Goal: Information Seeking & Learning: Learn about a topic

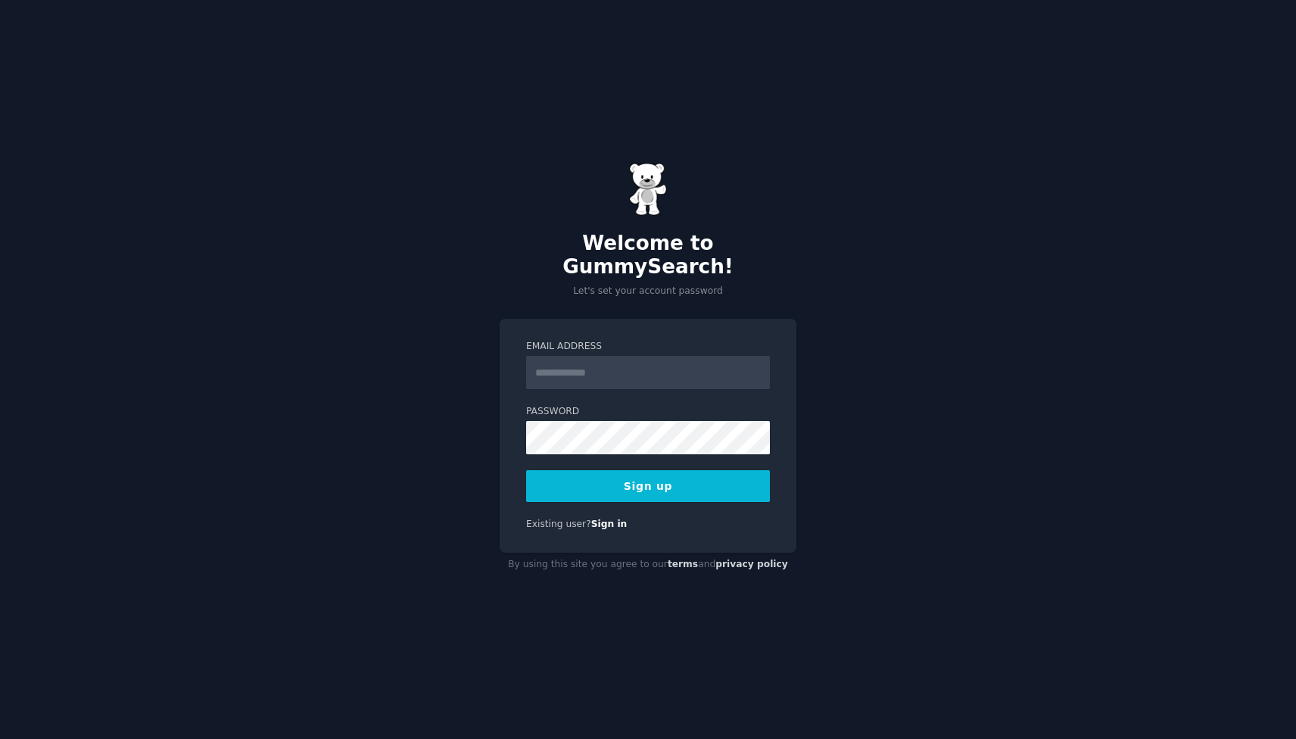
click at [614, 367] on input "Email Address" at bounding box center [648, 372] width 244 height 33
type input "**********"
click at [671, 470] on button "Sign up" at bounding box center [648, 486] width 244 height 32
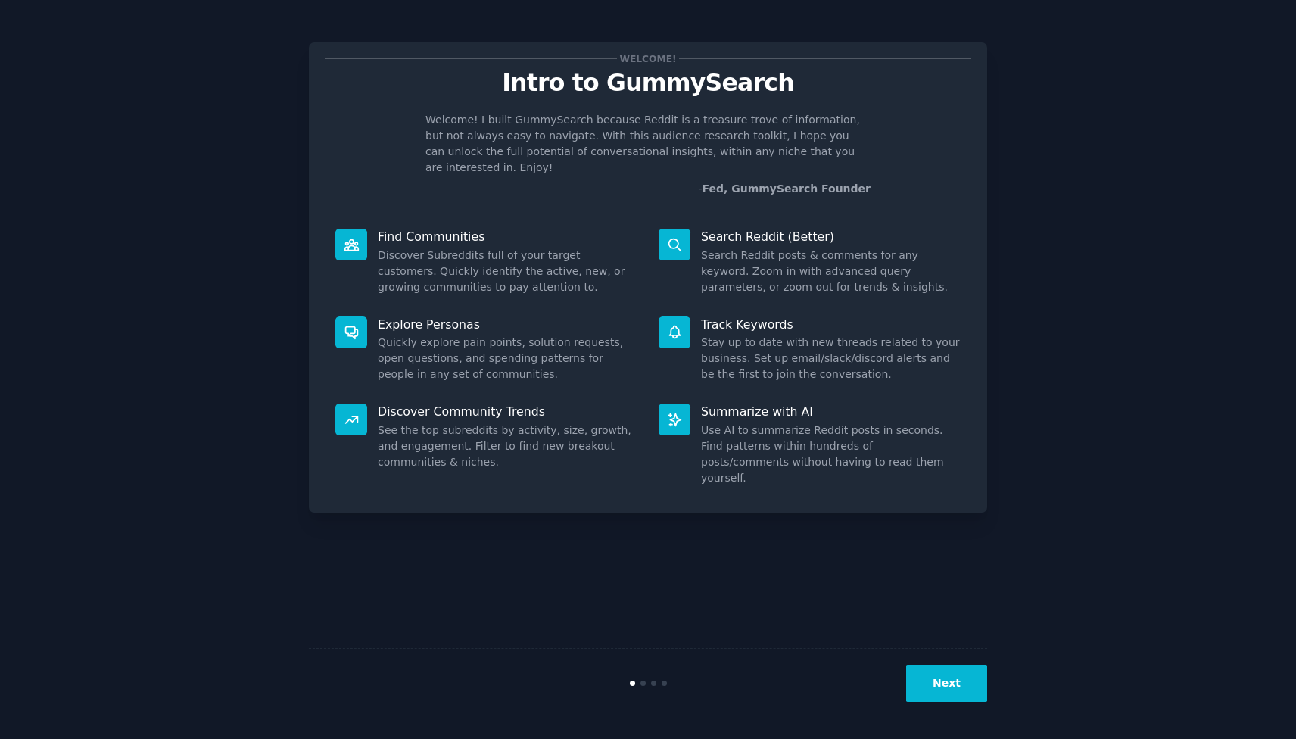
click at [957, 662] on div "Next" at bounding box center [648, 683] width 678 height 70
click at [955, 681] on button "Next" at bounding box center [946, 683] width 81 height 37
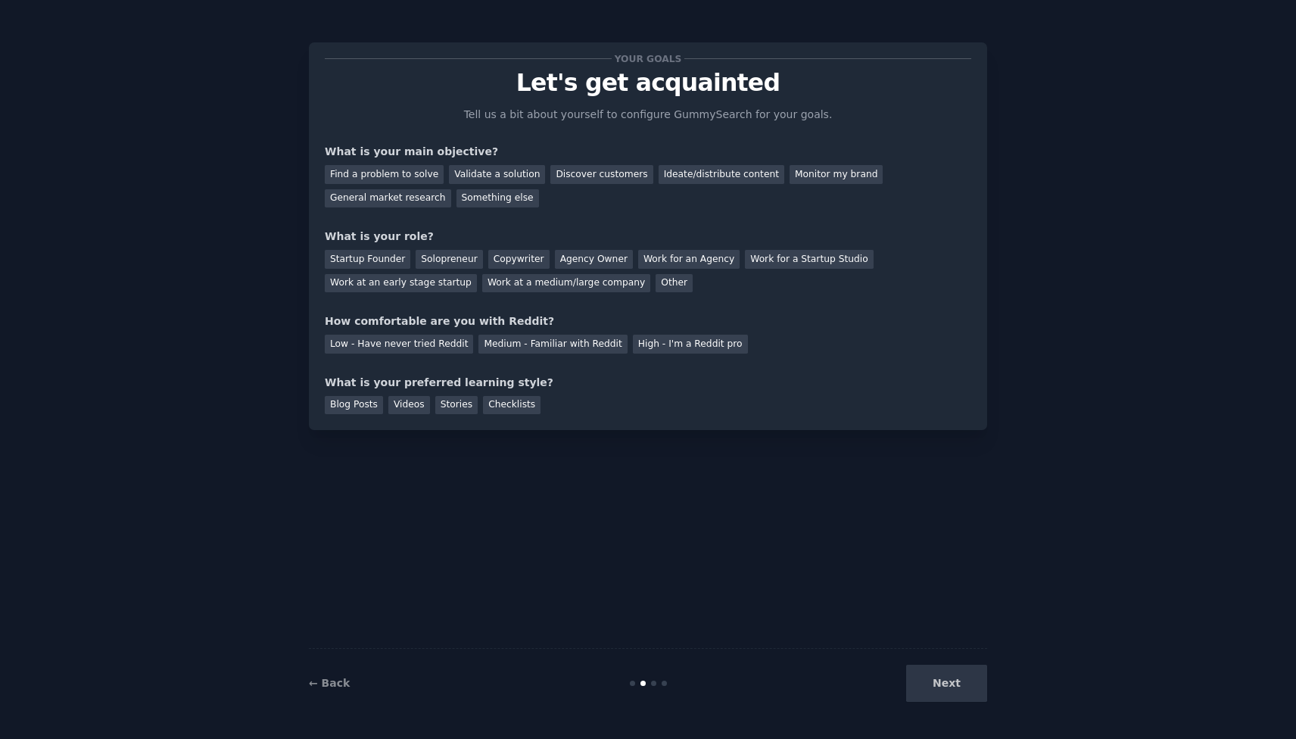
click at [955, 681] on div "Next" at bounding box center [874, 683] width 226 height 37
click at [939, 678] on div "Next" at bounding box center [874, 683] width 226 height 37
click at [947, 689] on div "Next" at bounding box center [874, 683] width 226 height 37
click at [839, 566] on div "Your goals Let's get acquainted Tell us a bit about yourself to configure Gummy…" at bounding box center [648, 369] width 678 height 697
click at [811, 173] on div "Monitor my brand" at bounding box center [836, 174] width 93 height 19
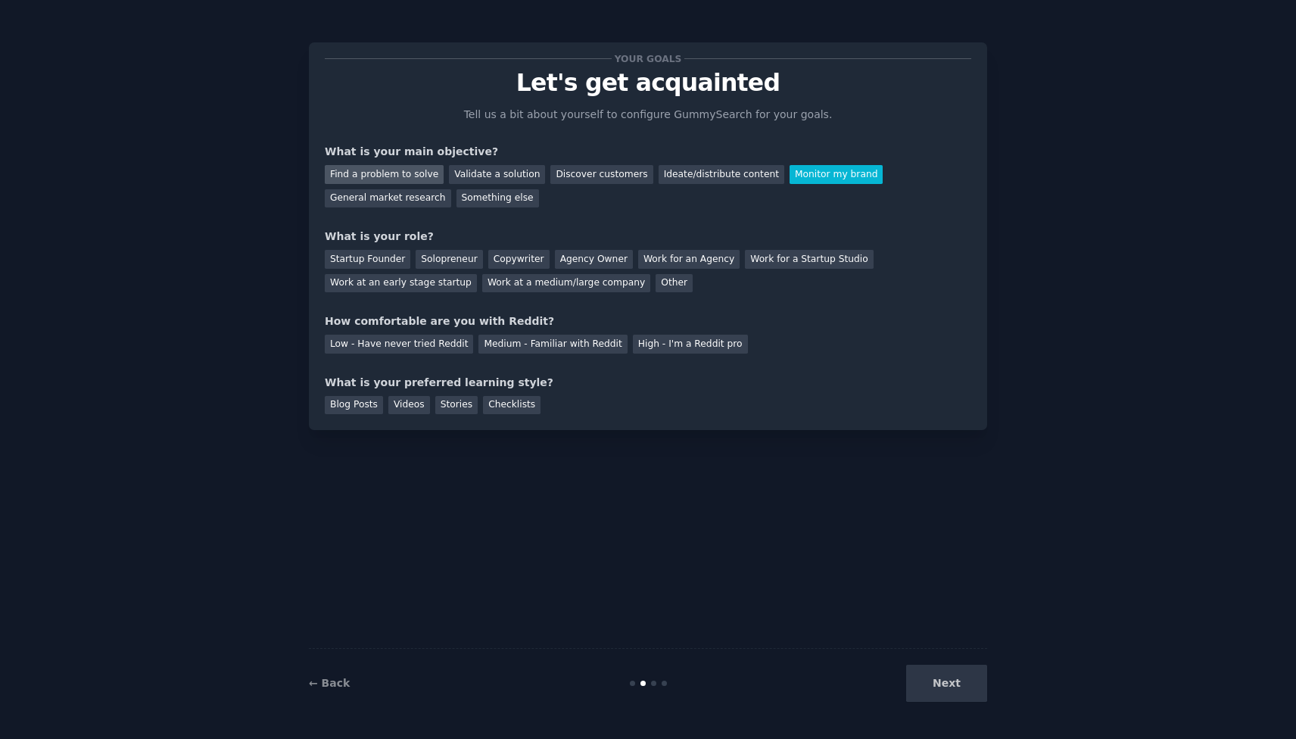
click at [394, 176] on div "Find a problem to solve" at bounding box center [384, 174] width 119 height 19
click at [503, 282] on div "Work at a medium/large company" at bounding box center [566, 283] width 168 height 19
click at [655, 344] on div "High - I'm a Reddit pro" at bounding box center [690, 344] width 115 height 19
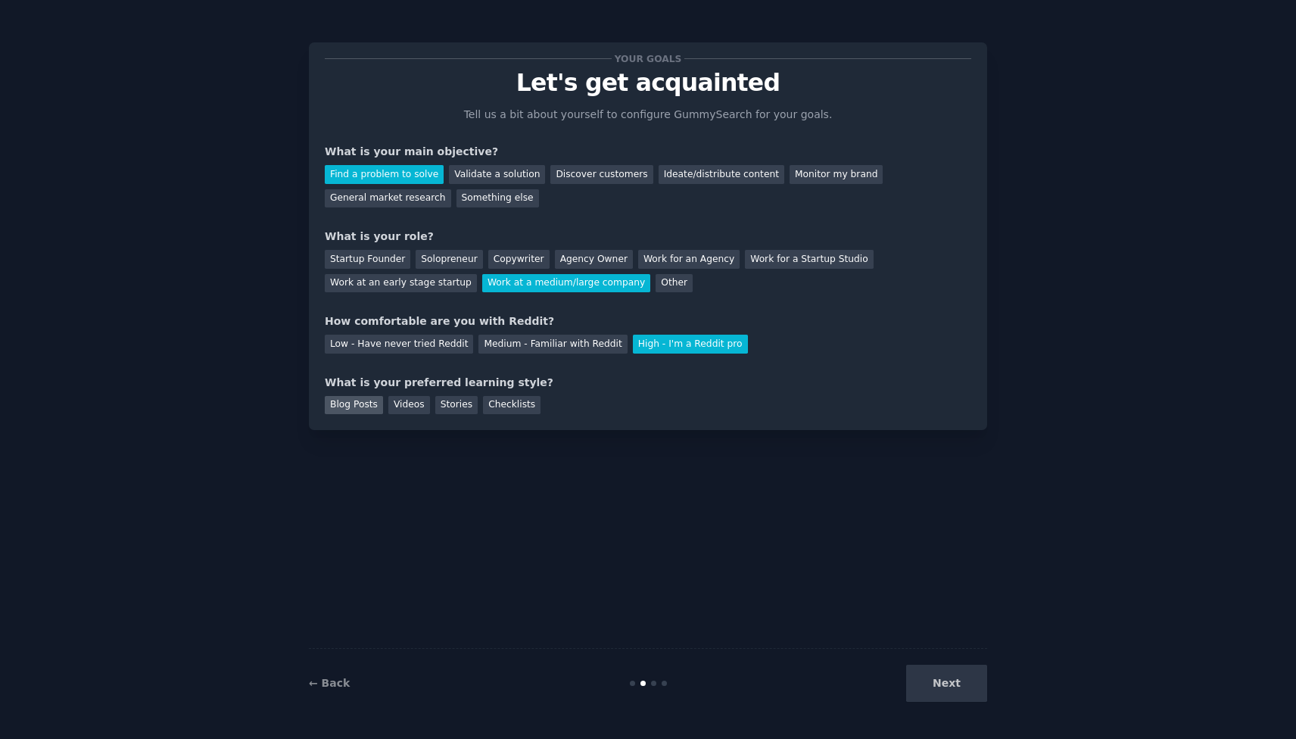
click at [376, 407] on div "Blog Posts" at bounding box center [354, 405] width 58 height 19
click at [956, 685] on button "Next" at bounding box center [946, 683] width 81 height 37
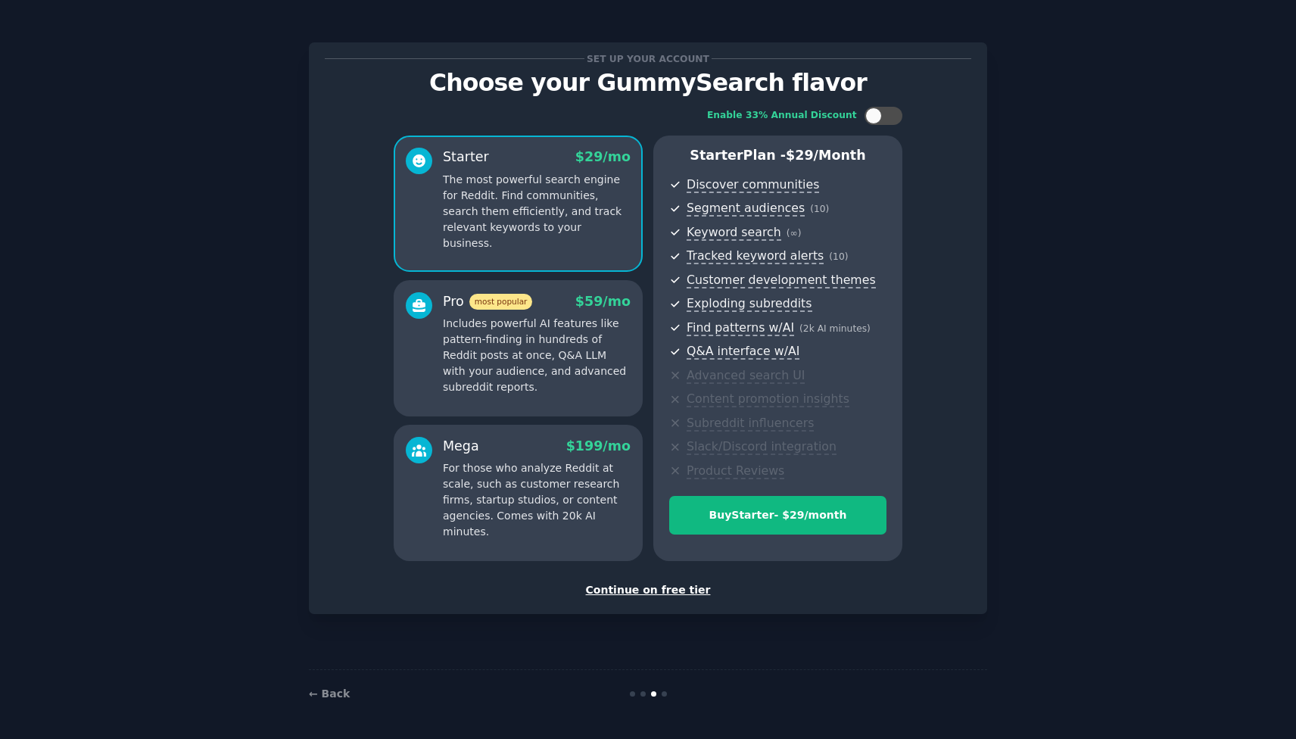
click at [524, 360] on p "Includes powerful AI features like pattern-finding in hundreds of Reddit posts …" at bounding box center [537, 355] width 188 height 79
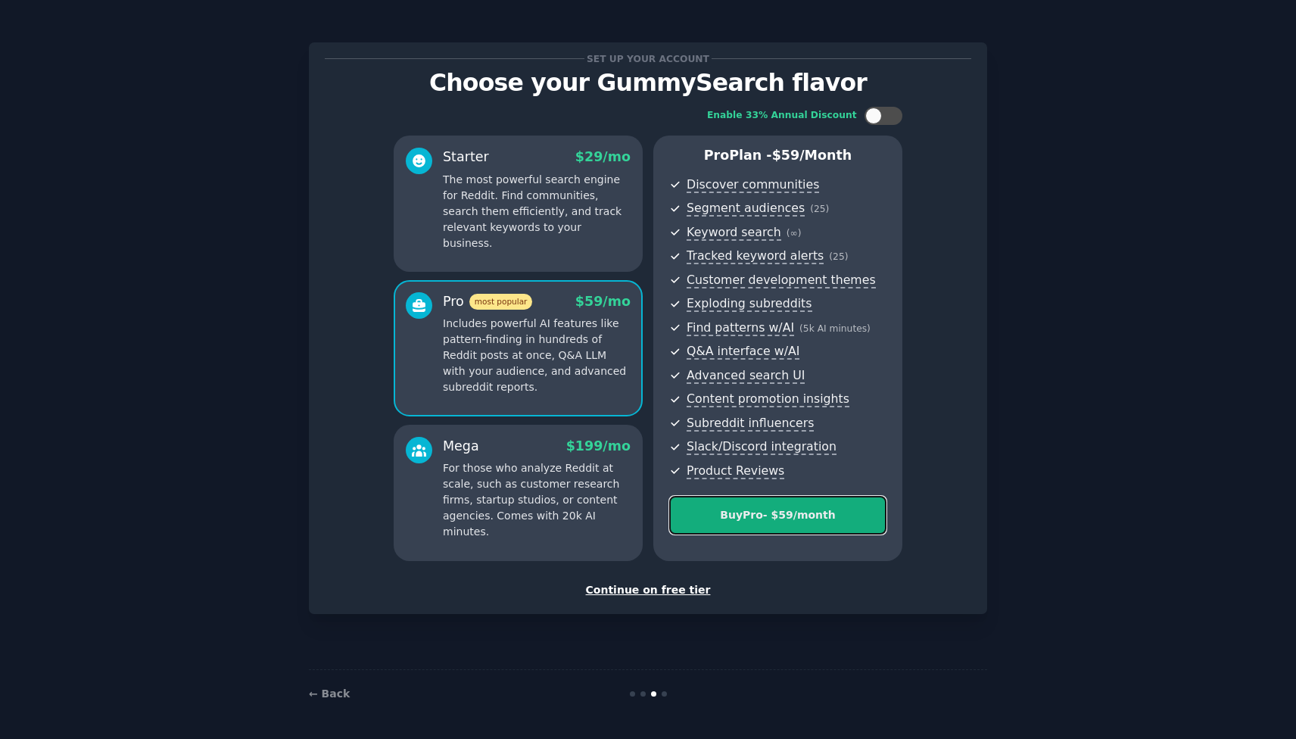
click at [745, 525] on button "Buy Pro - $ 59 /month" at bounding box center [777, 515] width 217 height 39
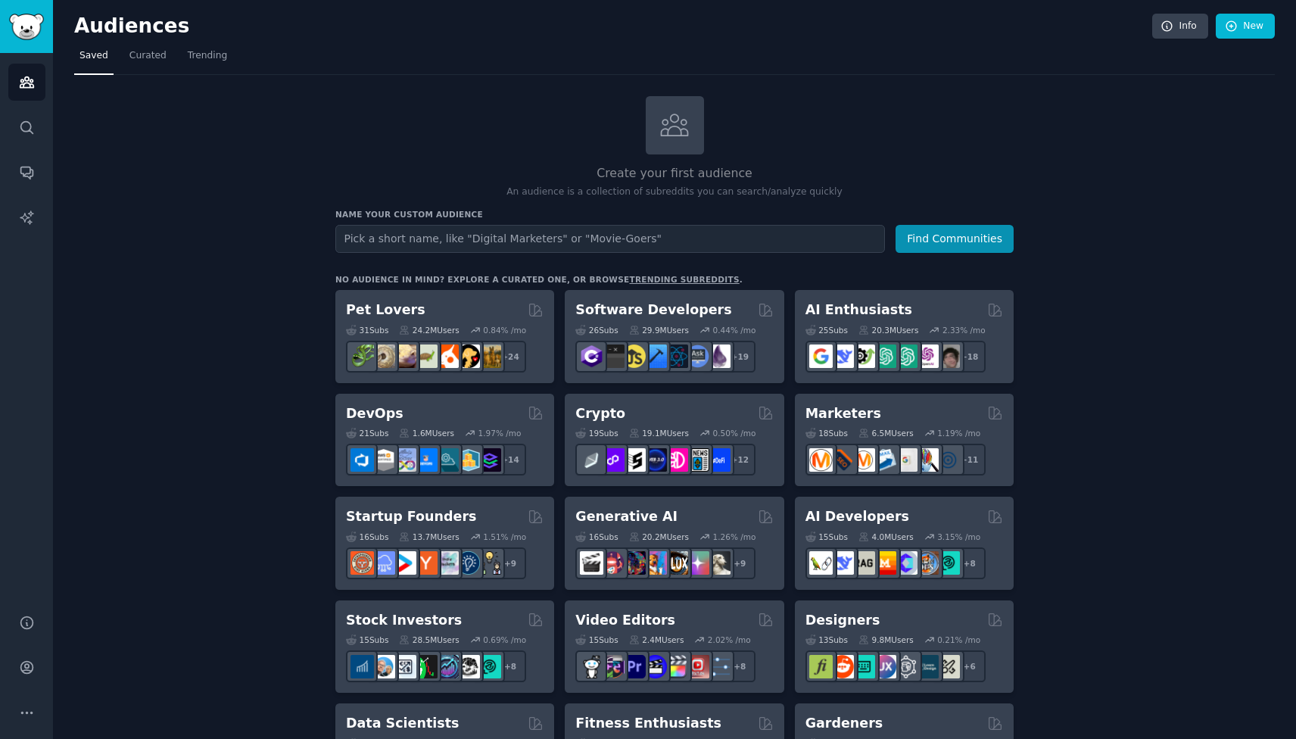
click at [410, 236] on input "text" at bounding box center [610, 239] width 550 height 28
click at [417, 244] on input "text" at bounding box center [610, 239] width 550 height 28
type input "runners"
click at [984, 233] on button "Find Communities" at bounding box center [955, 239] width 118 height 28
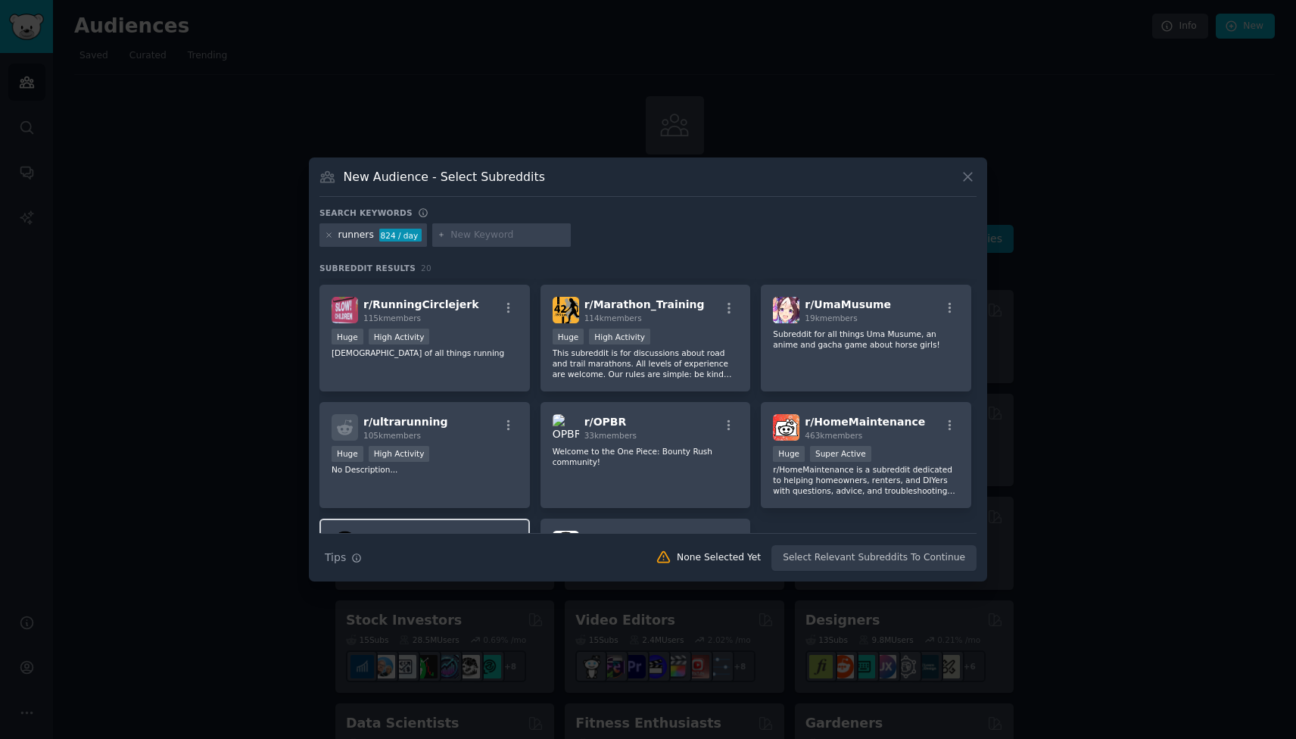
scroll to position [460, 0]
click at [489, 429] on div "r/ ultrarunning 105k members" at bounding box center [425, 429] width 186 height 26
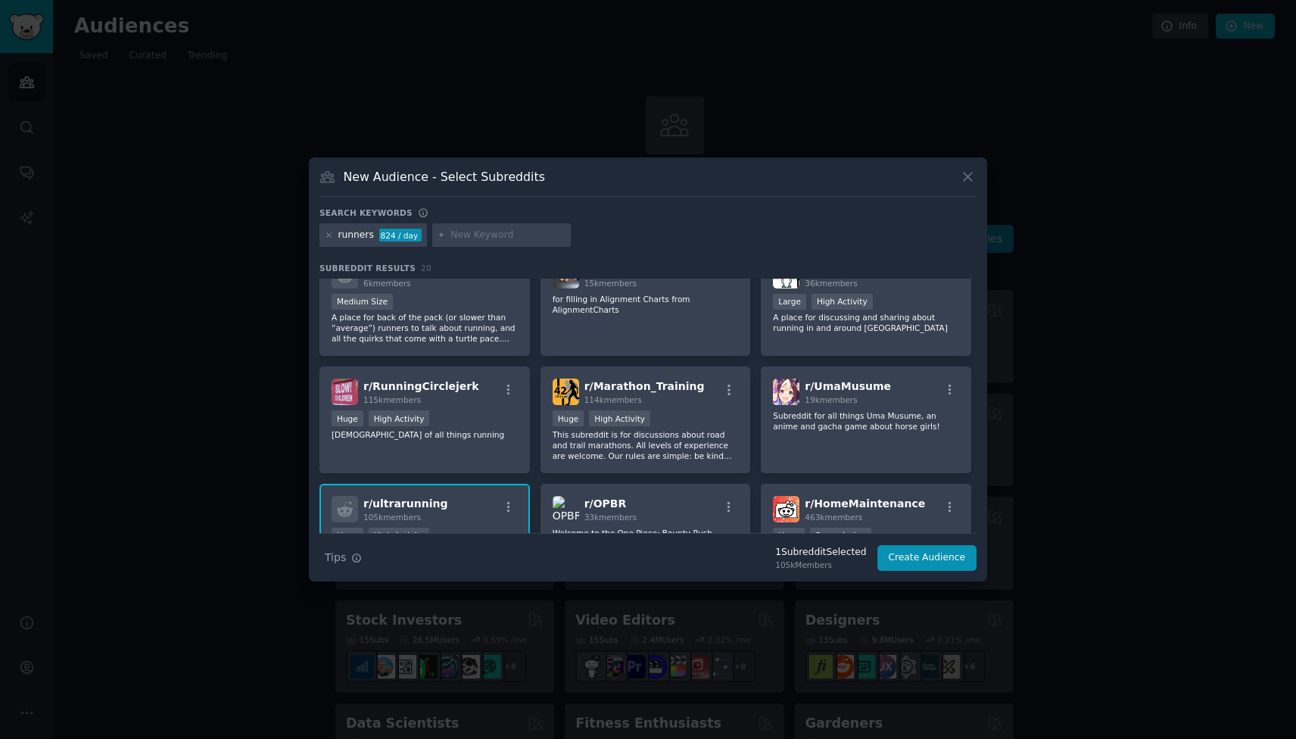
scroll to position [379, 0]
click at [488, 408] on div "r/ RunningCirclejerk 115k members Huge High Activity Jerkers of all things runn…" at bounding box center [425, 421] width 210 height 107
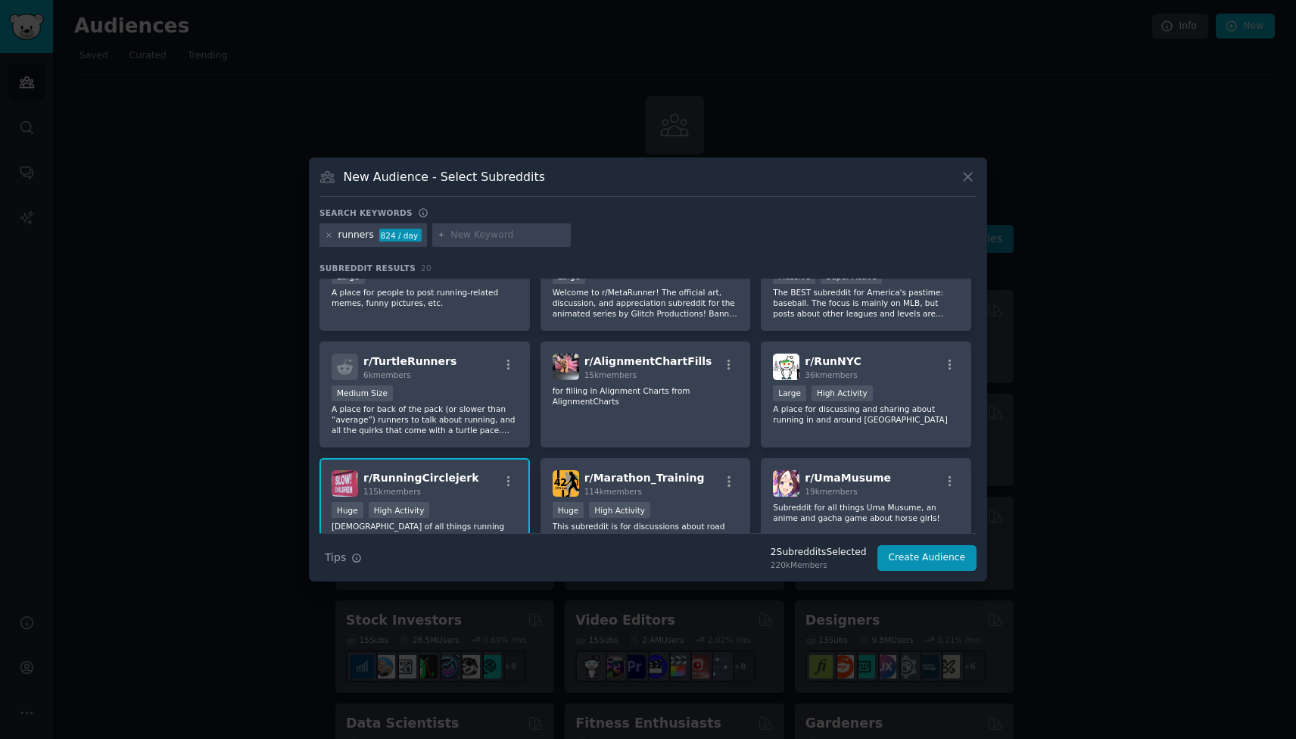
scroll to position [284, 0]
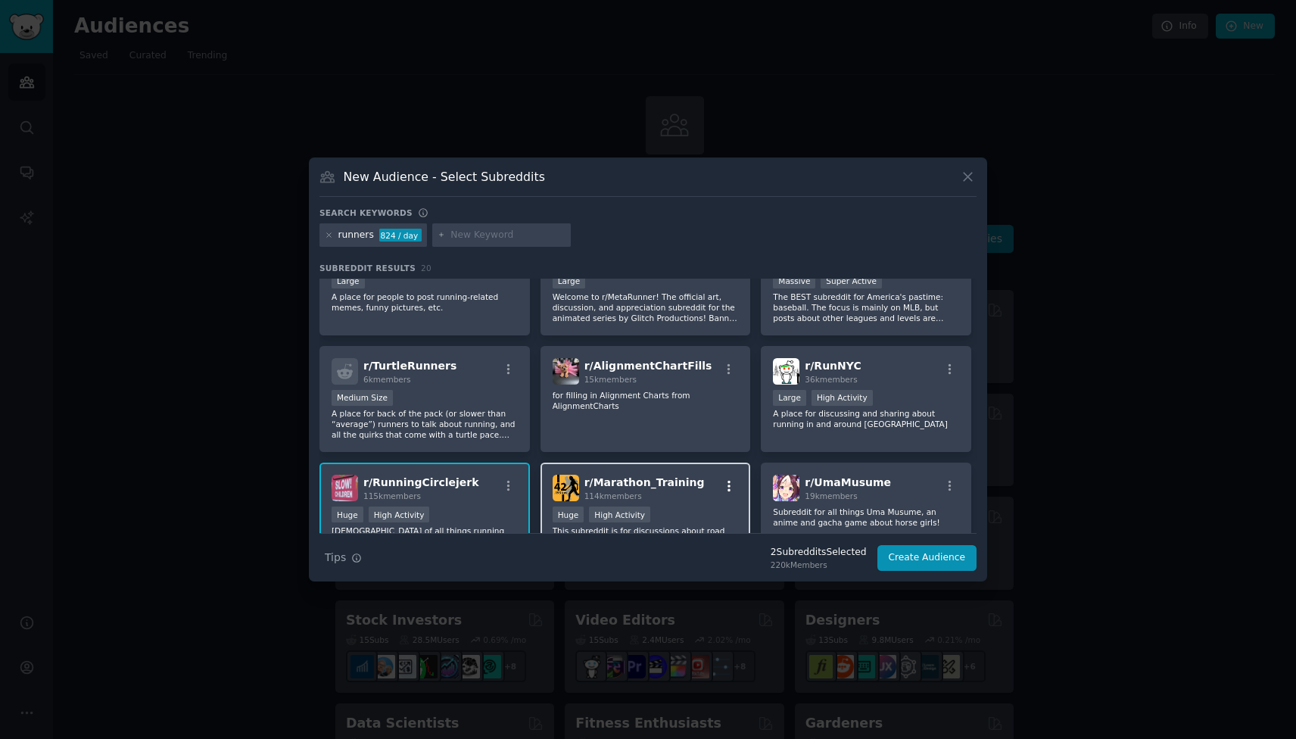
click at [720, 479] on button "button" at bounding box center [729, 486] width 19 height 14
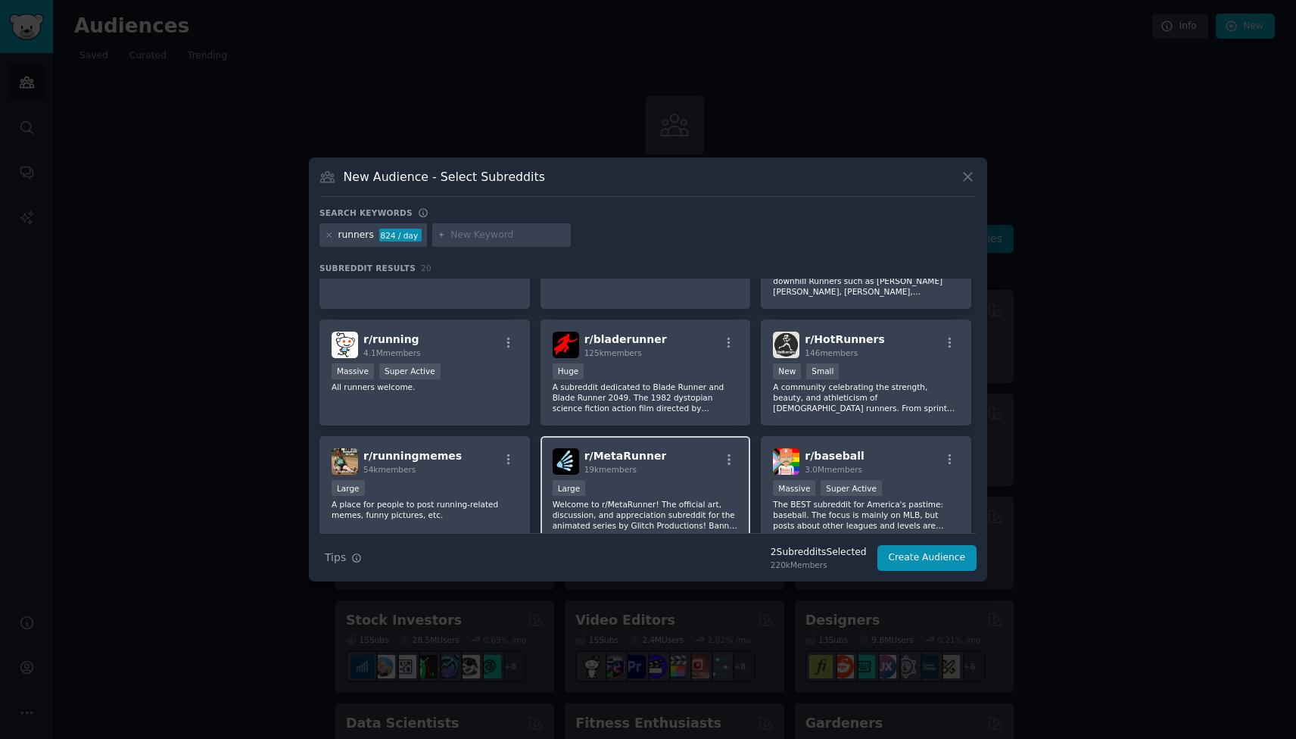
scroll to position [53, 0]
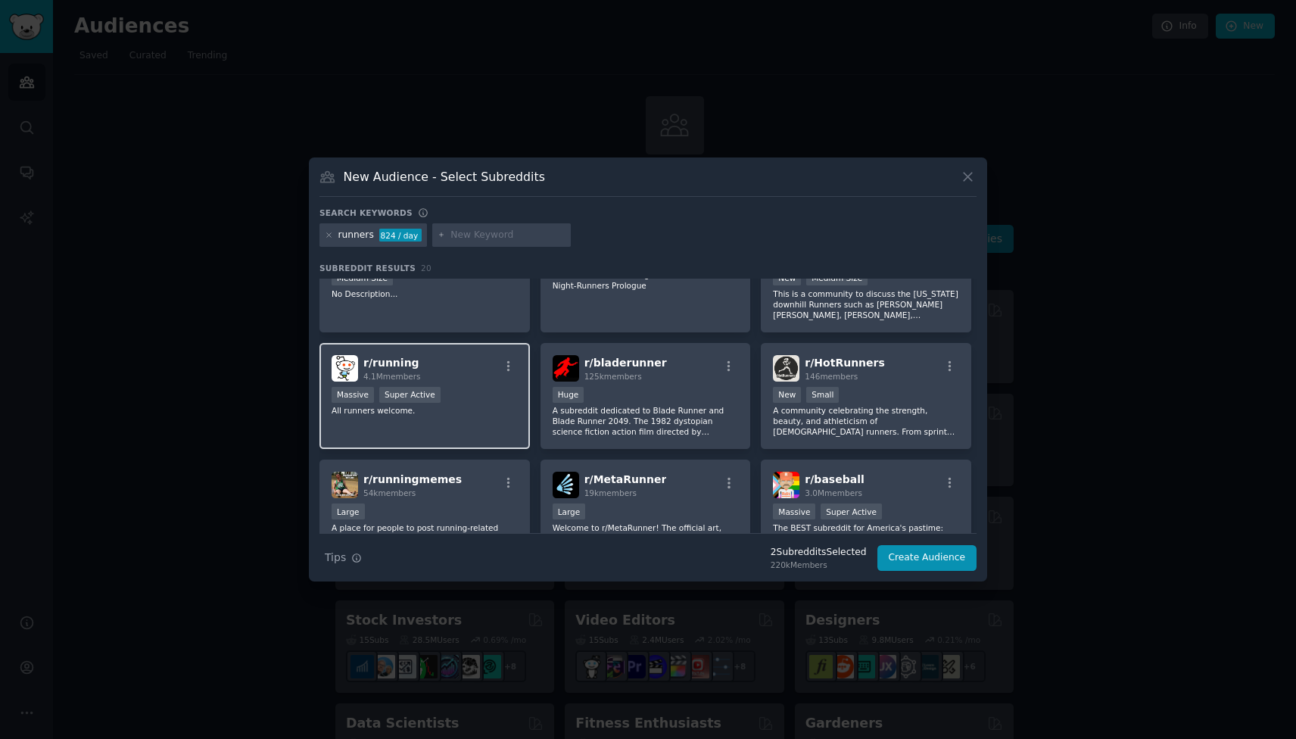
click at [472, 370] on div "r/ running 4.1M members" at bounding box center [425, 368] width 186 height 26
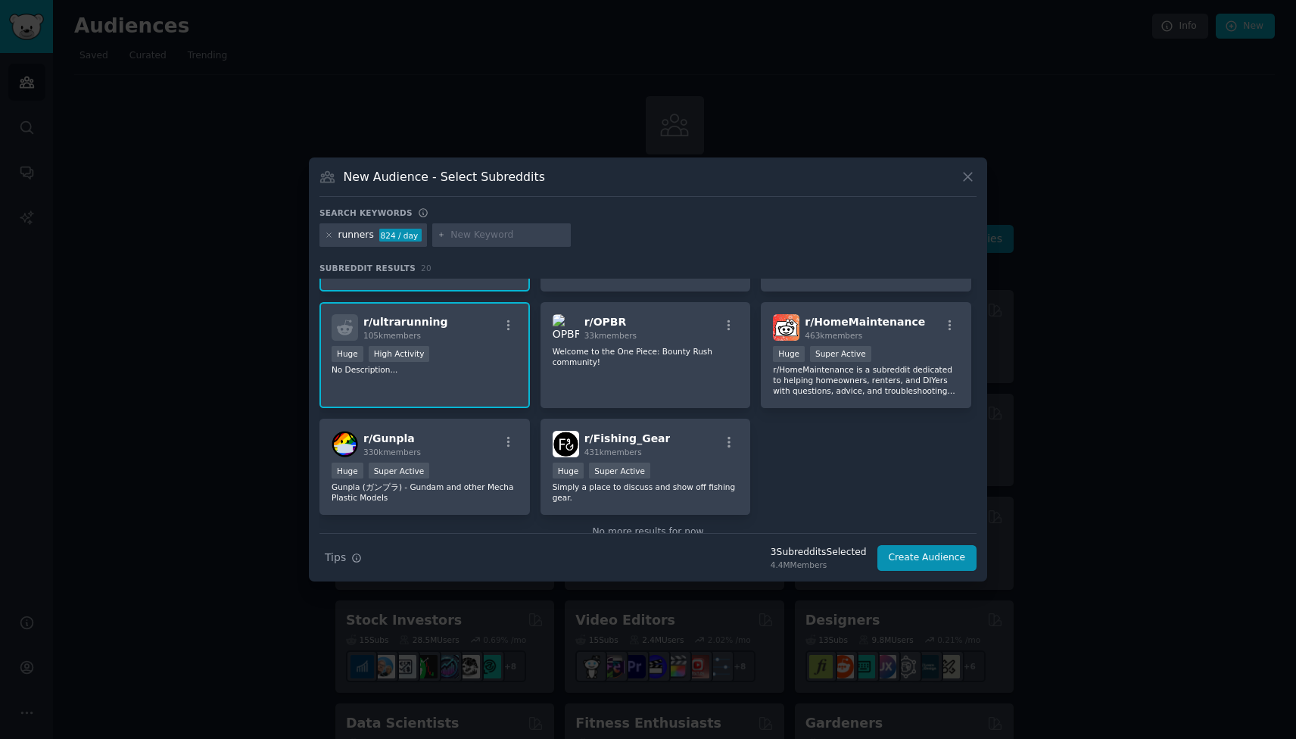
scroll to position [596, 0]
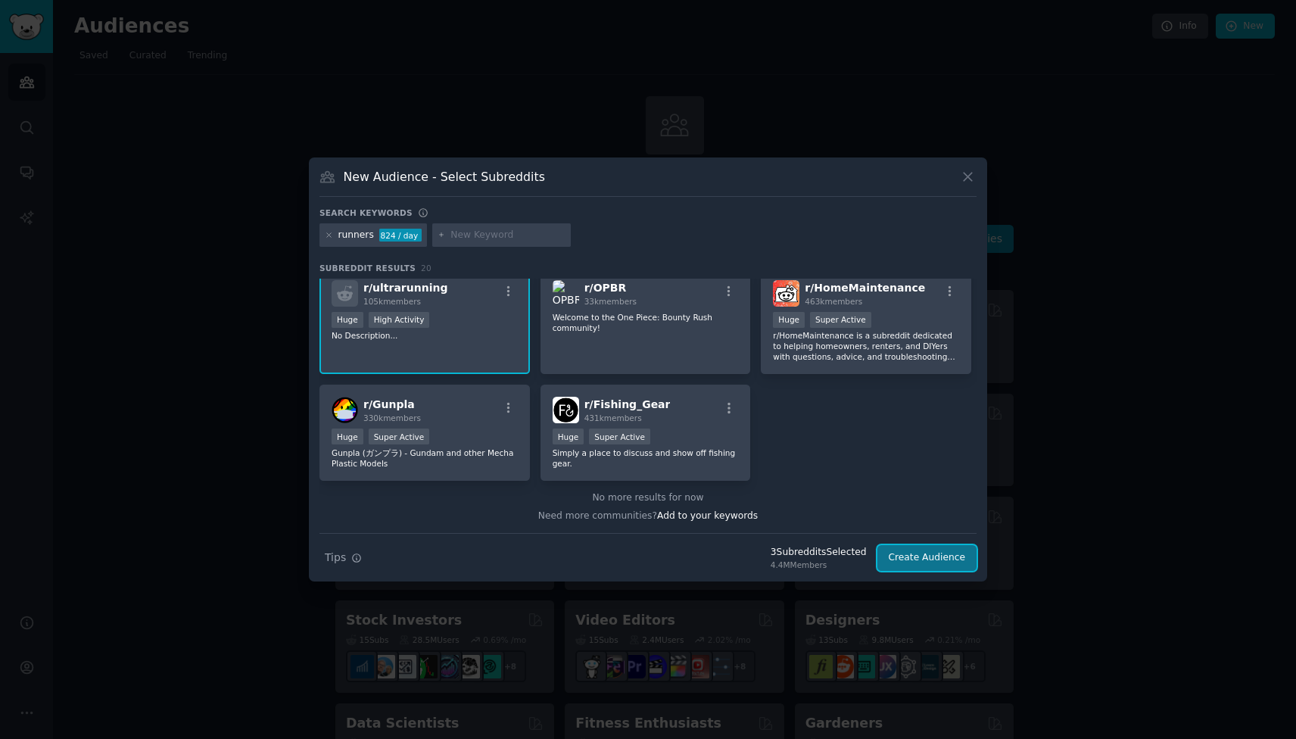
click at [922, 561] on button "Create Audience" at bounding box center [928, 558] width 100 height 26
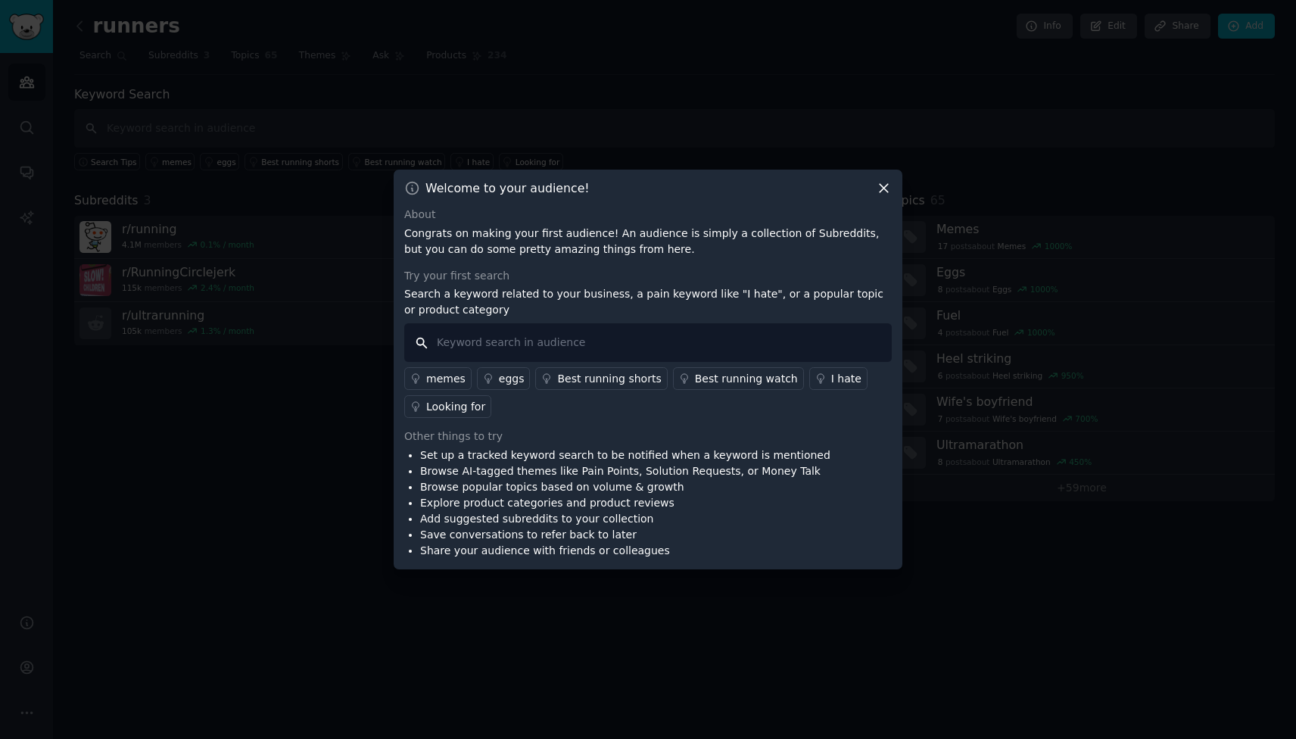
click at [517, 347] on input "text" at bounding box center [648, 342] width 488 height 39
click at [883, 185] on icon at bounding box center [884, 188] width 16 height 16
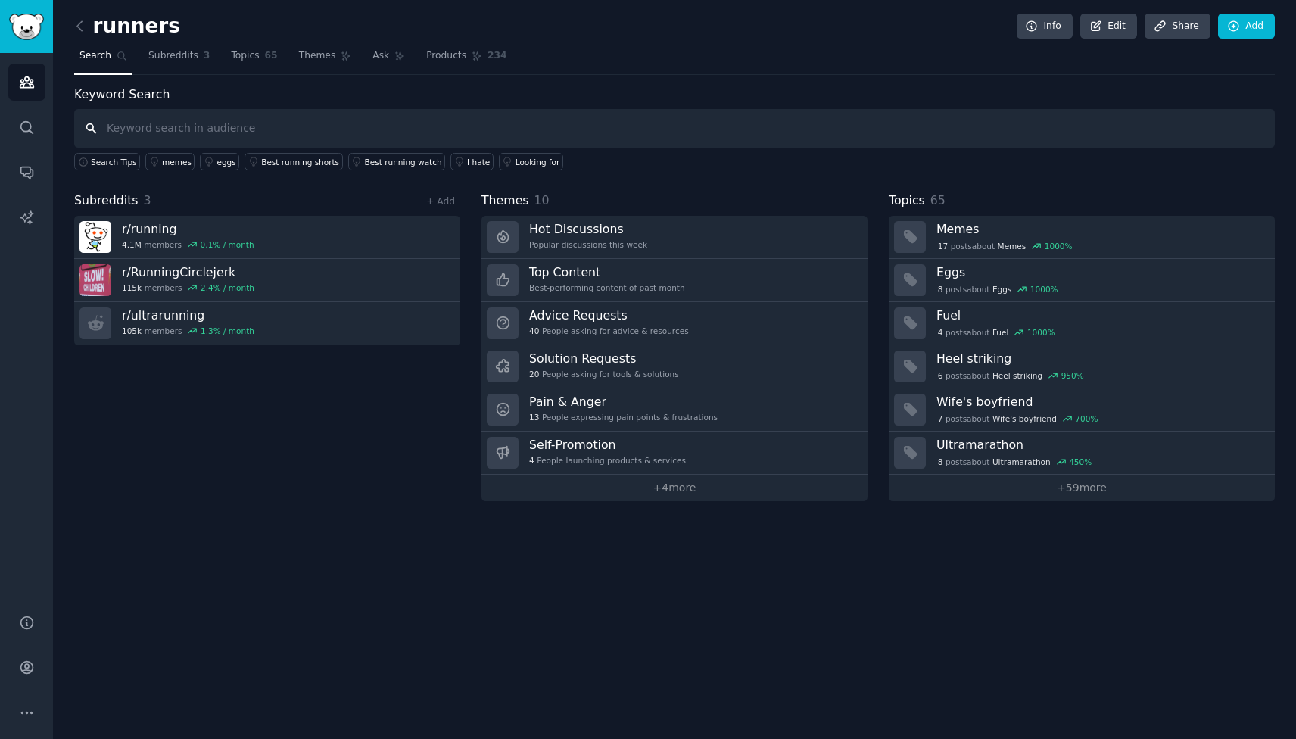
click at [181, 129] on input "text" at bounding box center [674, 128] width 1201 height 39
click at [180, 62] on link "Subreddits 3" at bounding box center [179, 59] width 72 height 31
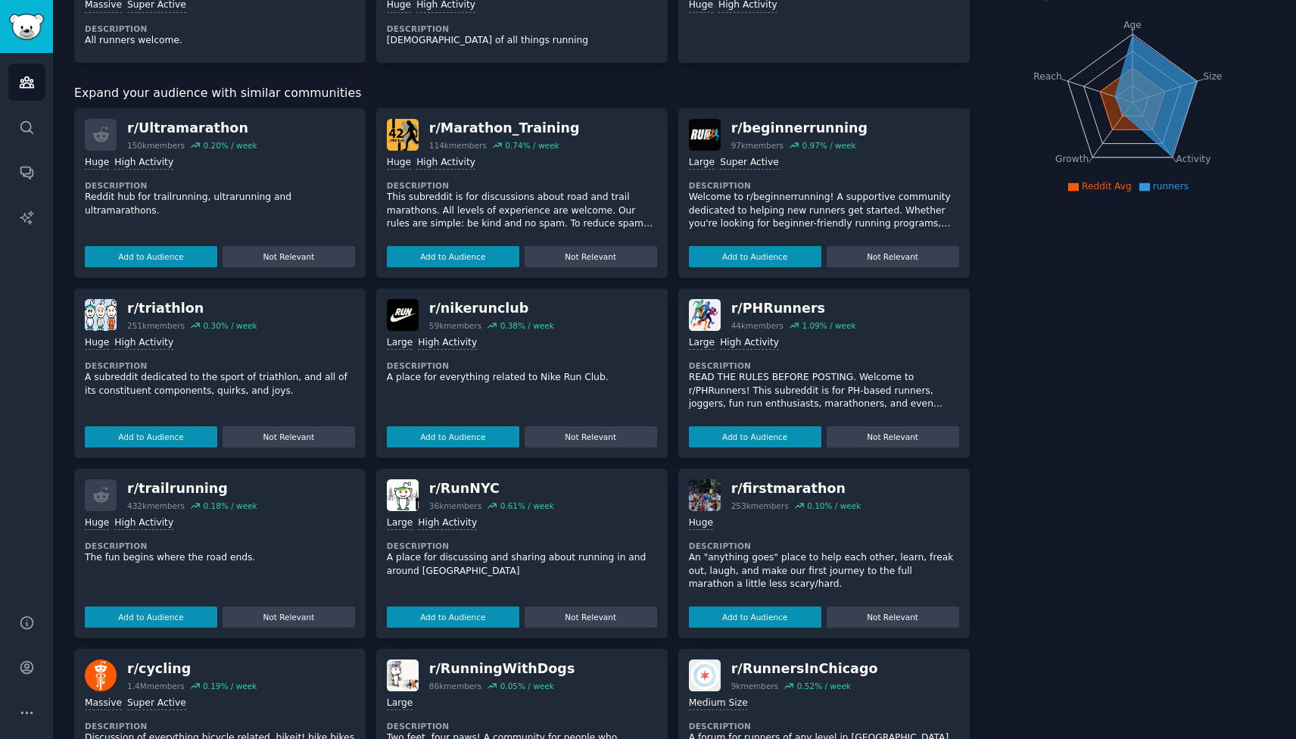
scroll to position [172, 0]
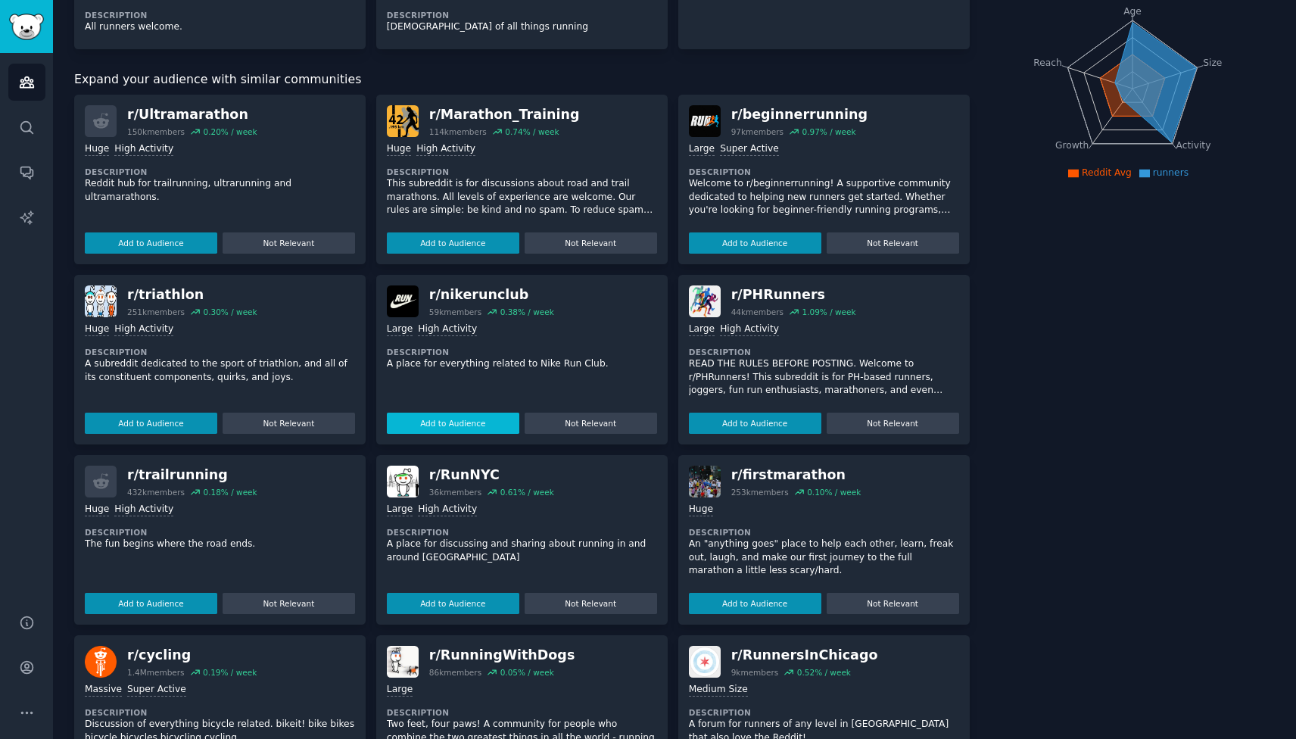
click at [432, 422] on button "Add to Audience" at bounding box center [453, 423] width 132 height 21
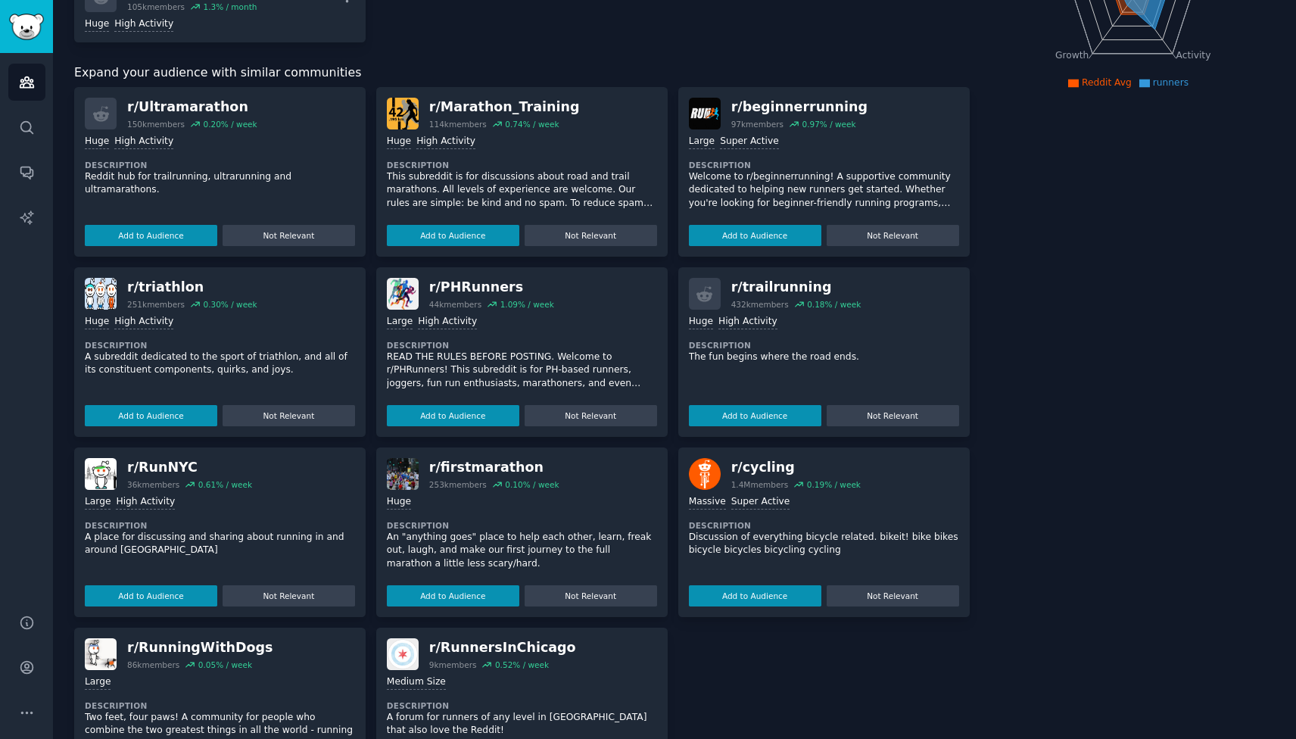
scroll to position [341, 0]
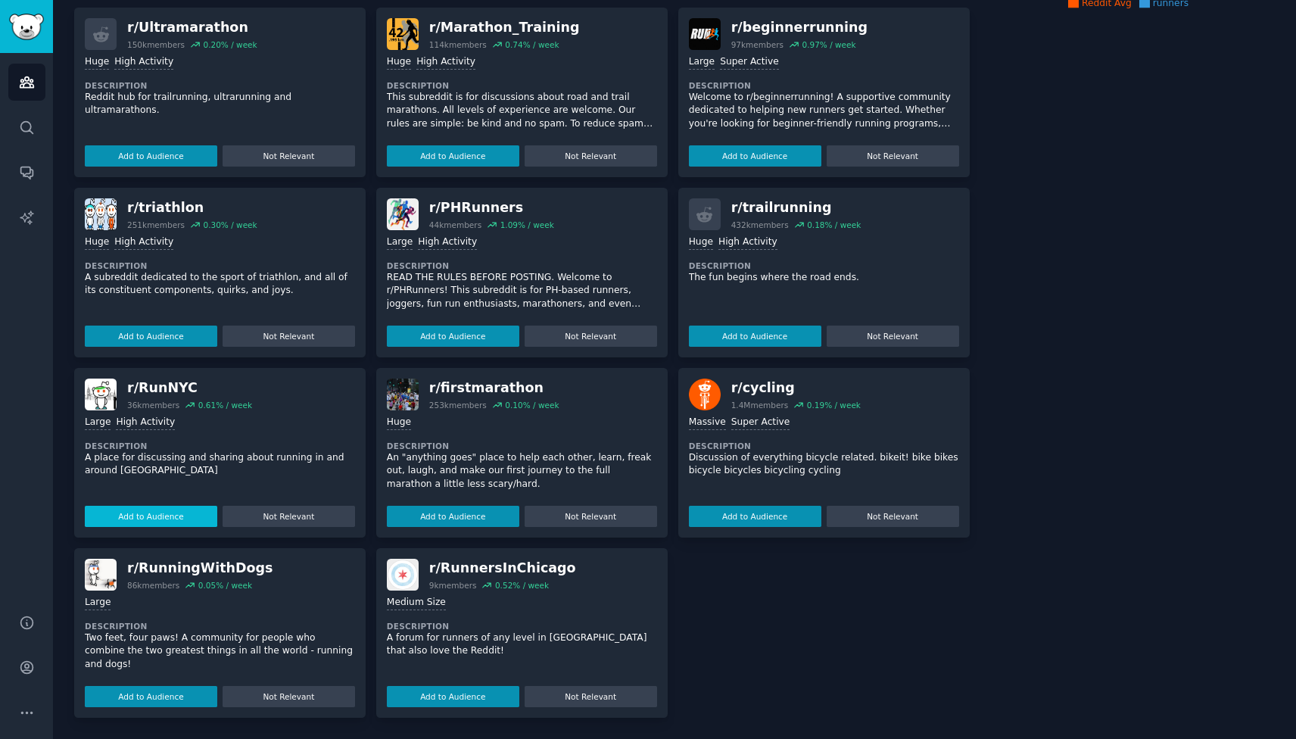
click at [139, 516] on button "Add to Audience" at bounding box center [151, 516] width 132 height 21
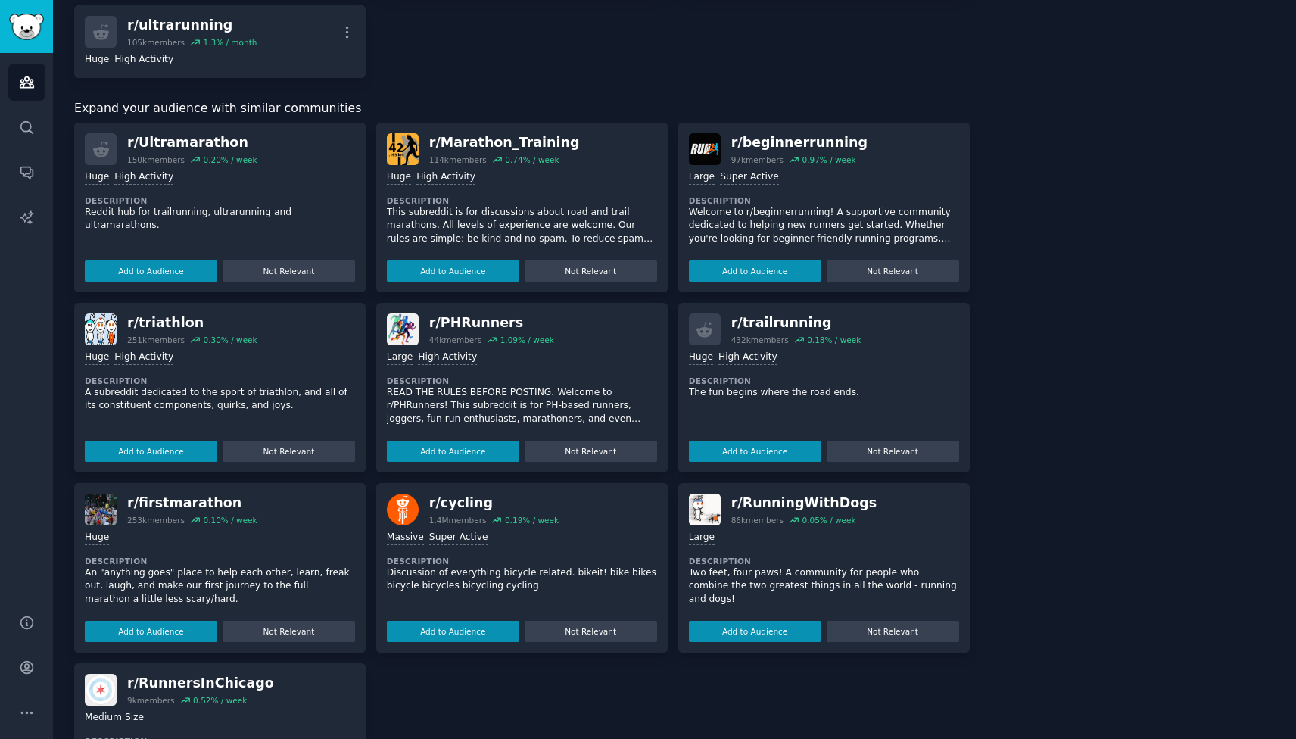
scroll to position [217, 0]
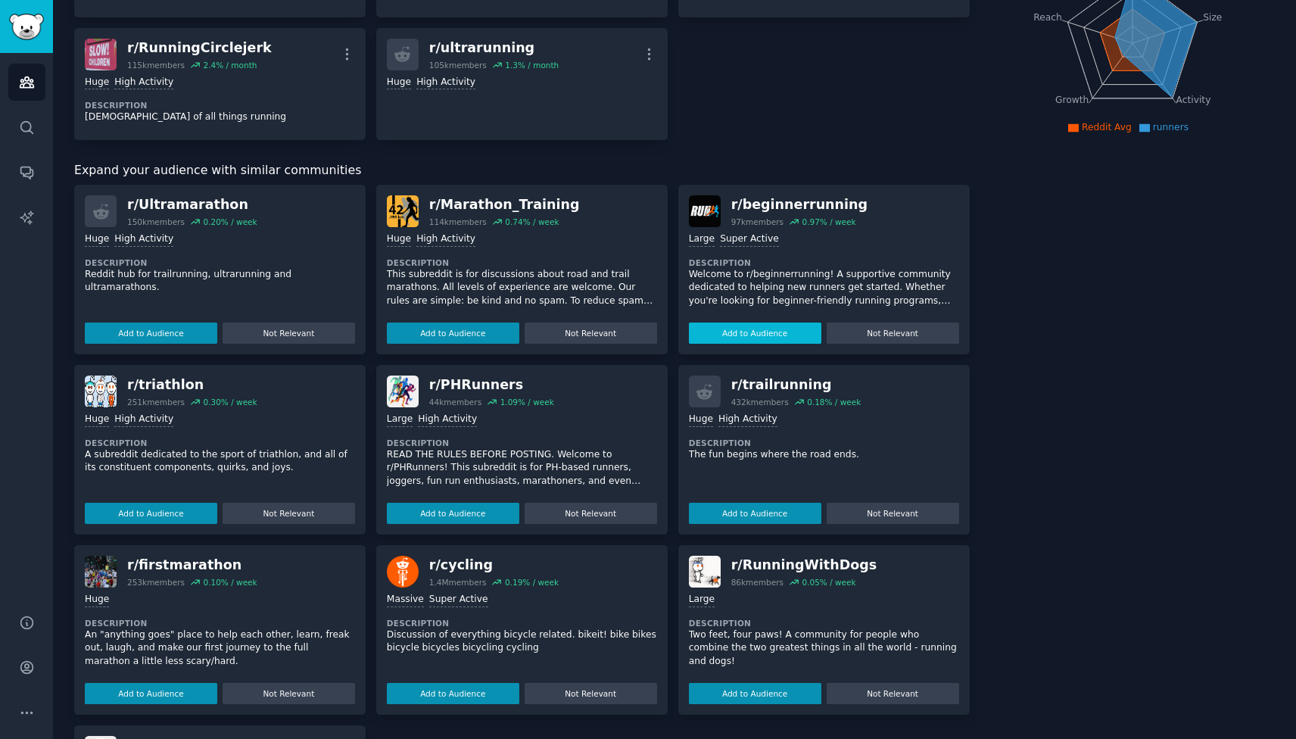
click at [718, 338] on button "Add to Audience" at bounding box center [755, 333] width 132 height 21
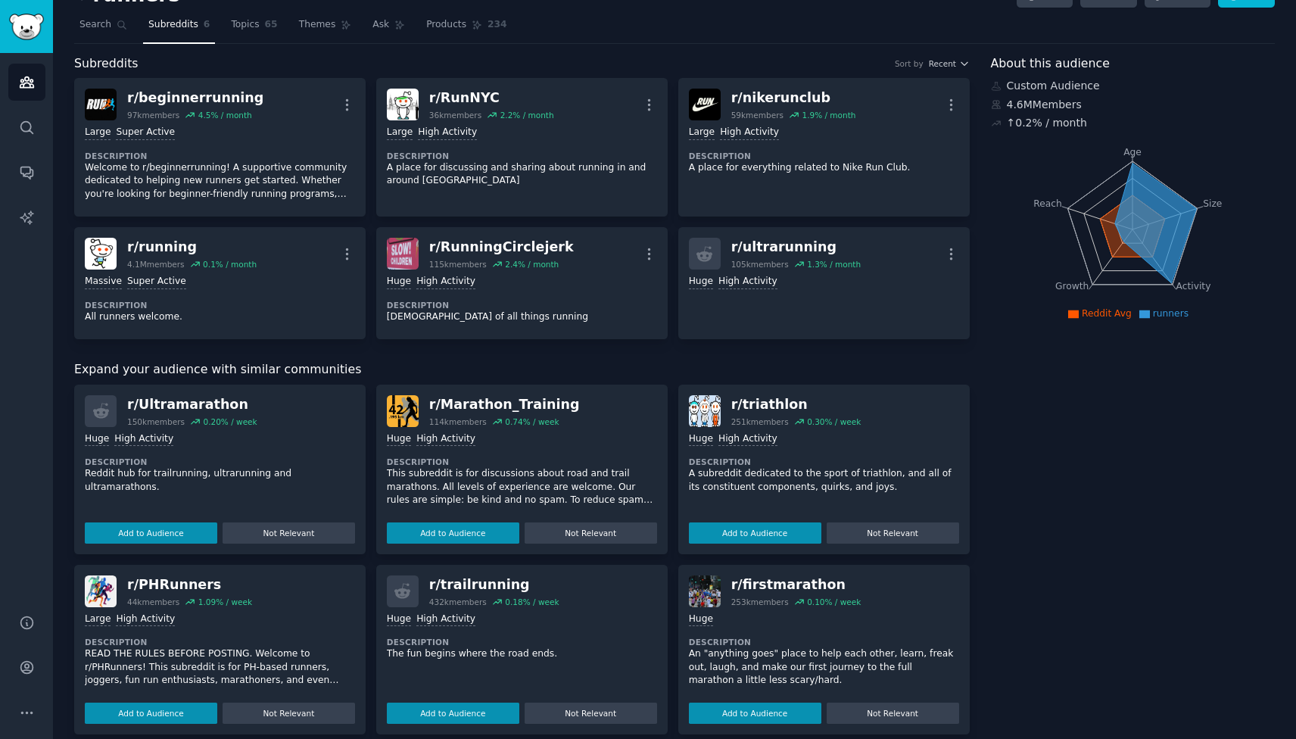
scroll to position [227, 0]
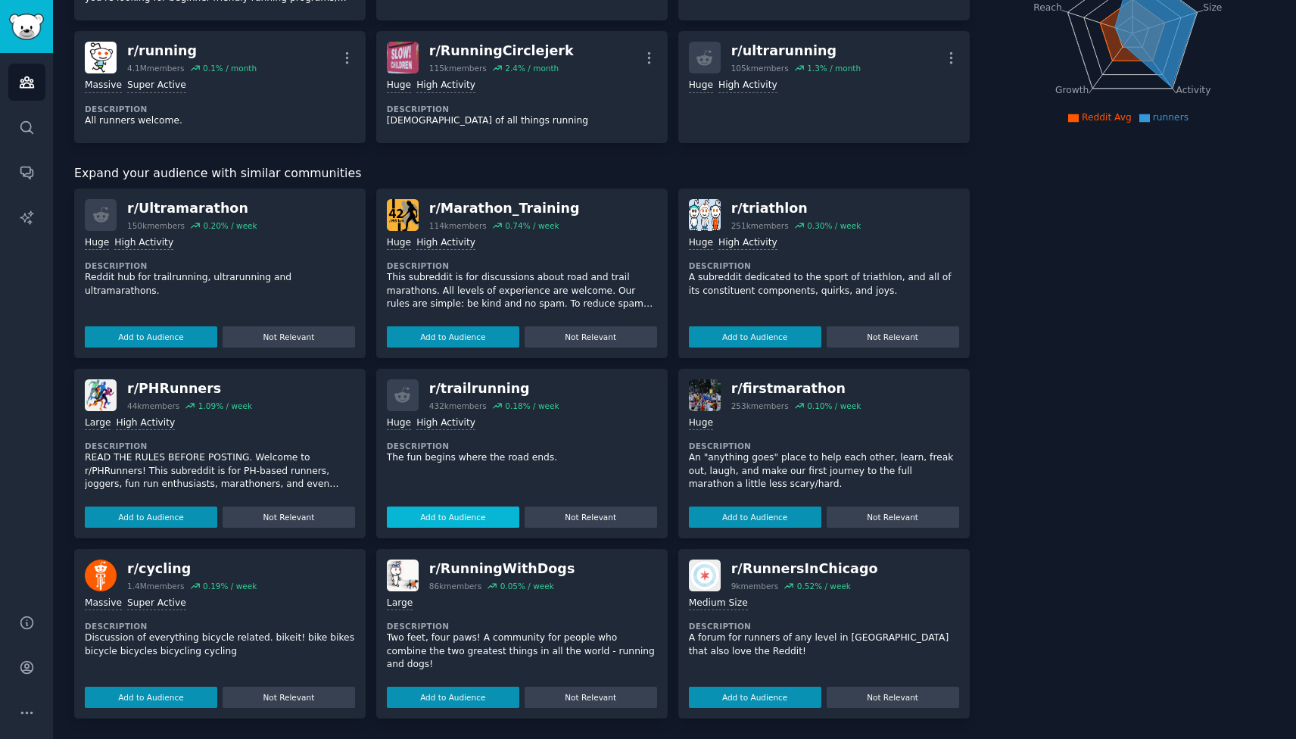
click at [457, 516] on button "Add to Audience" at bounding box center [453, 517] width 132 height 21
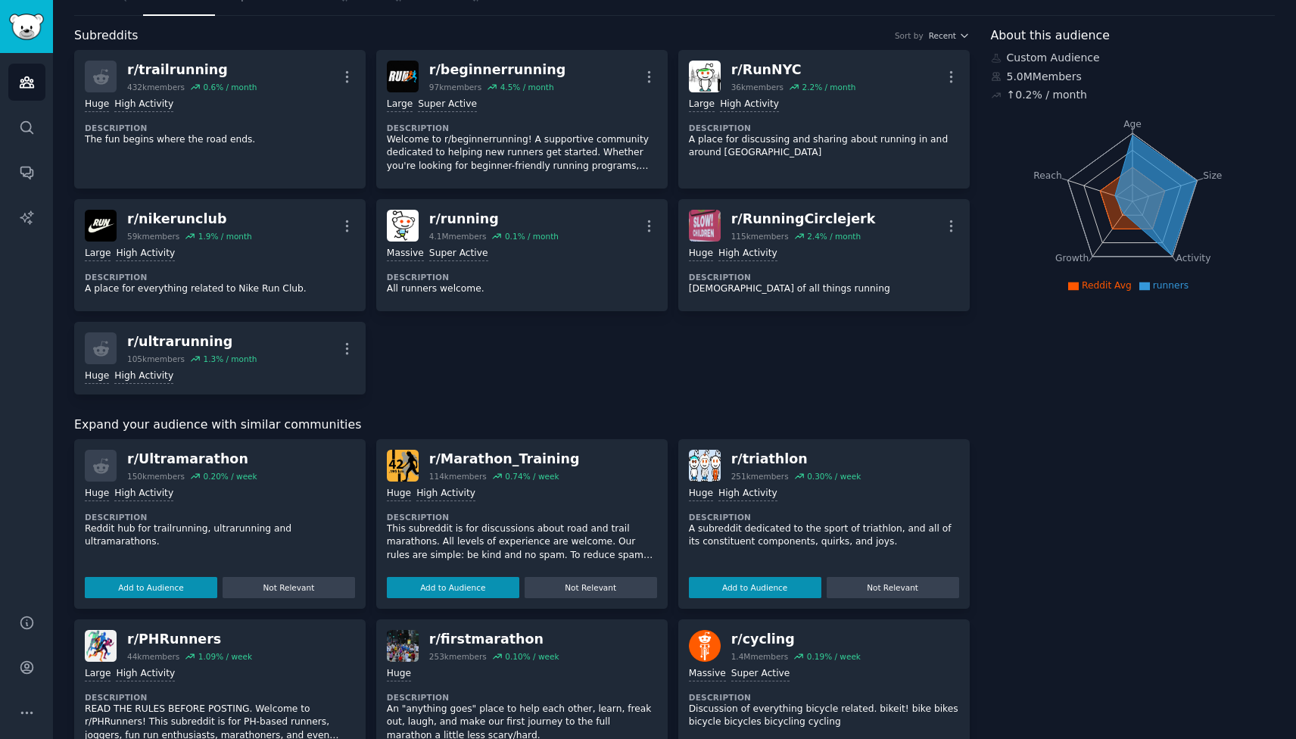
scroll to position [0, 0]
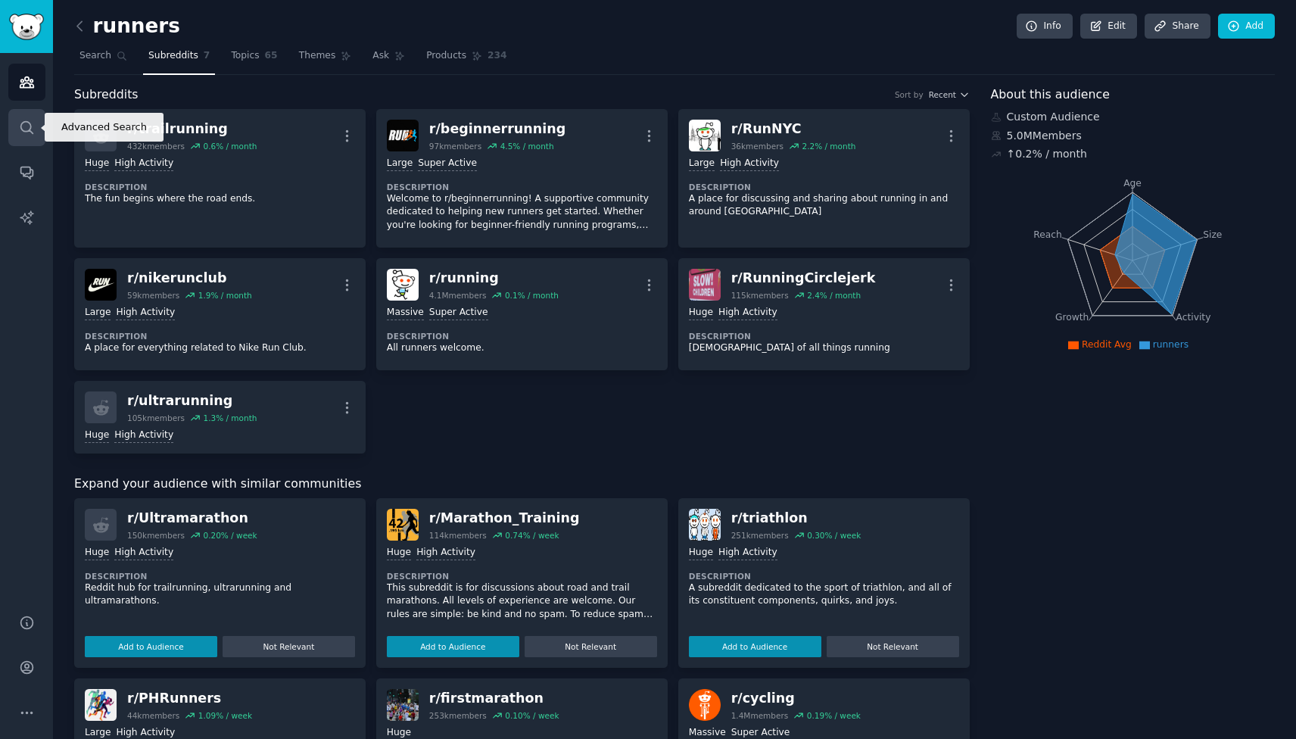
click at [23, 126] on icon "Sidebar" at bounding box center [27, 128] width 16 height 16
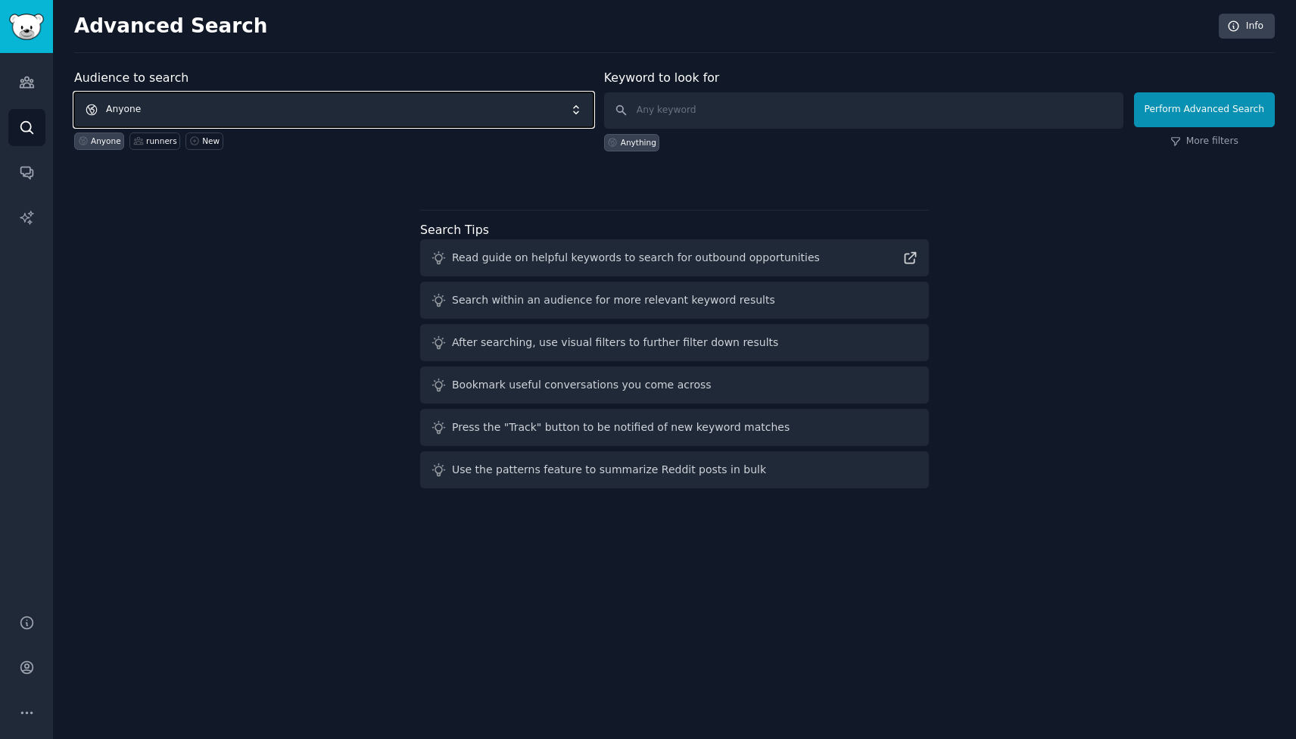
click at [166, 100] on span "Anyone" at bounding box center [333, 109] width 519 height 35
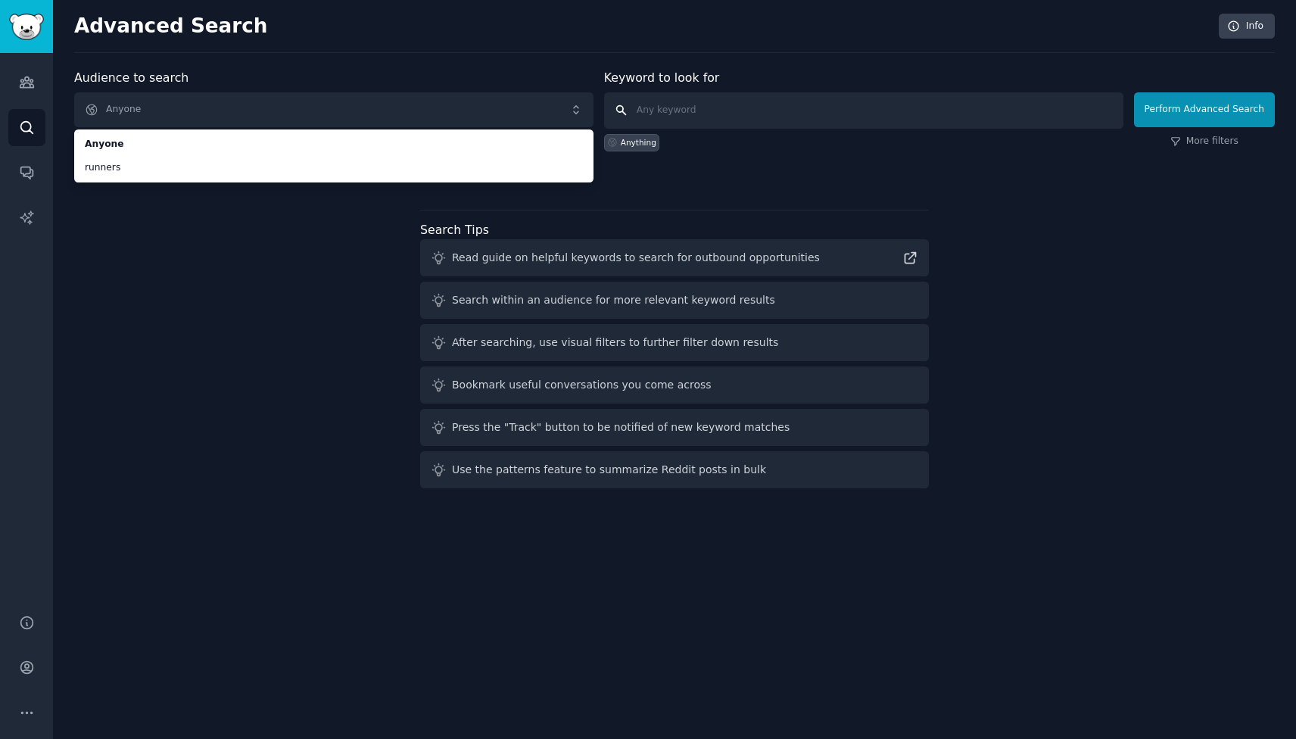
click at [693, 107] on input "text" at bounding box center [863, 110] width 519 height 36
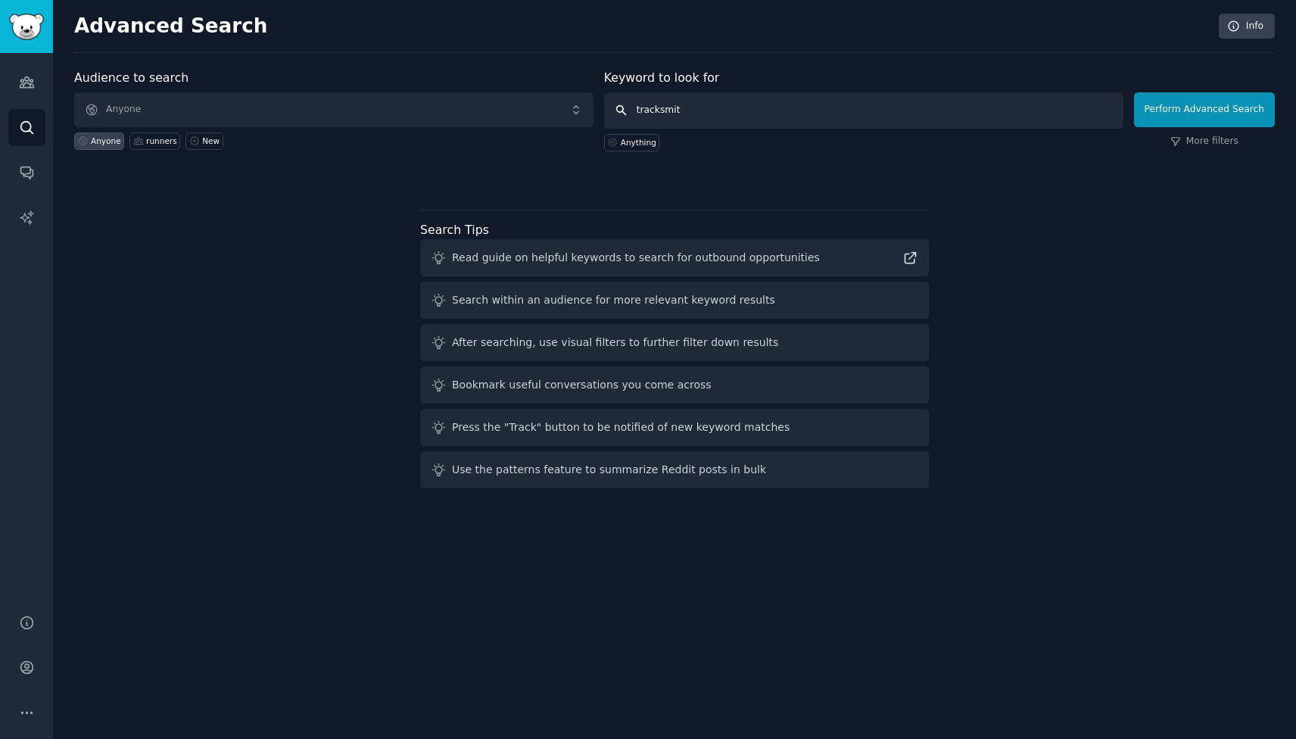
type input "tracksmith"
click button "Perform Advanced Search" at bounding box center [1204, 109] width 141 height 35
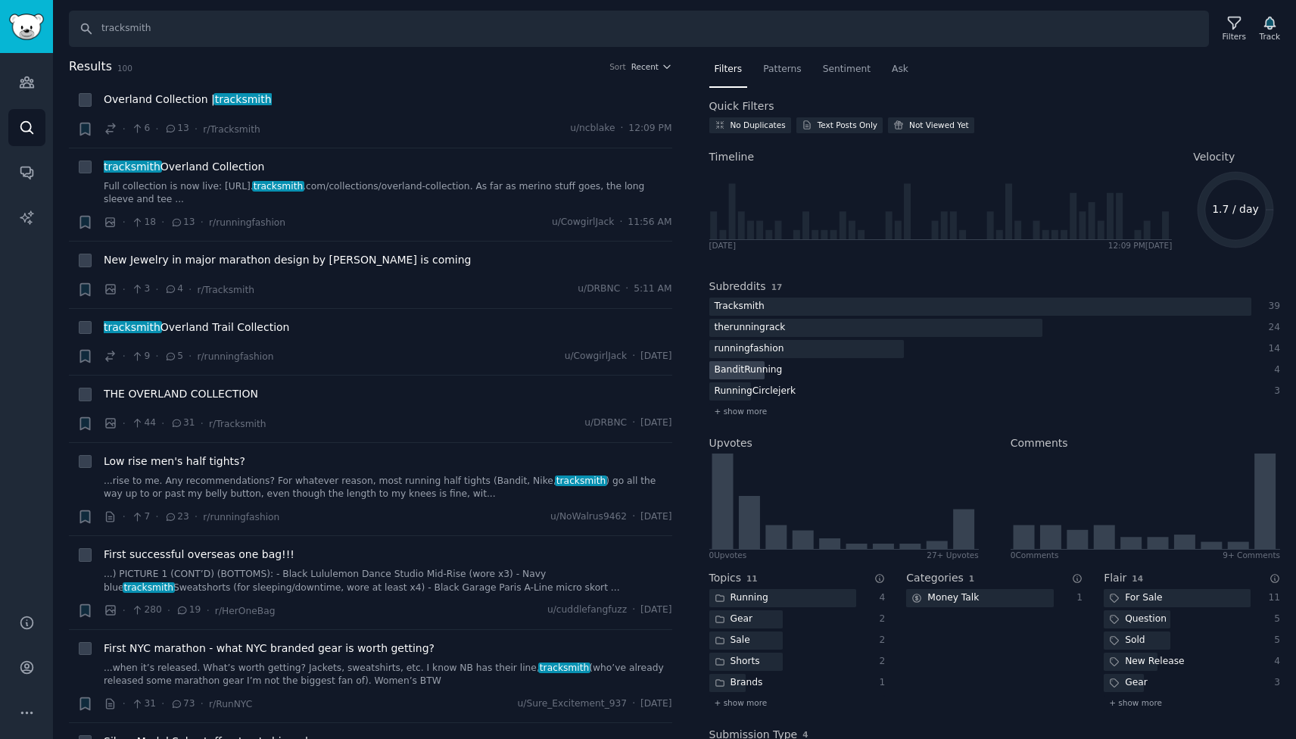
scroll to position [107, 0]
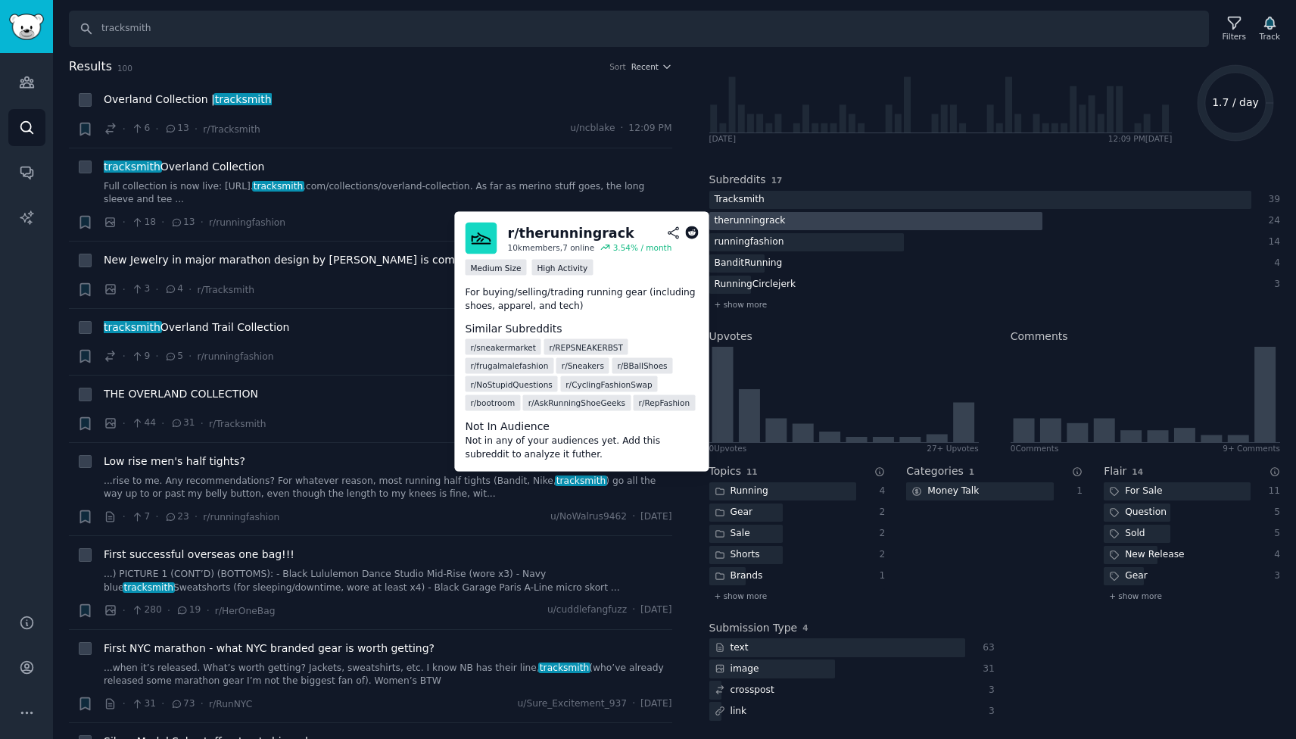
click at [754, 217] on div "therunningrack" at bounding box center [750, 221] width 82 height 19
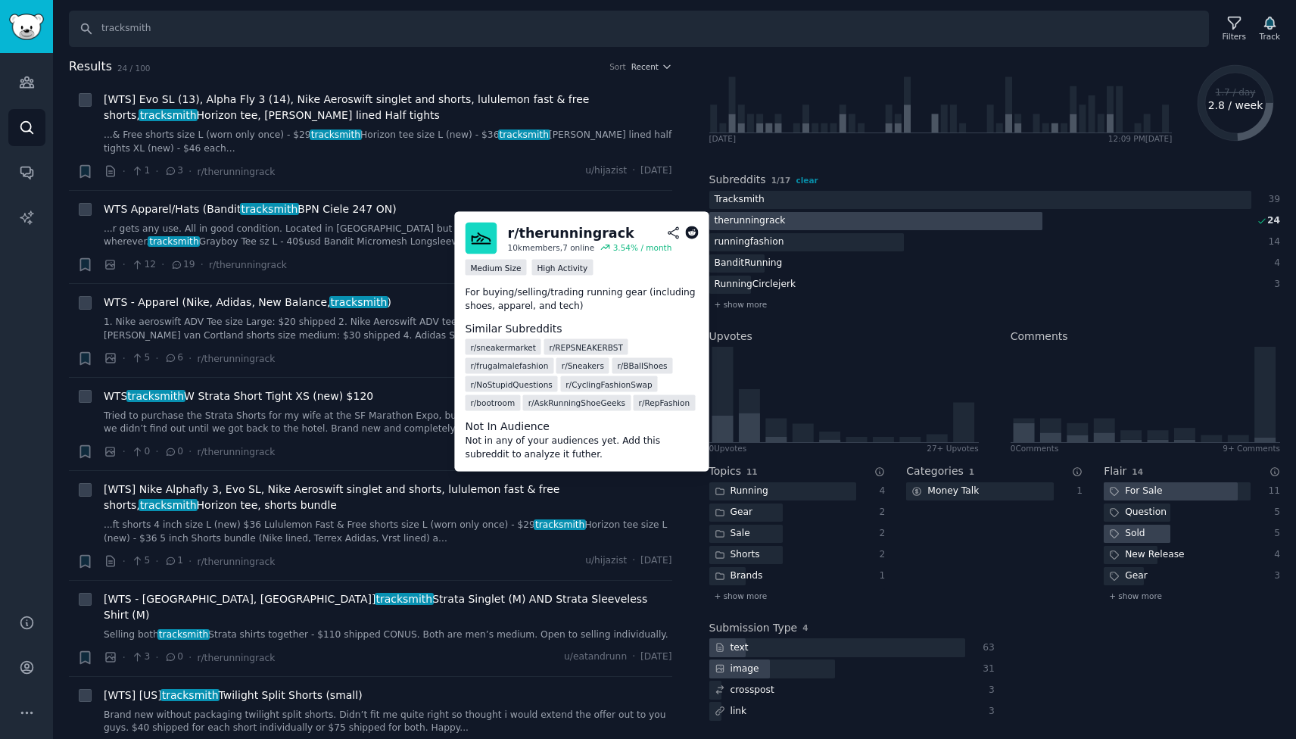
click at [550, 232] on div "r/ therunningrack" at bounding box center [571, 232] width 126 height 19
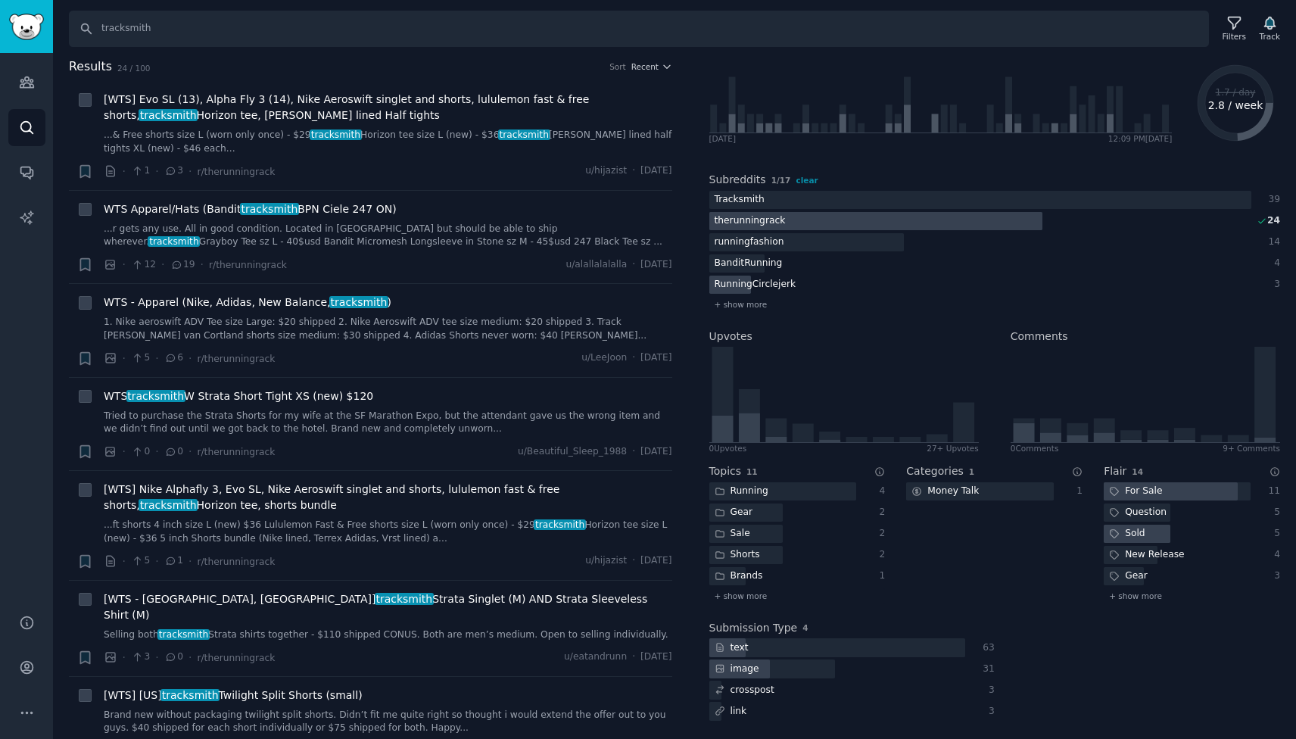
scroll to position [0, 0]
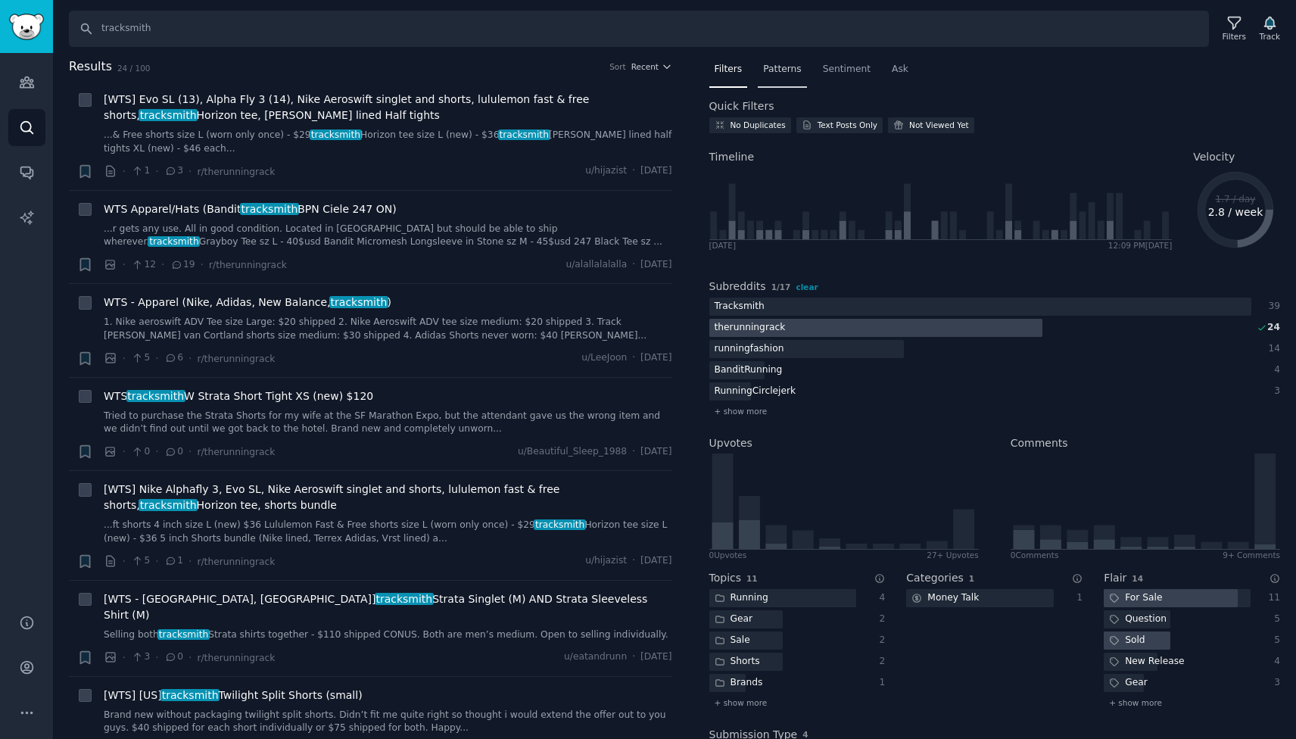
click at [787, 74] on span "Patterns" at bounding box center [782, 70] width 38 height 14
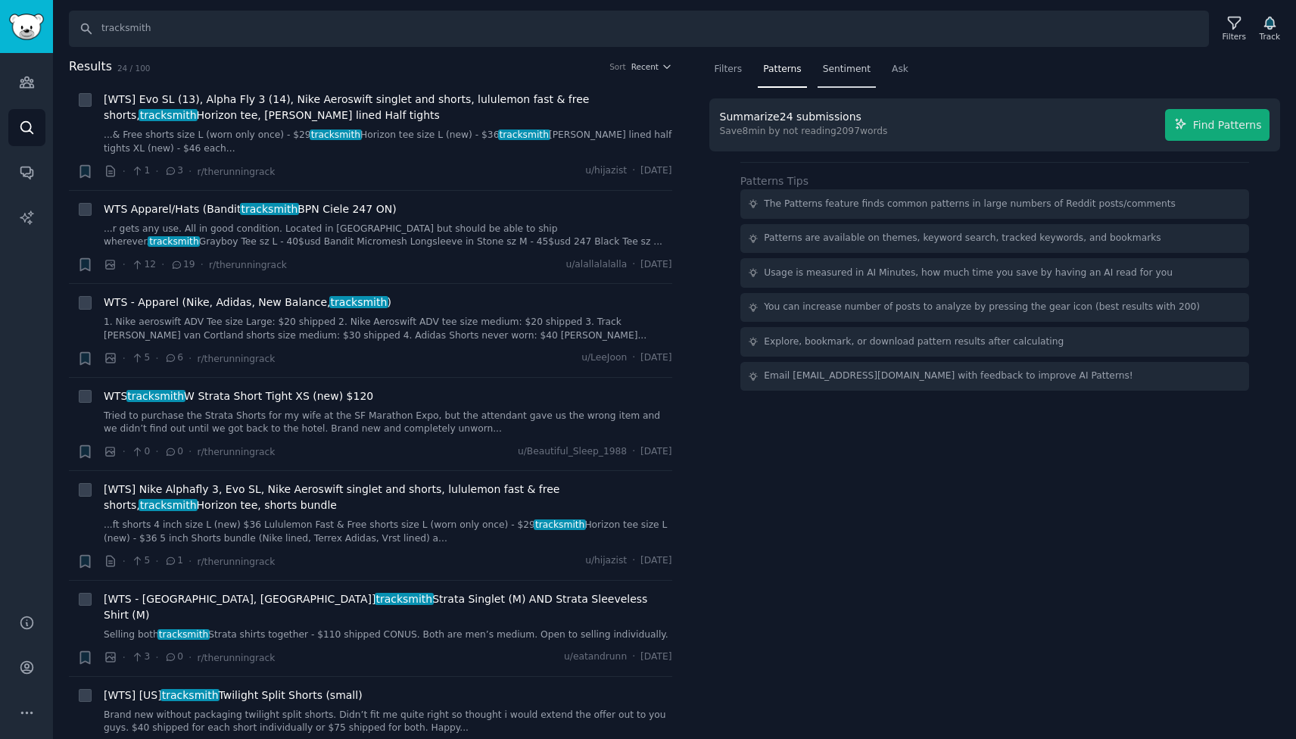
click at [843, 70] on span "Sentiment" at bounding box center [847, 70] width 48 height 14
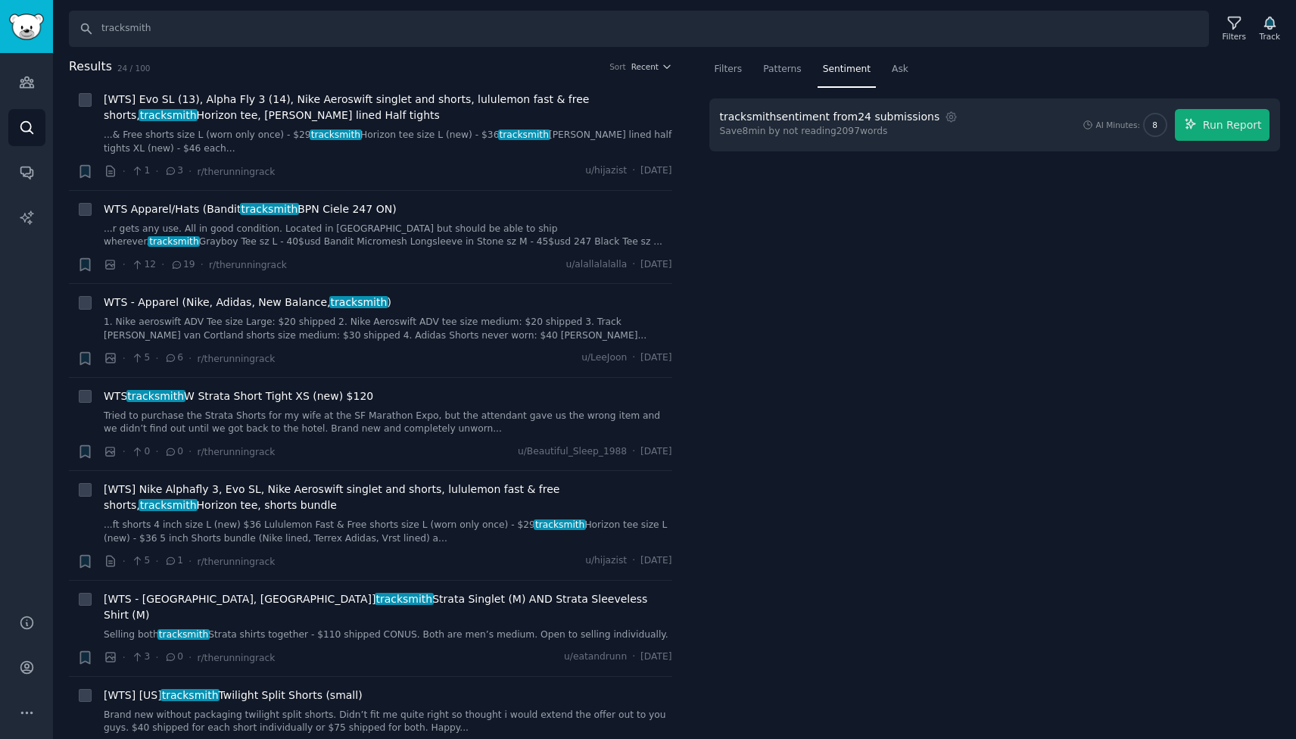
click at [874, 117] on div "tracksmith sentiment from 24 submissions" at bounding box center [830, 117] width 220 height 16
click at [20, 83] on icon "Sidebar" at bounding box center [27, 82] width 16 height 16
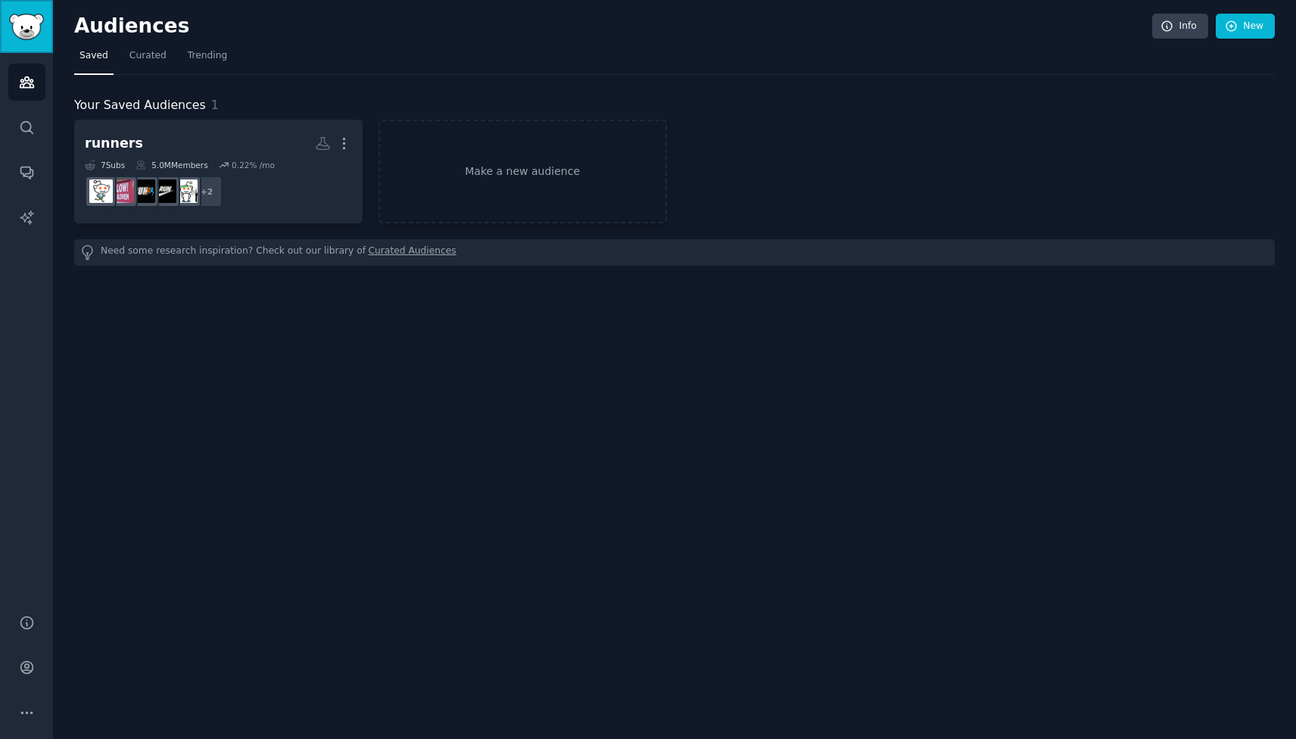
click at [20, 22] on img "Sidebar" at bounding box center [26, 27] width 35 height 26
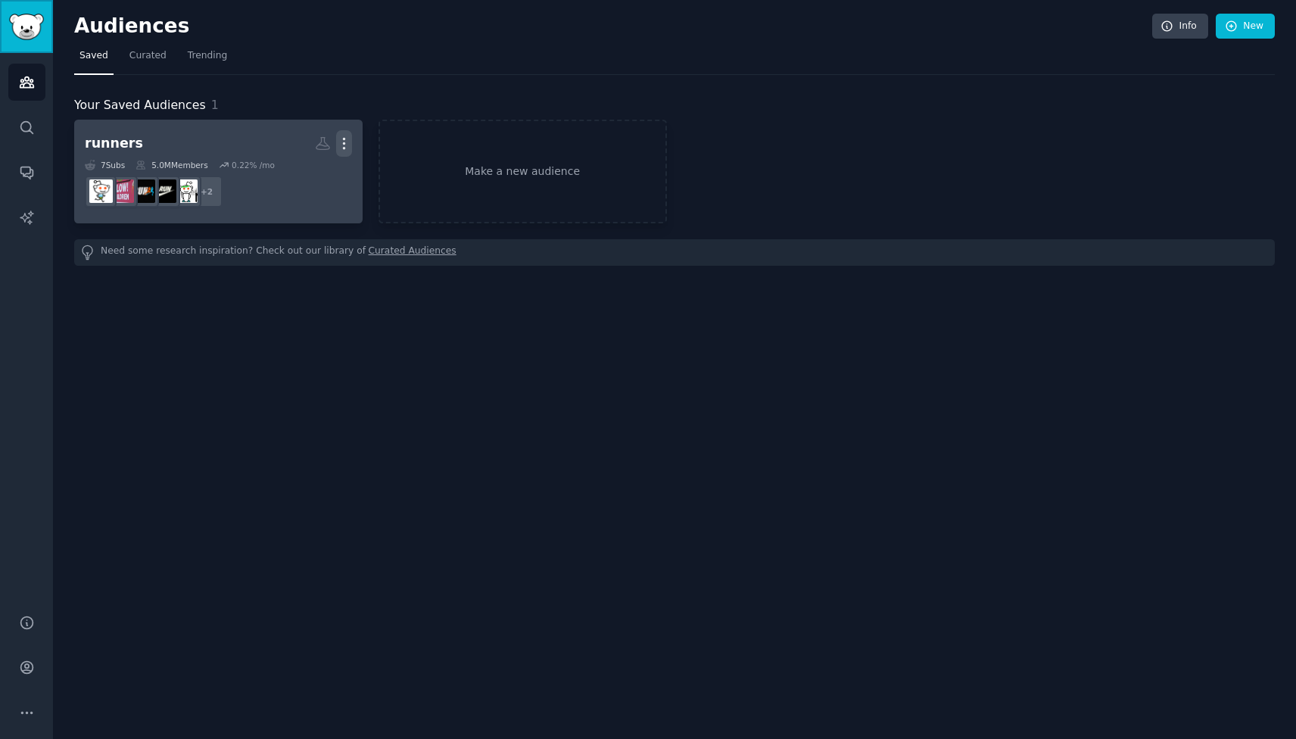
click at [341, 144] on icon "button" at bounding box center [344, 144] width 16 height 16
click at [307, 147] on p "View" at bounding box center [297, 149] width 25 height 16
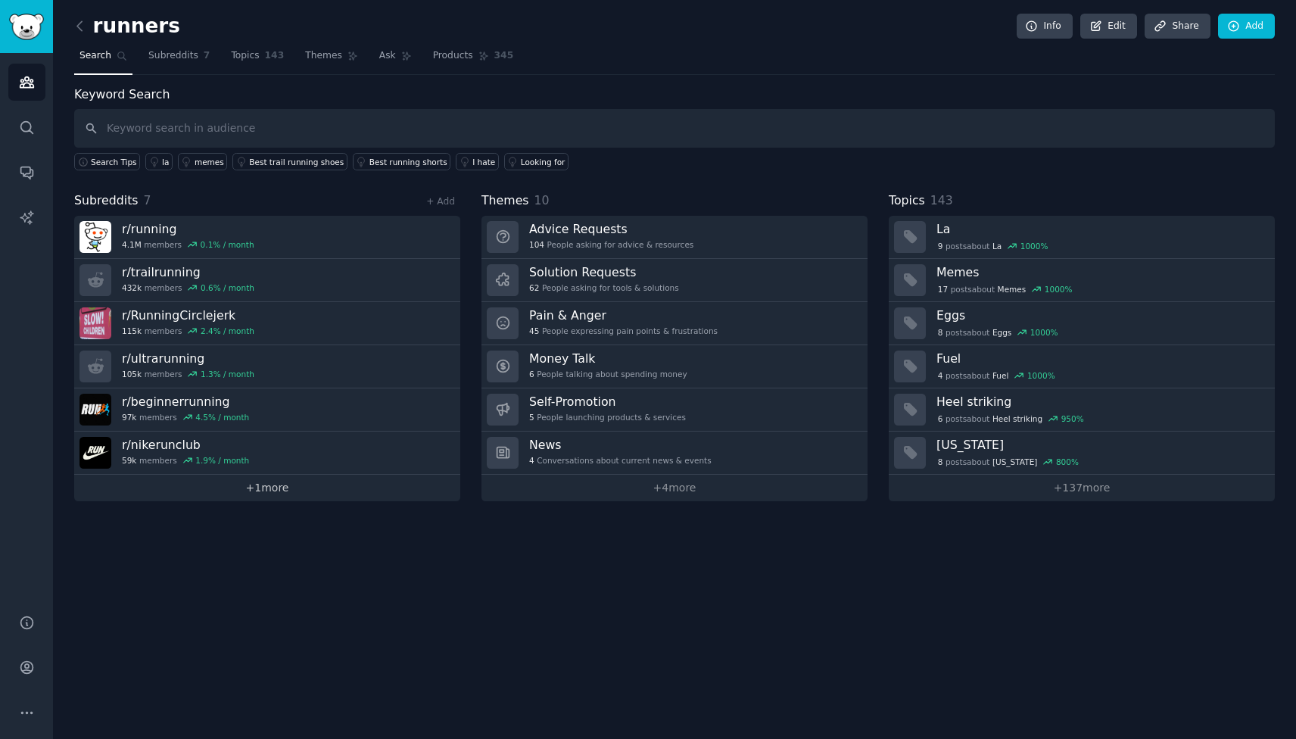
click at [267, 486] on link "+ 1 more" at bounding box center [267, 488] width 386 height 26
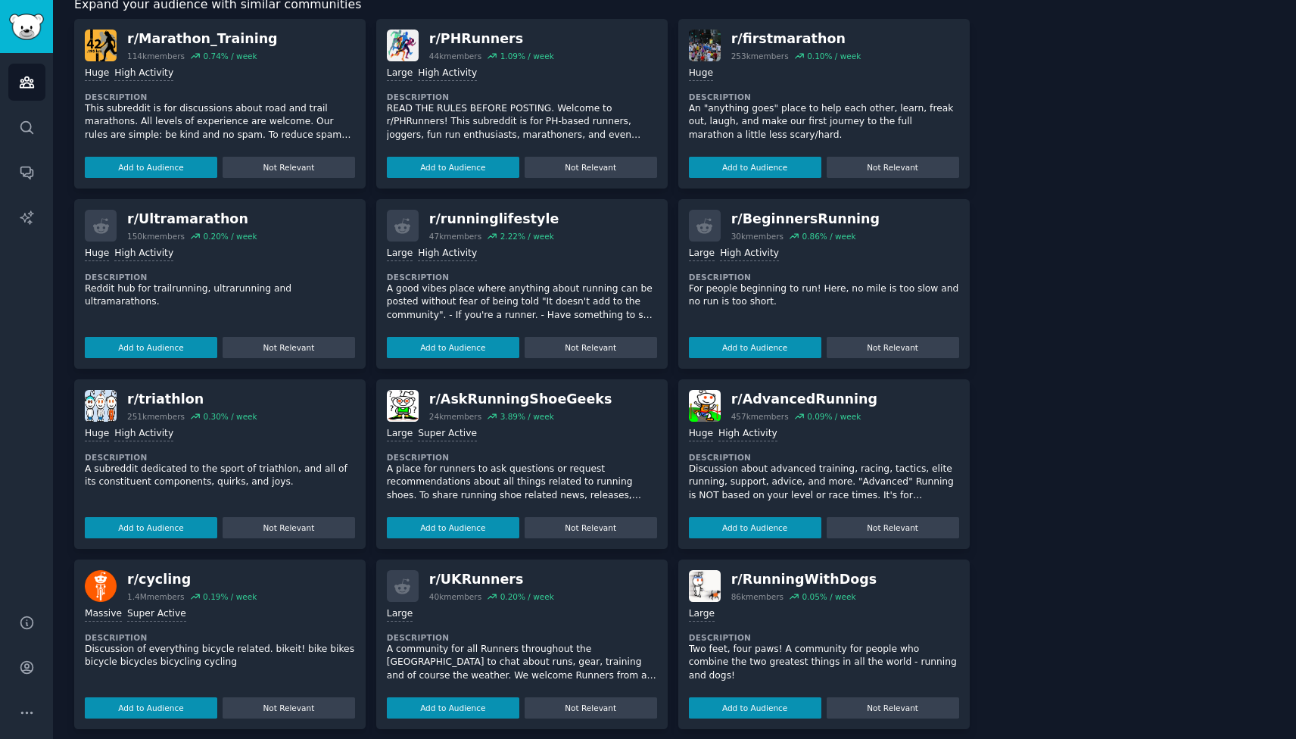
scroll to position [479, 0]
click at [465, 711] on button "Add to Audience" at bounding box center [453, 708] width 132 height 21
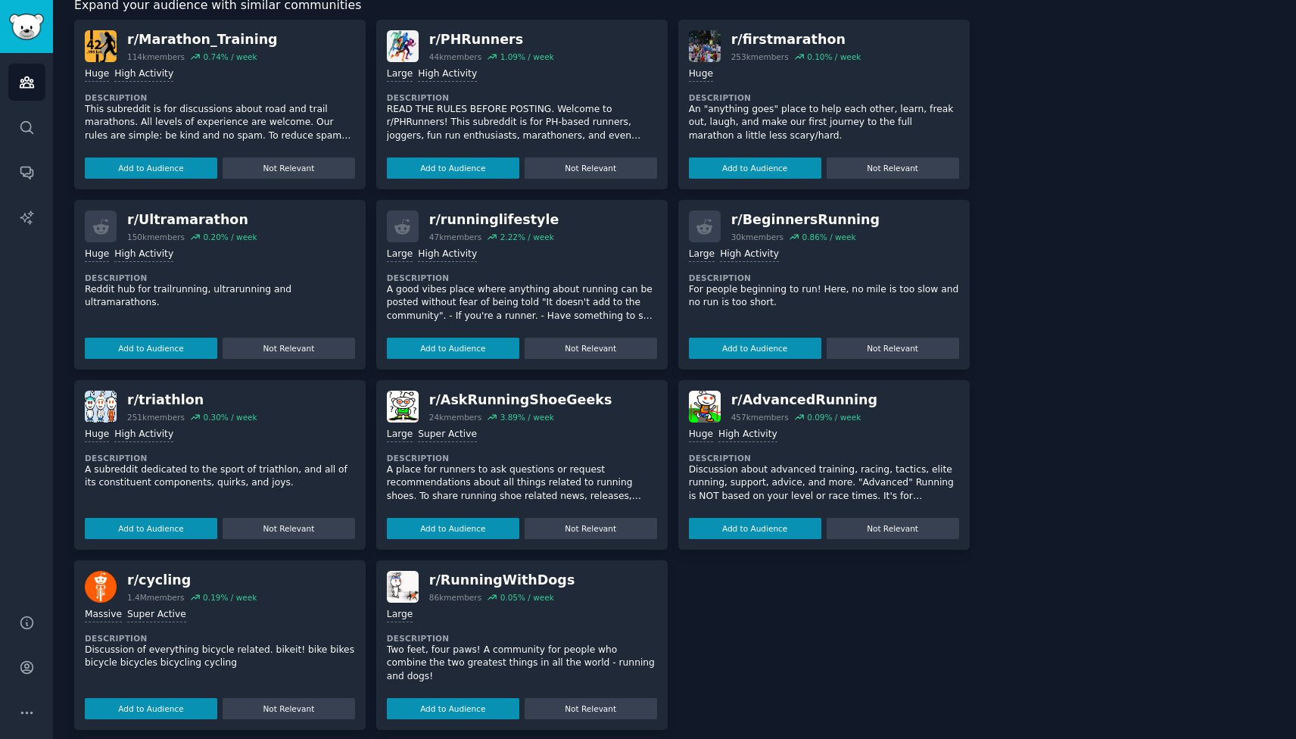
scroll to position [531, 0]
click at [471, 349] on button "Add to Audience" at bounding box center [453, 348] width 132 height 21
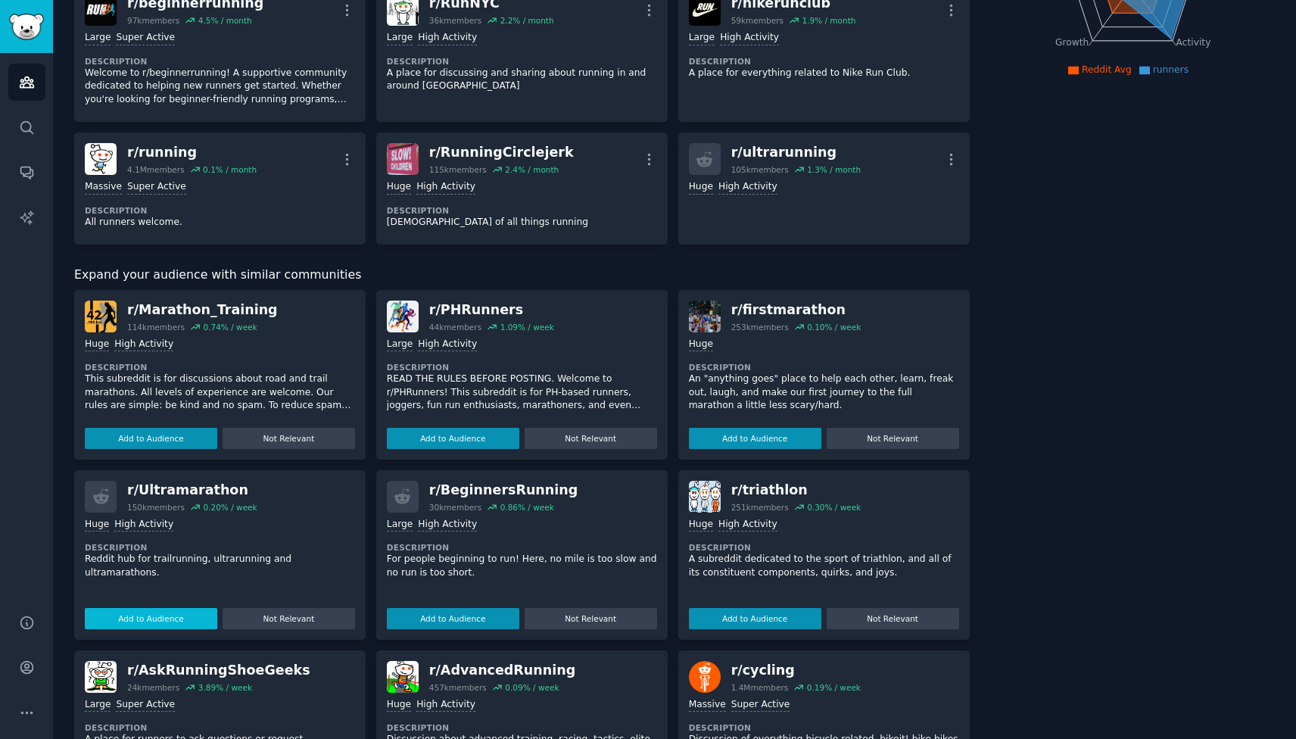
scroll to position [0, 0]
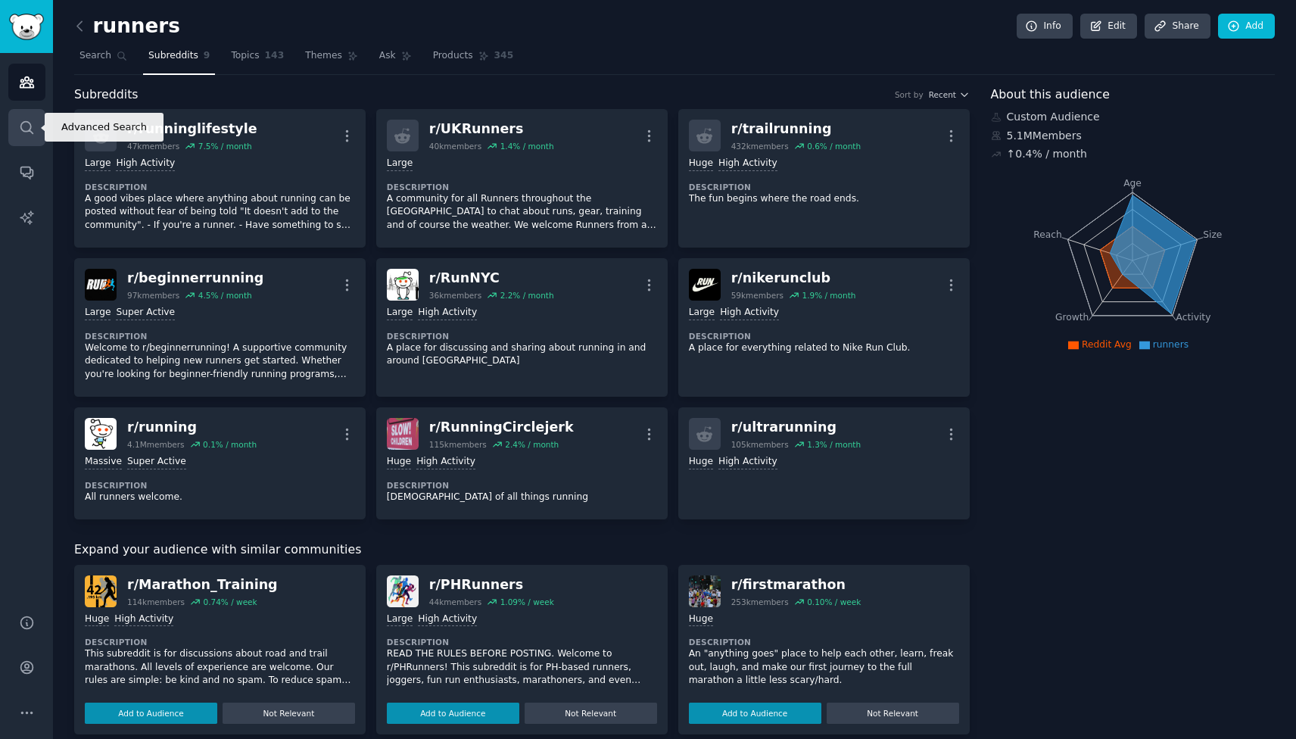
click at [28, 123] on icon "Sidebar" at bounding box center [27, 128] width 16 height 16
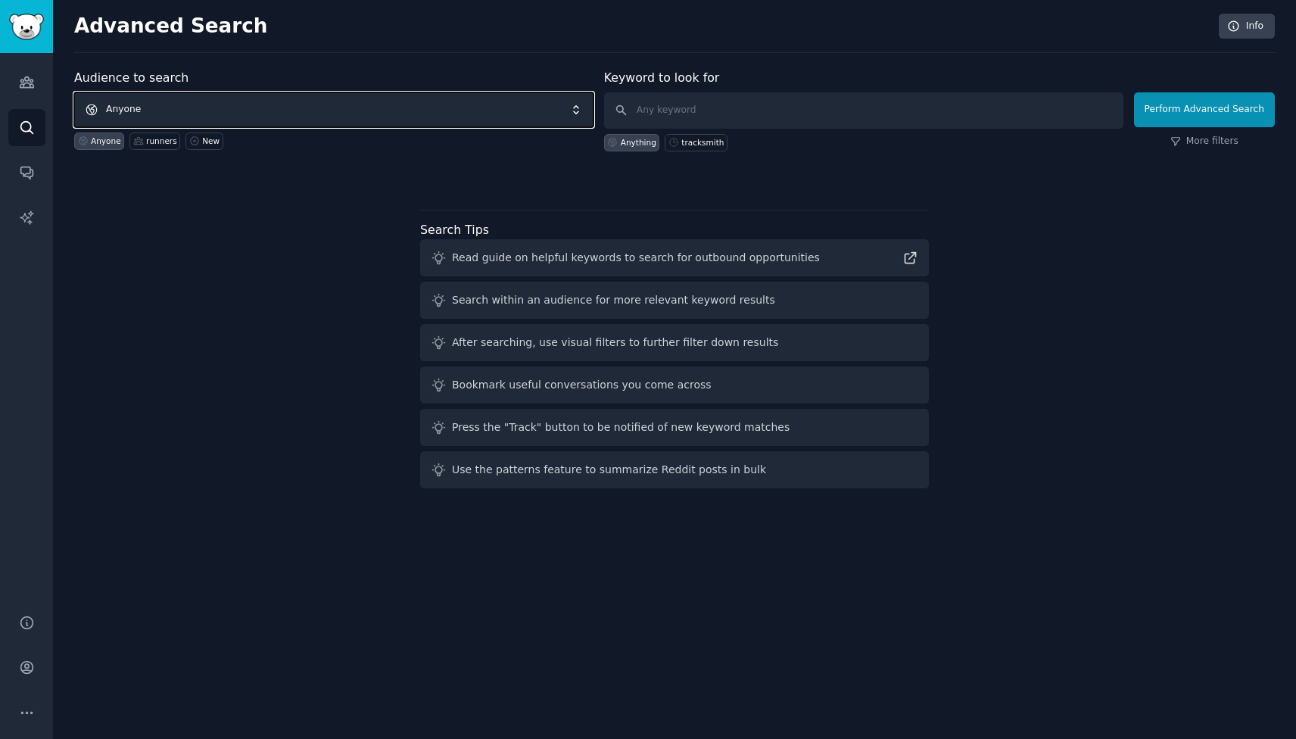
click at [172, 104] on span "Anyone" at bounding box center [333, 109] width 519 height 35
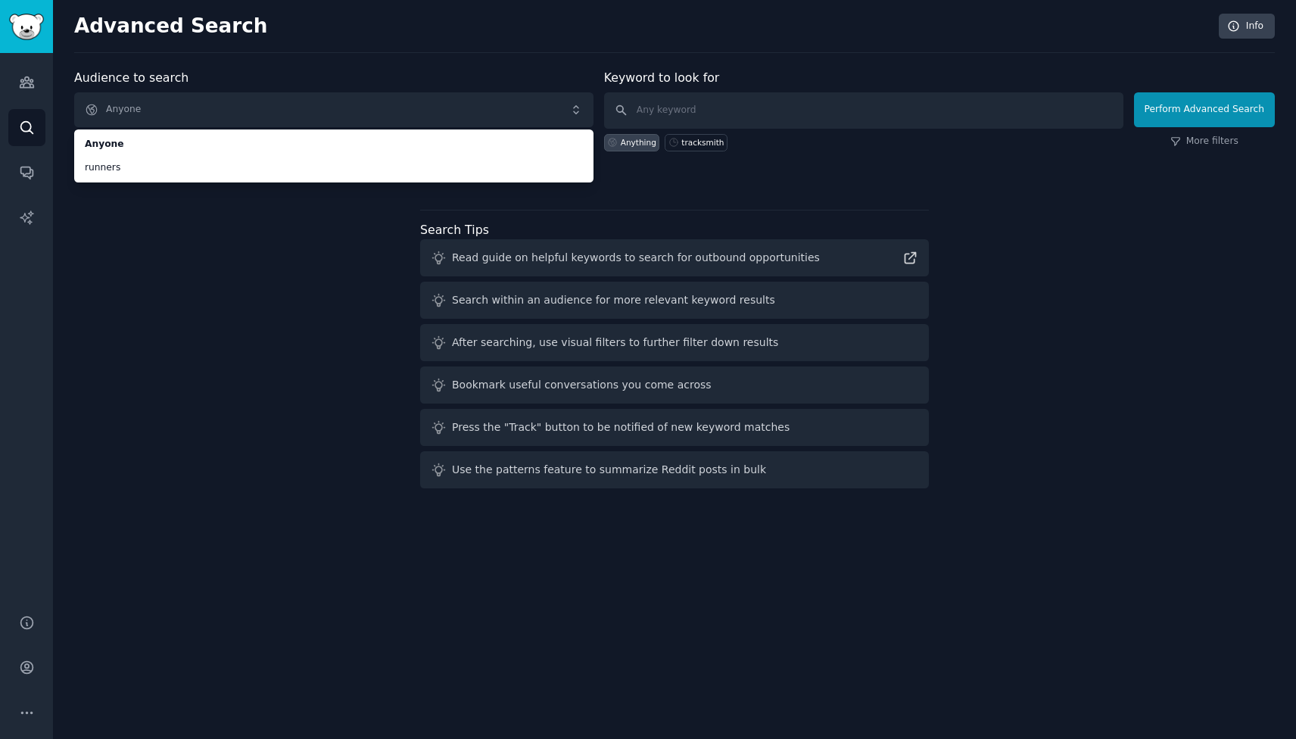
click at [167, 237] on div "Audience to search Anyone Anyone runners Anyone runners New Keyword to look for…" at bounding box center [674, 282] width 1201 height 426
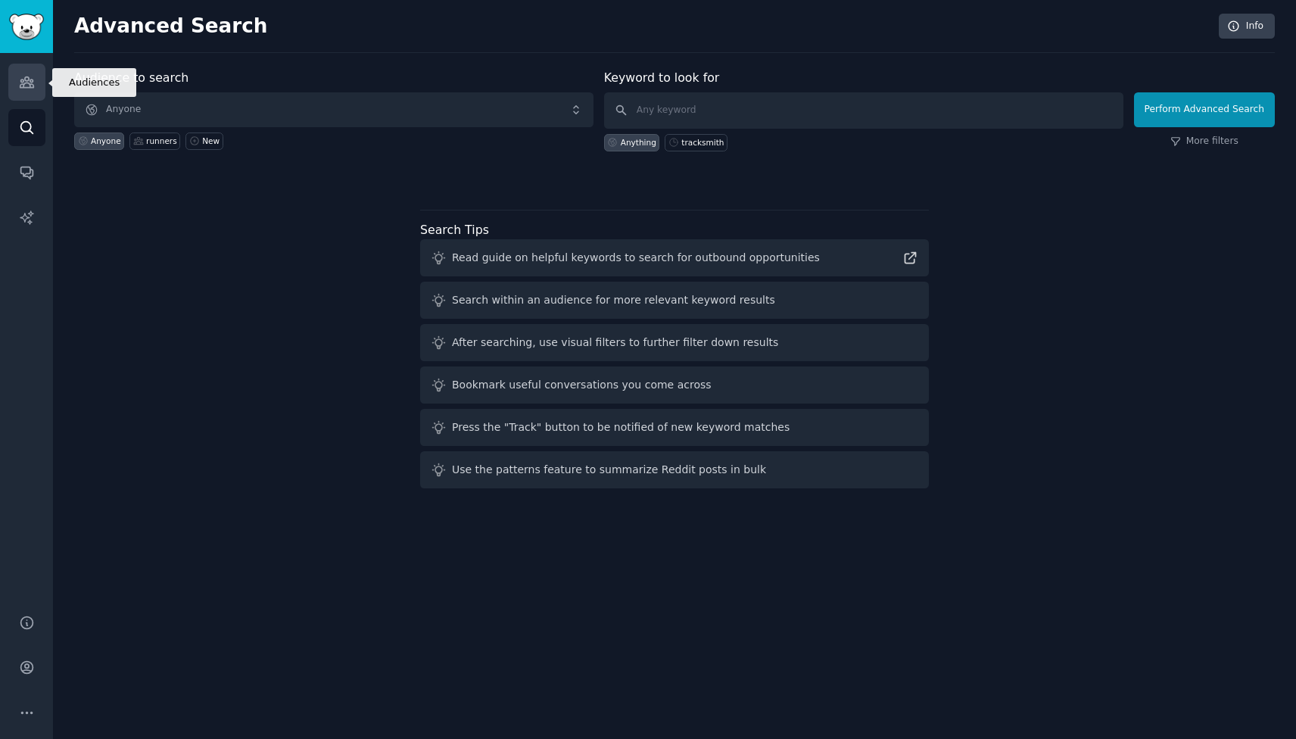
click at [30, 86] on icon "Sidebar" at bounding box center [27, 82] width 16 height 16
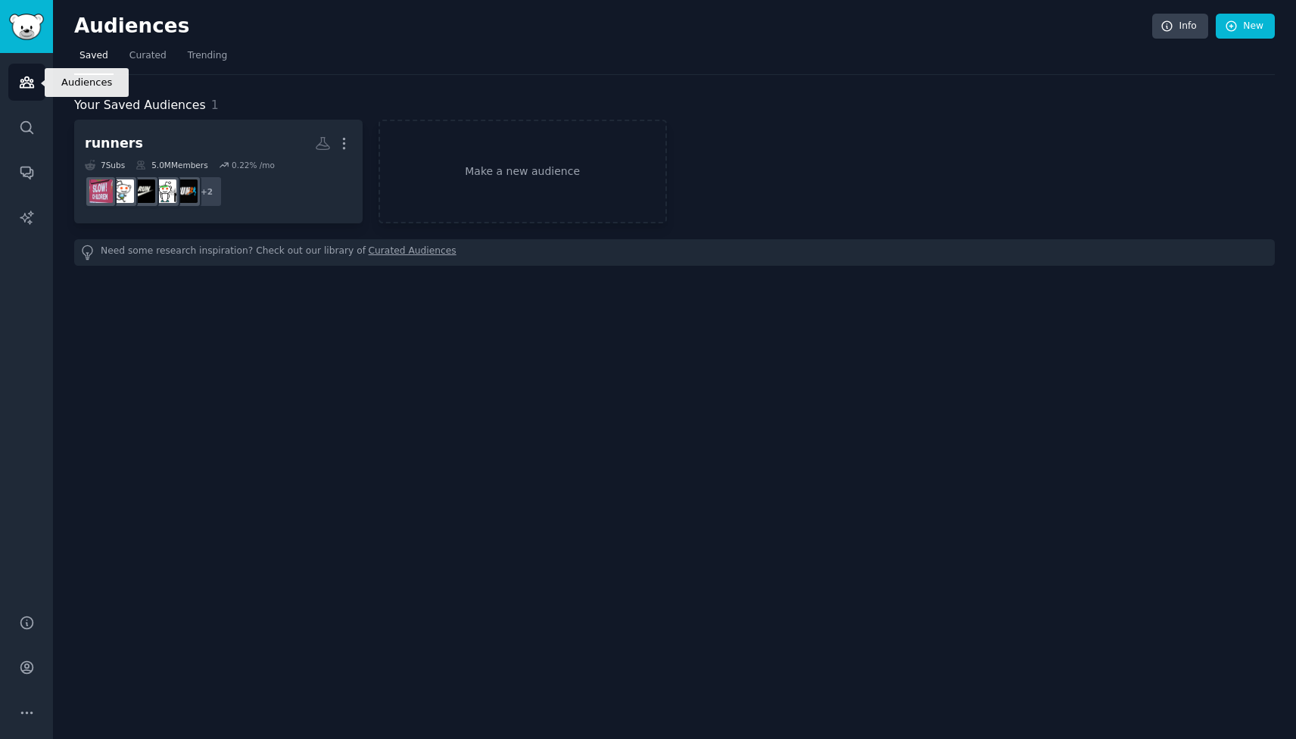
click at [30, 86] on icon "Sidebar" at bounding box center [27, 82] width 16 height 16
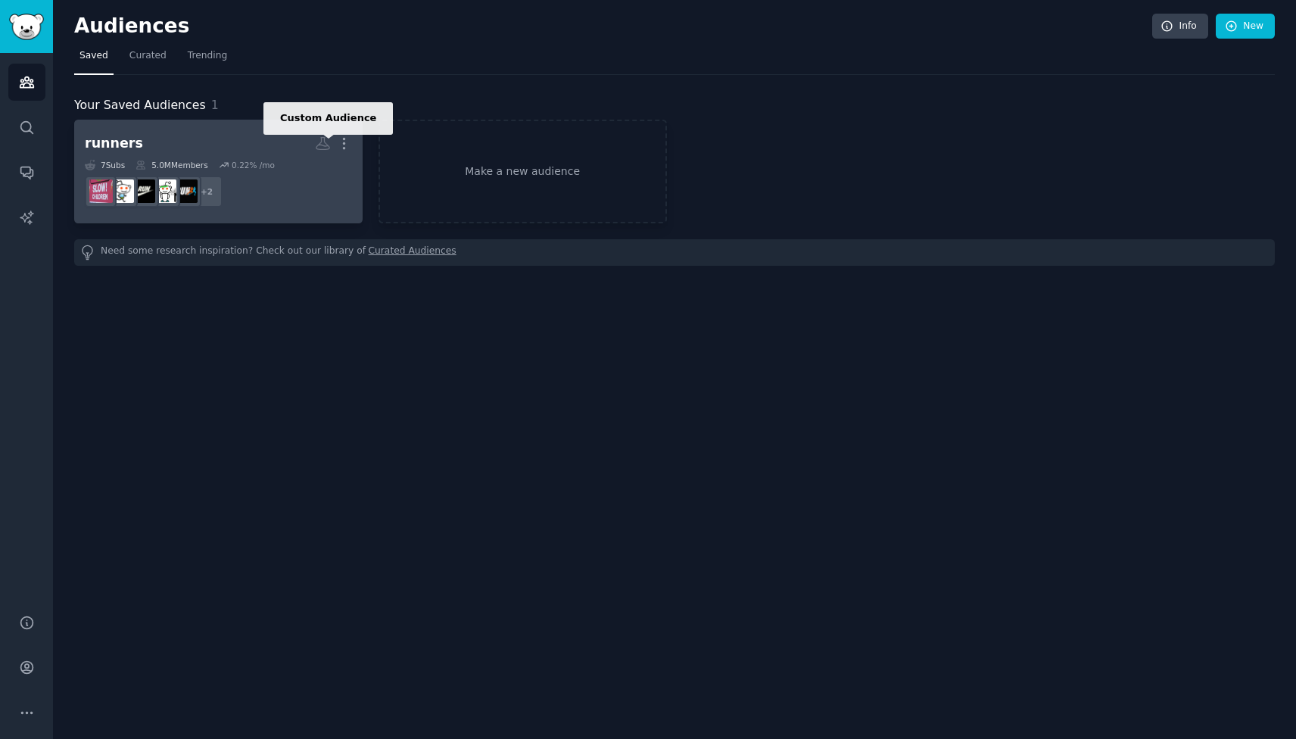
click at [322, 144] on icon at bounding box center [323, 144] width 16 height 16
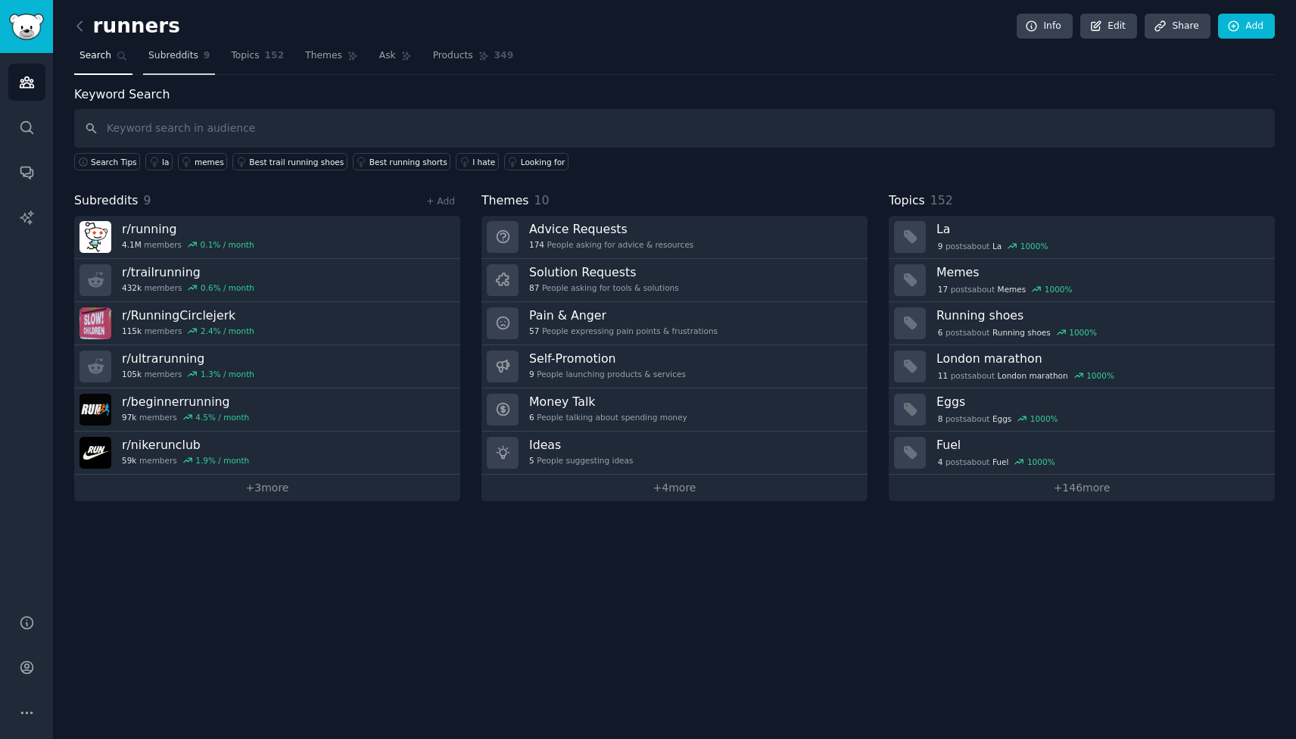
click at [185, 60] on span "Subreddits" at bounding box center [173, 56] width 50 height 14
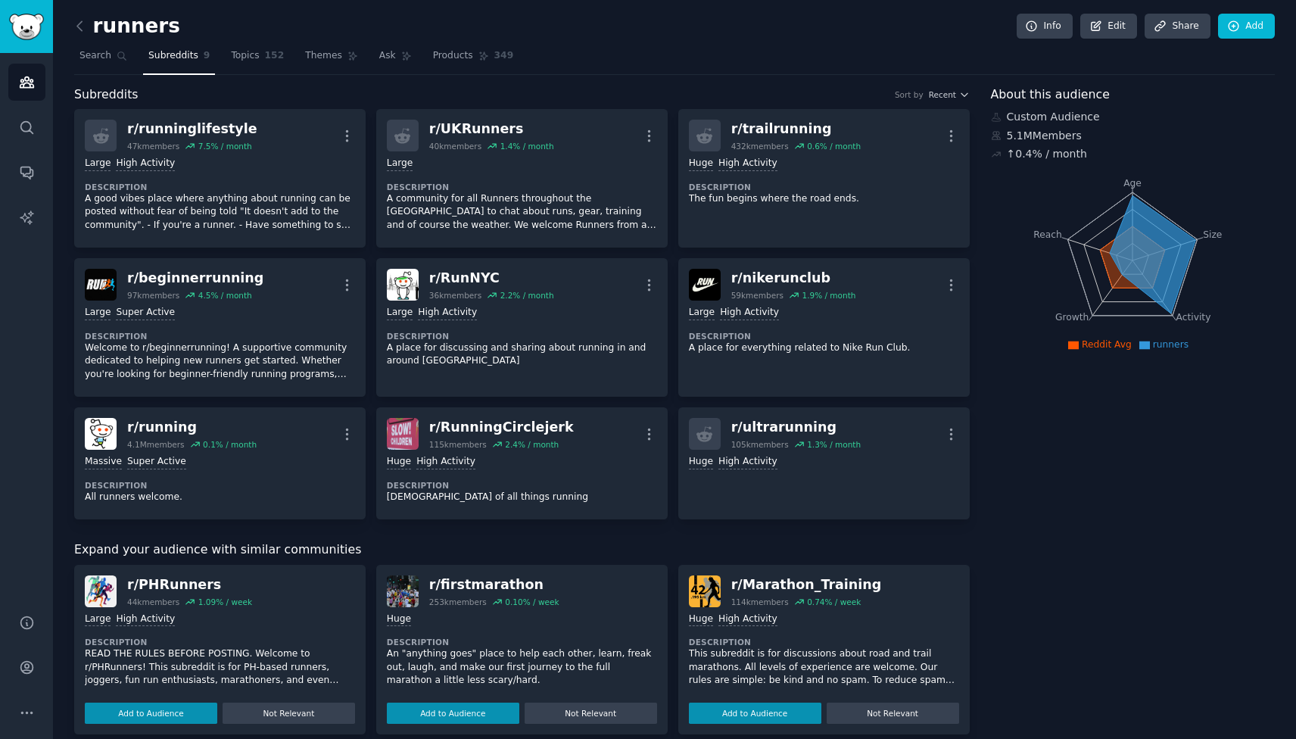
scroll to position [556, 0]
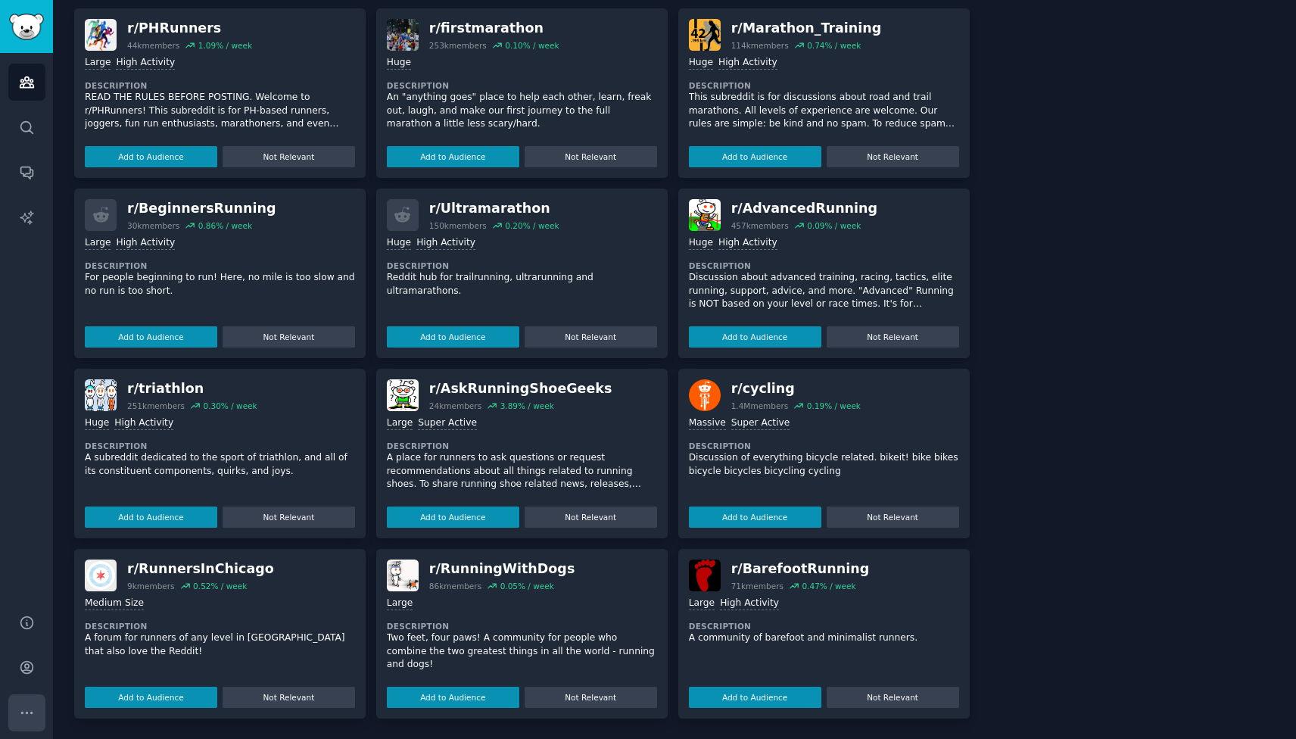
click at [29, 700] on button "More" at bounding box center [26, 712] width 37 height 37
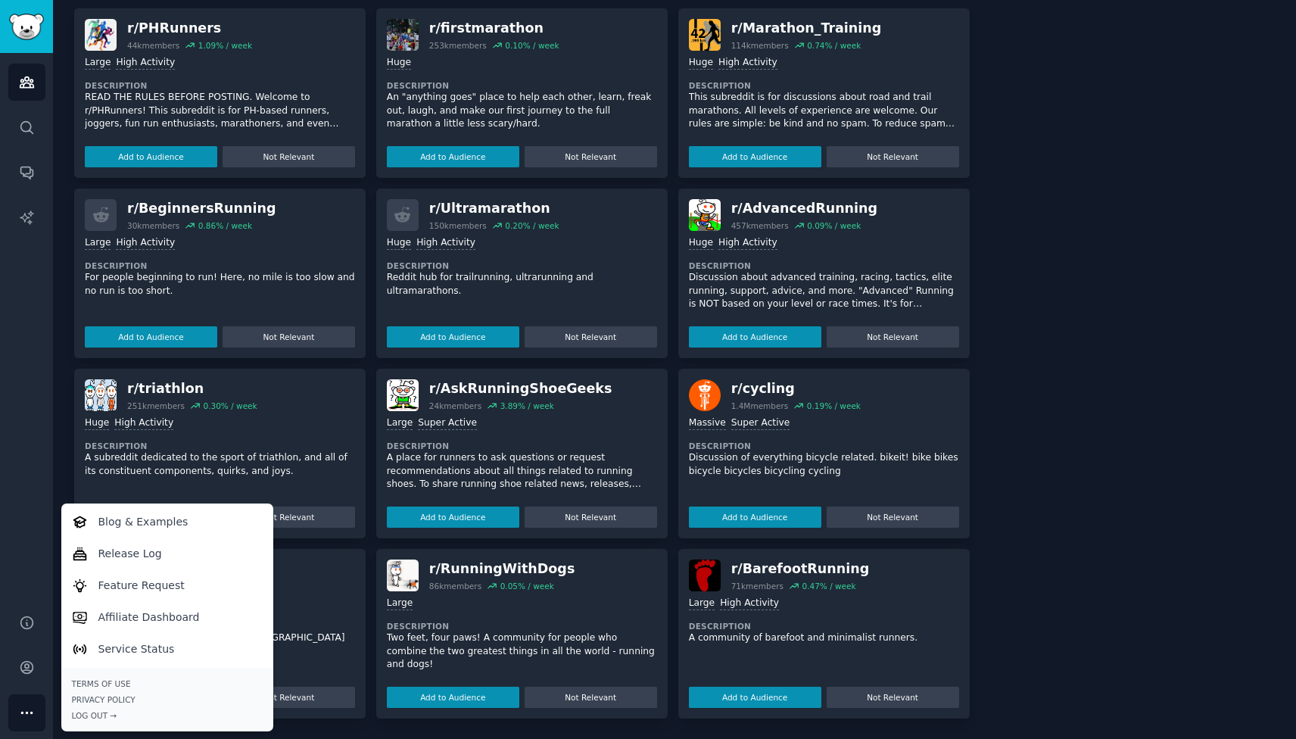
click at [47, 307] on div "Audiences Search Conversations AI Reports" at bounding box center [26, 324] width 53 height 543
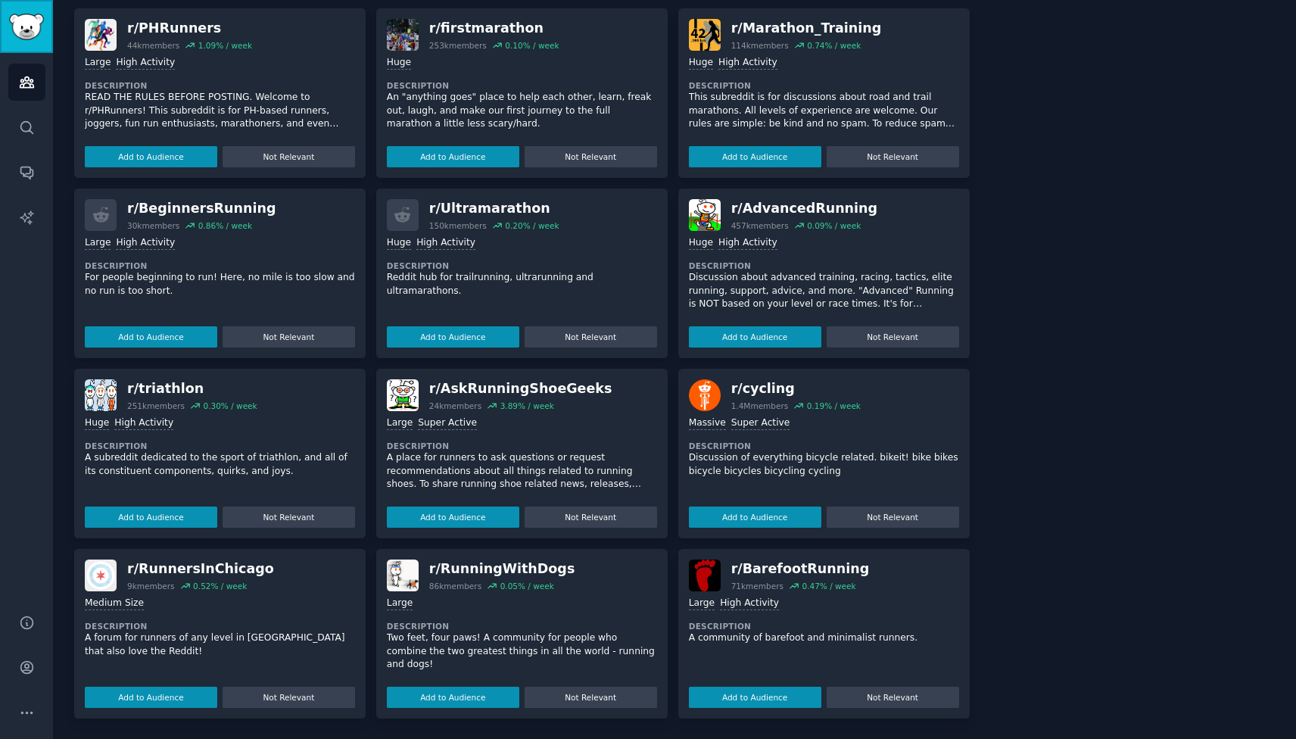
click at [17, 29] on img "Sidebar" at bounding box center [26, 27] width 35 height 26
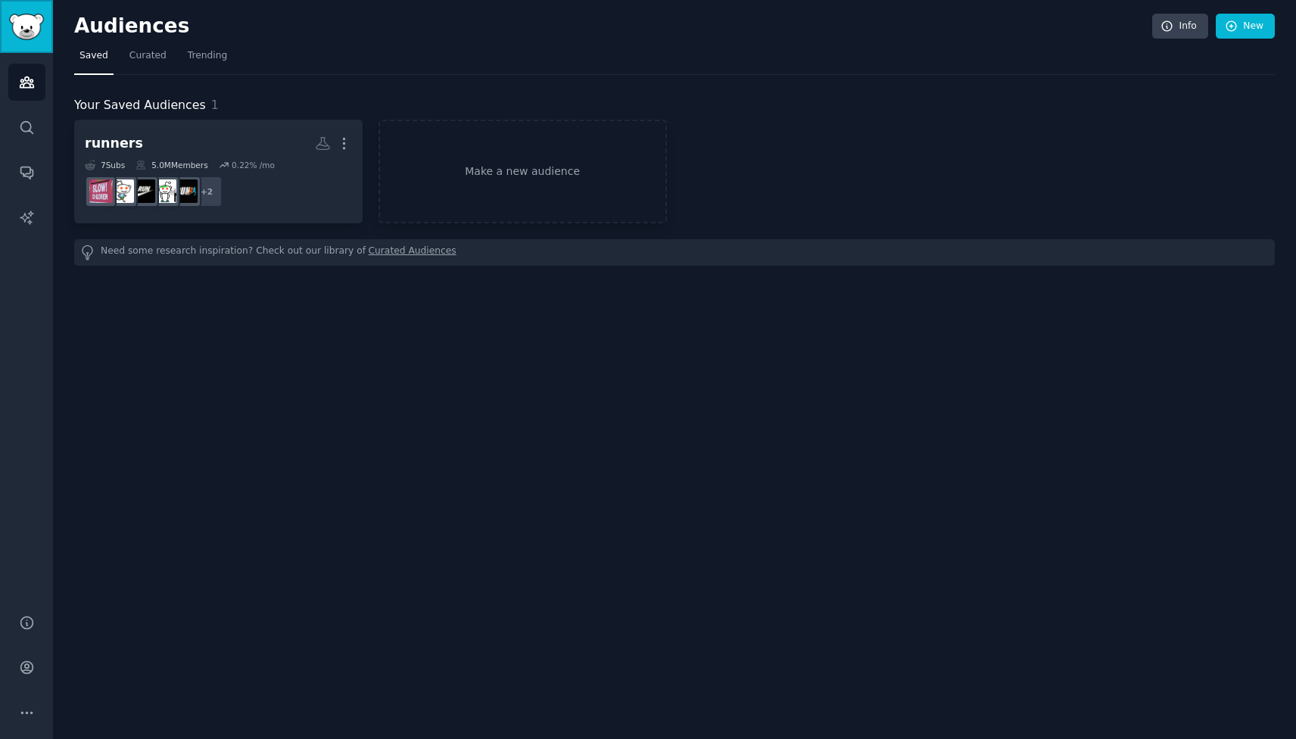
click at [17, 29] on img "Sidebar" at bounding box center [26, 27] width 35 height 26
click at [149, 62] on link "Curated" at bounding box center [148, 59] width 48 height 31
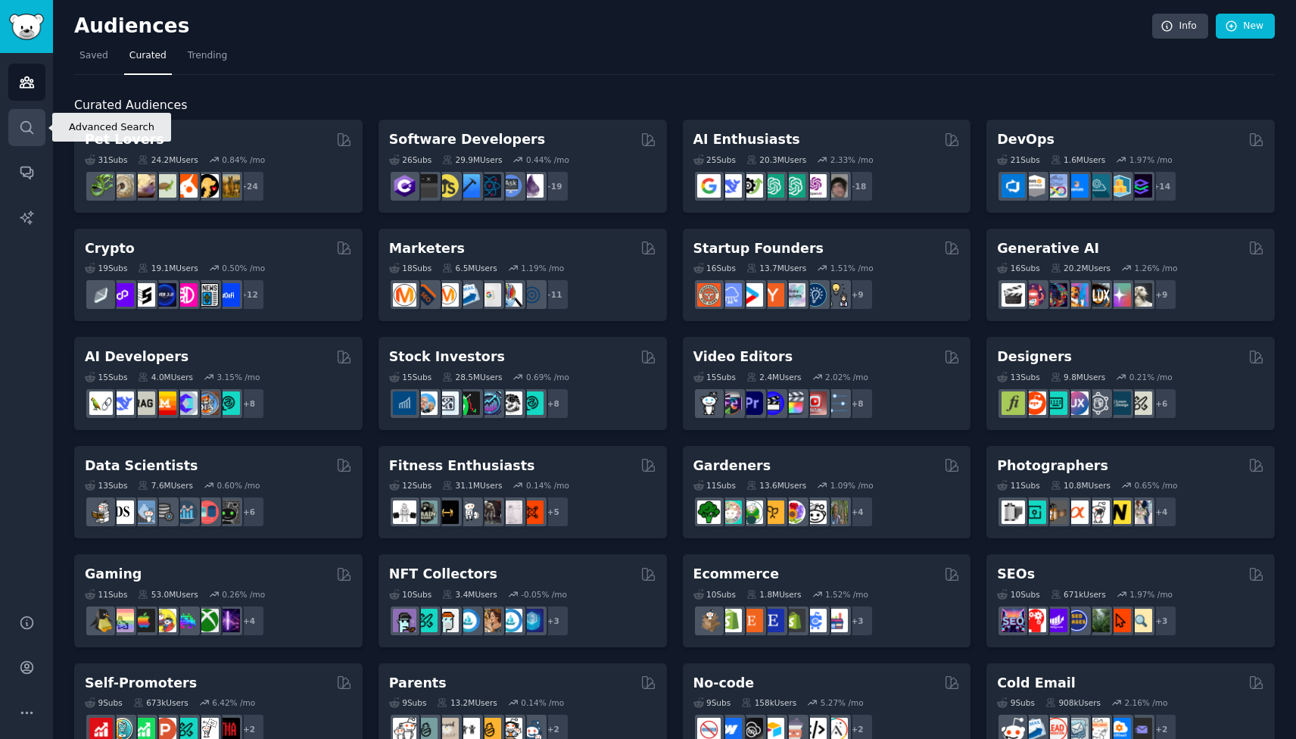
click at [32, 129] on icon "Sidebar" at bounding box center [27, 128] width 16 height 16
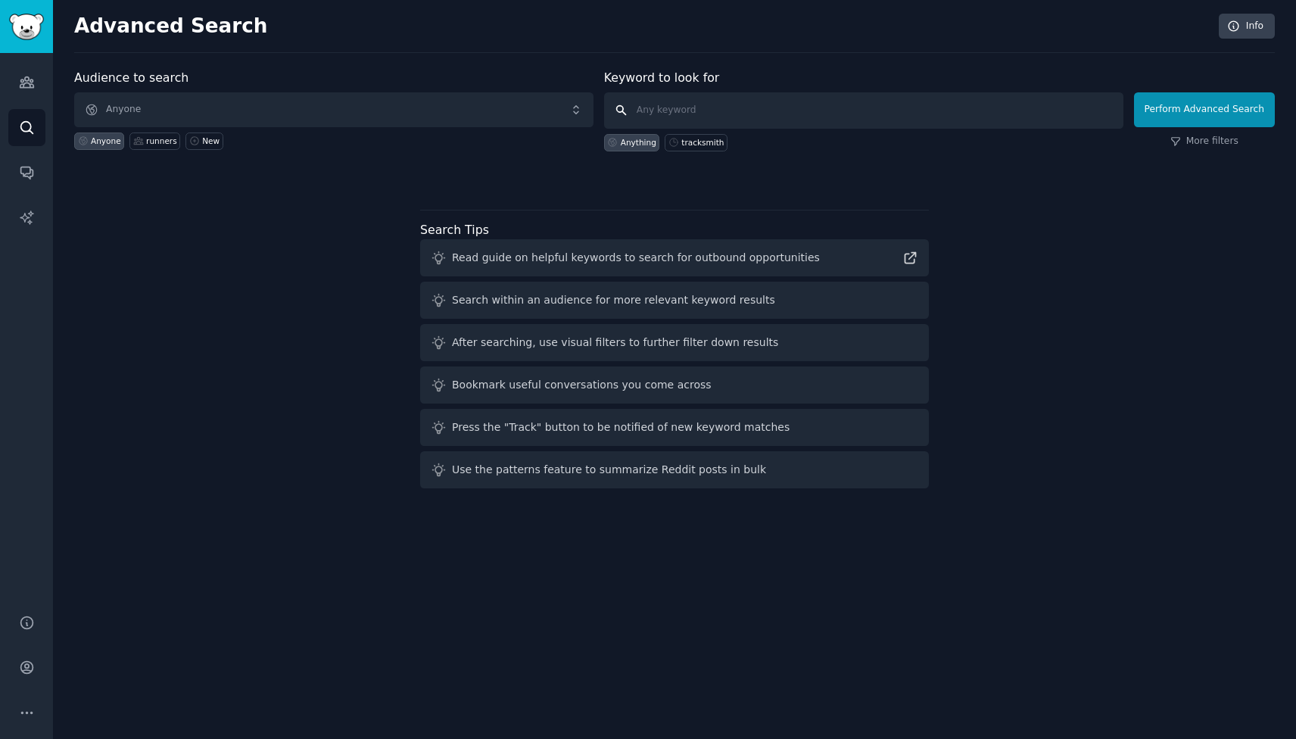
click at [723, 113] on input "text" at bounding box center [863, 110] width 519 height 36
type input "running fashion"
click button "Perform Advanced Search" at bounding box center [1204, 109] width 141 height 35
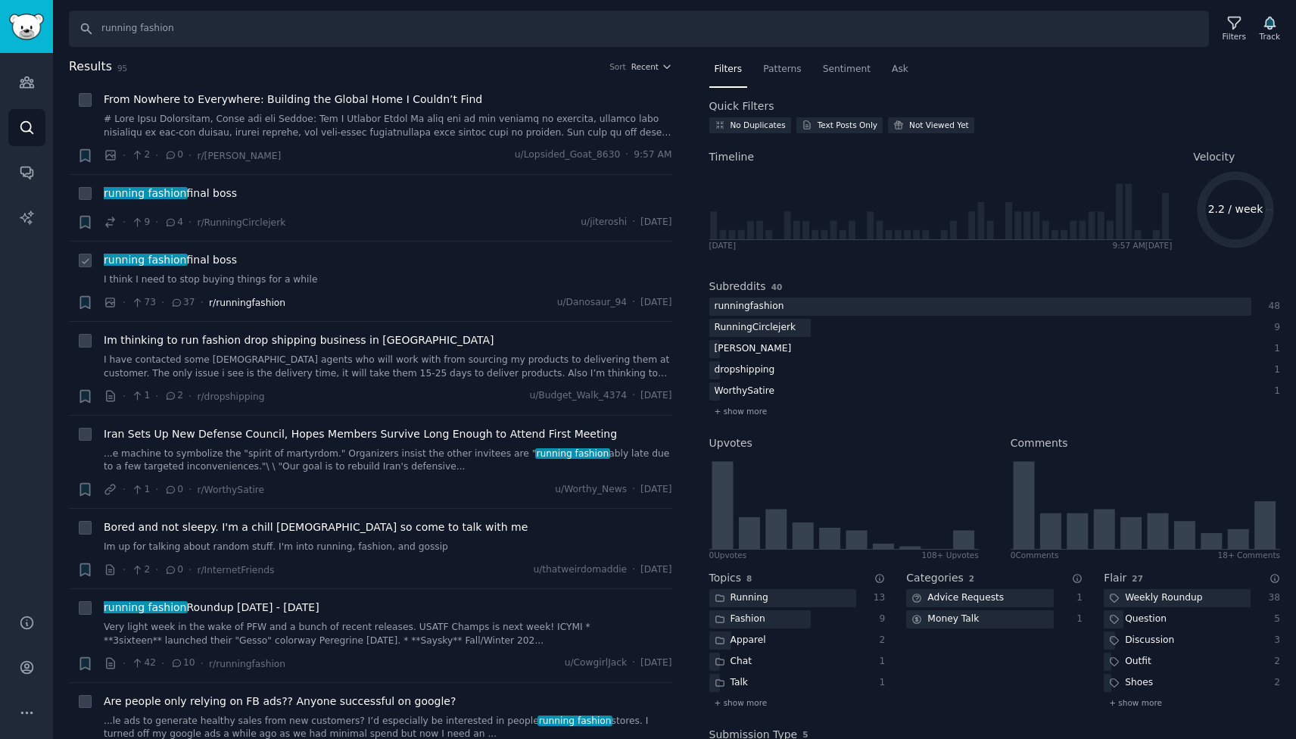
click at [246, 306] on span "r/runningfashion" at bounding box center [247, 303] width 76 height 11
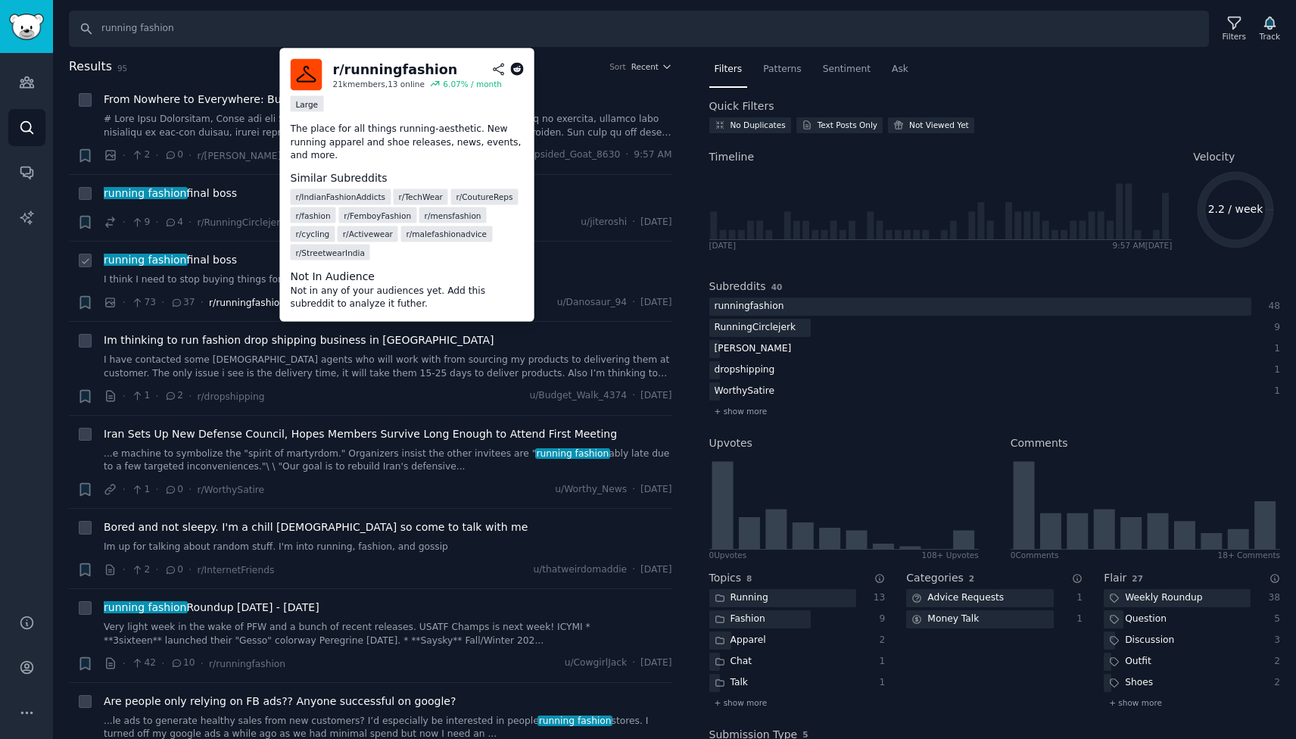
click at [243, 301] on span "r/runningfashion" at bounding box center [247, 303] width 76 height 11
click at [351, 304] on dd "Not in any of your audiences yet. Add this subreddit to analyze it futher." at bounding box center [407, 297] width 233 height 26
click at [338, 277] on dt "Not In Audience" at bounding box center [407, 276] width 233 height 16
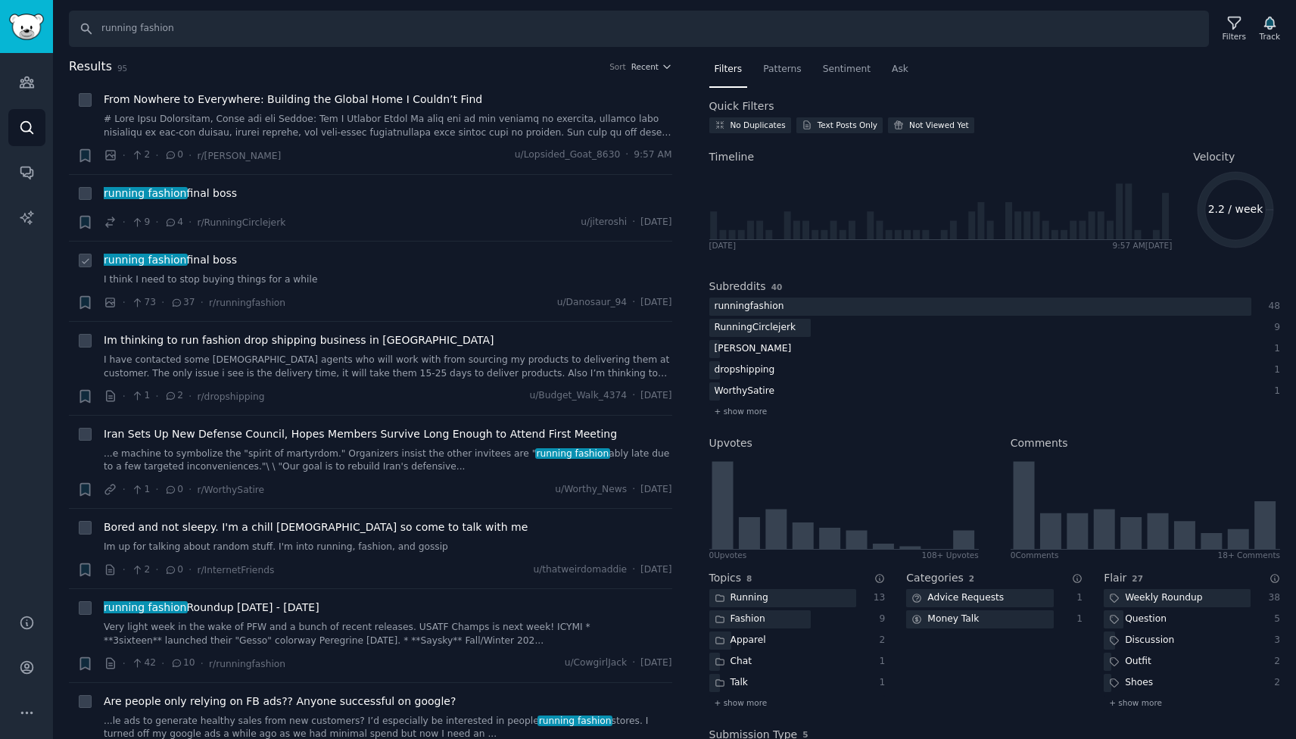
click at [277, 251] on li "+ running fashion final boss I think I need to stop buying things for a while ·…" at bounding box center [370, 281] width 603 height 79
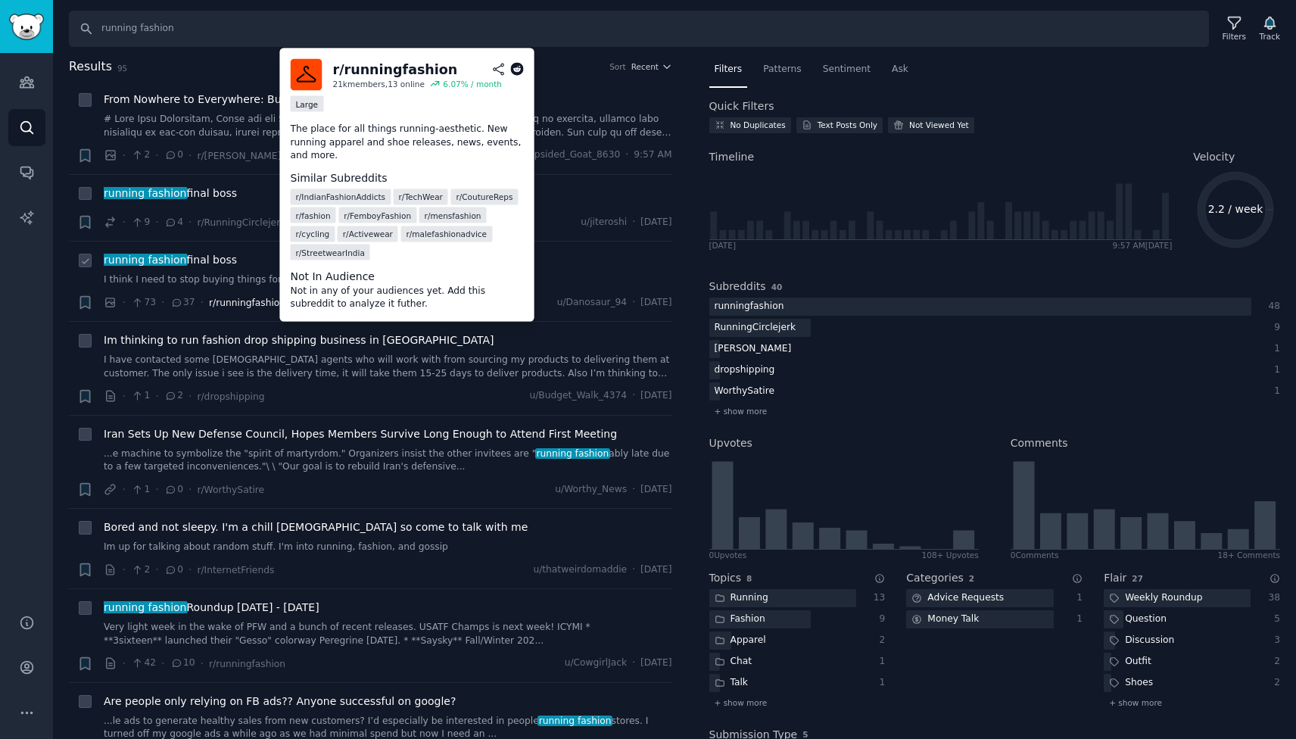
click at [234, 305] on span "r/runningfashion" at bounding box center [247, 303] width 76 height 11
click at [232, 304] on span "r/runningfashion" at bounding box center [247, 303] width 76 height 11
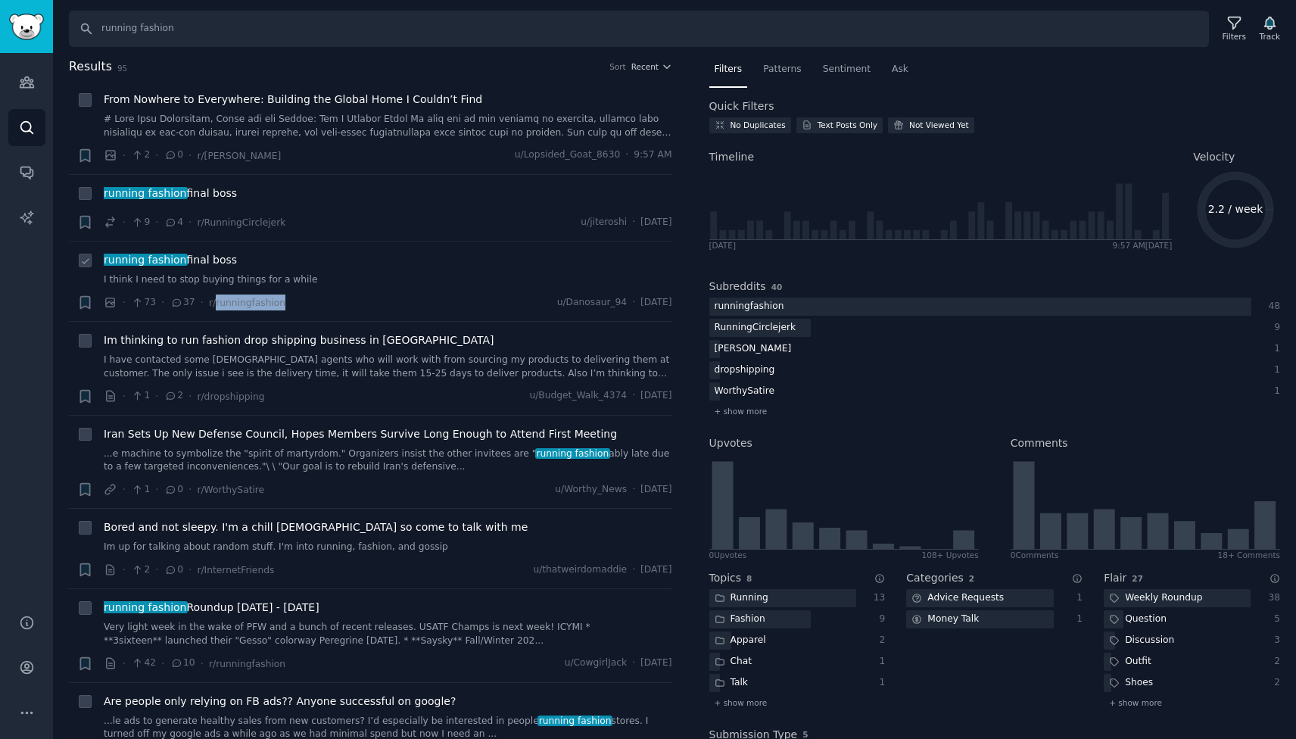
click at [611, 282] on link "I think I need to stop buying things for a while" at bounding box center [388, 280] width 569 height 14
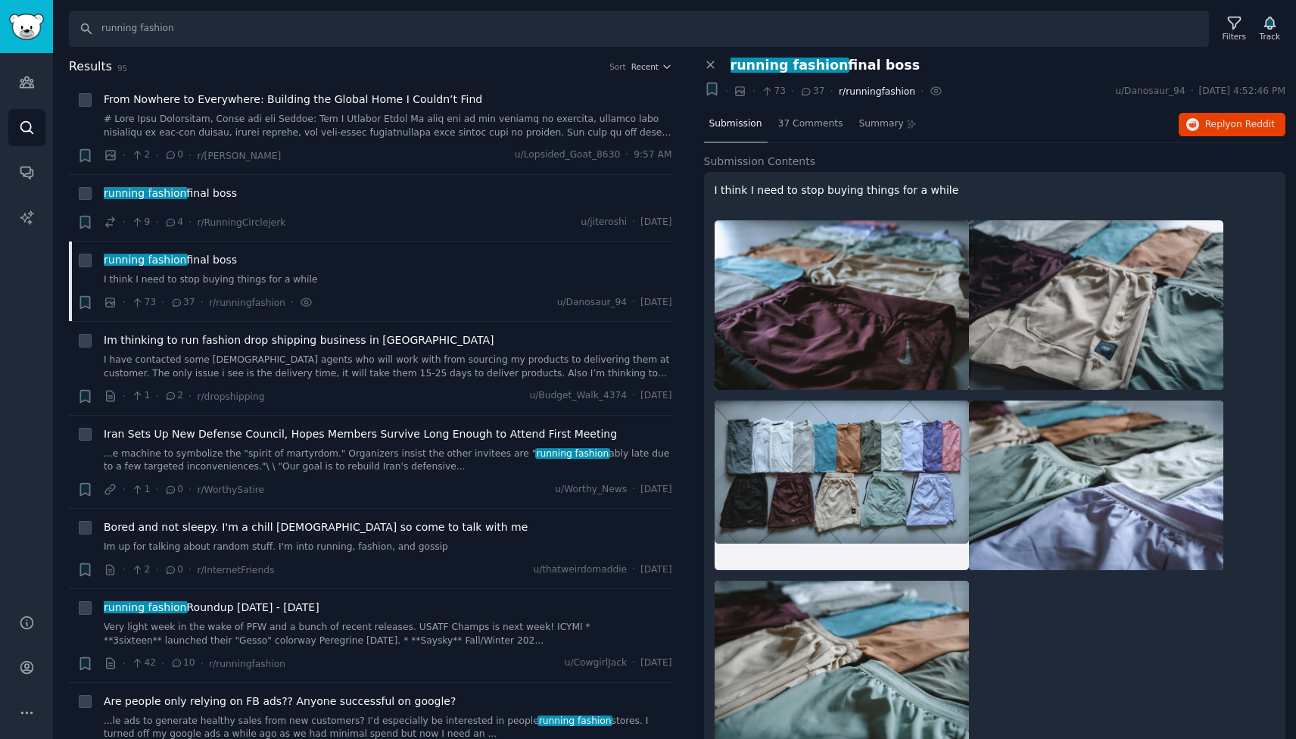
click at [885, 92] on span "r/runningfashion" at bounding box center [877, 91] width 76 height 11
click at [874, 92] on span "r/runningfashion" at bounding box center [877, 91] width 76 height 11
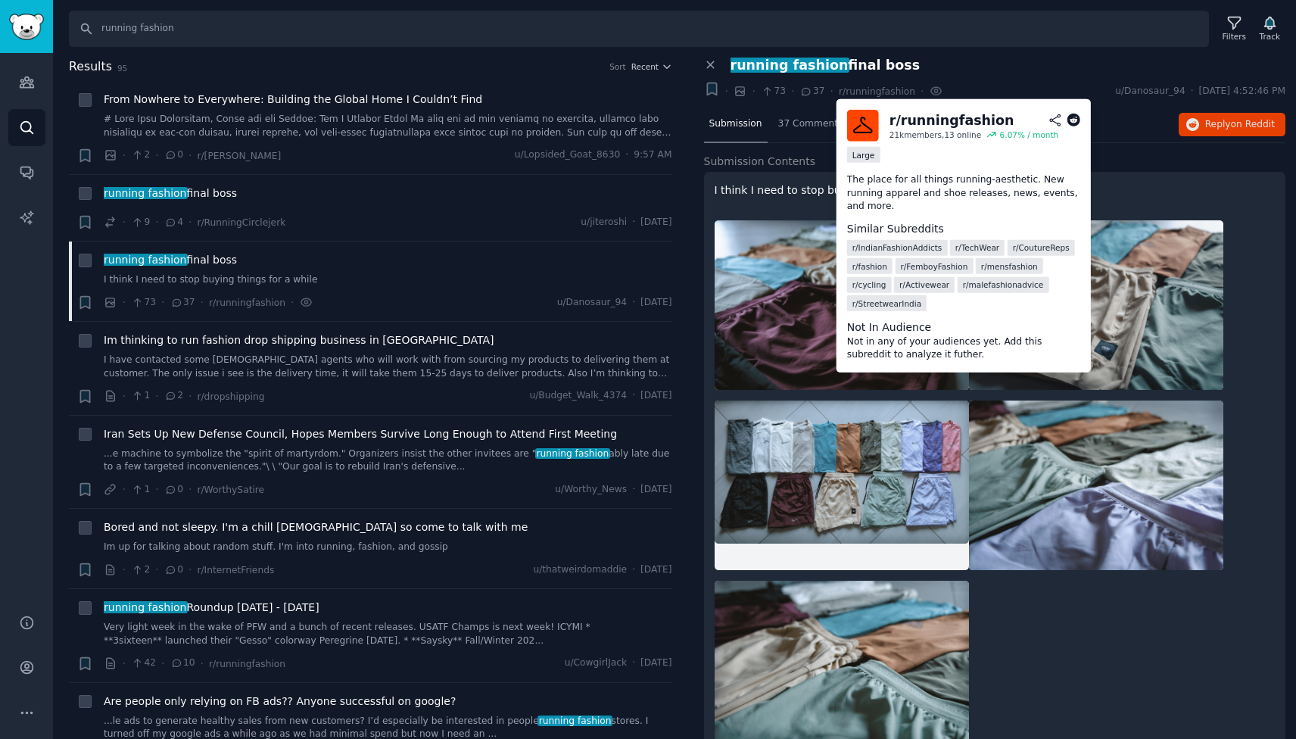
click at [918, 124] on div "r/ runningfashion" at bounding box center [952, 120] width 125 height 19
click at [907, 137] on div "21k members, 13 online" at bounding box center [936, 134] width 92 height 11
click at [864, 151] on div "Large" at bounding box center [863, 155] width 33 height 16
click at [1055, 123] on icon at bounding box center [1056, 121] width 14 height 14
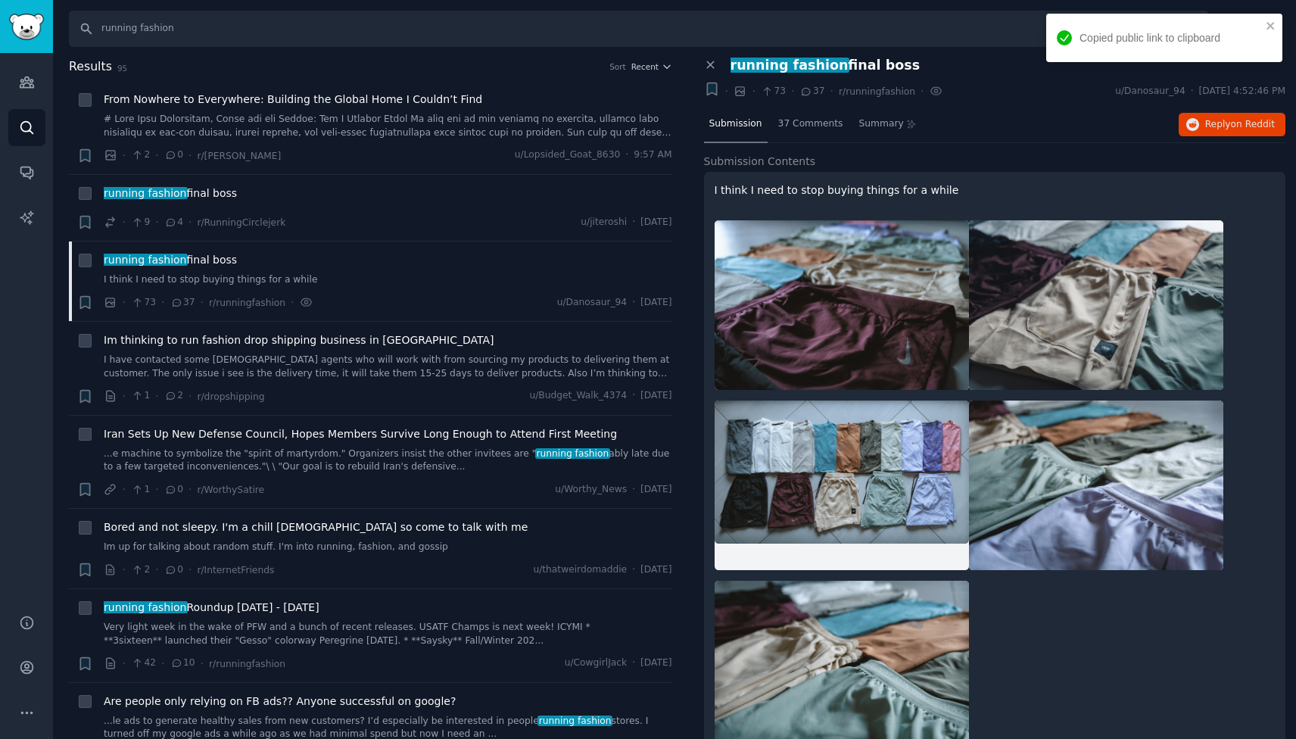
click at [1127, 161] on h2 "Submission Contents" at bounding box center [995, 162] width 582 height 16
click at [878, 94] on span "r/runningfashion" at bounding box center [877, 91] width 76 height 11
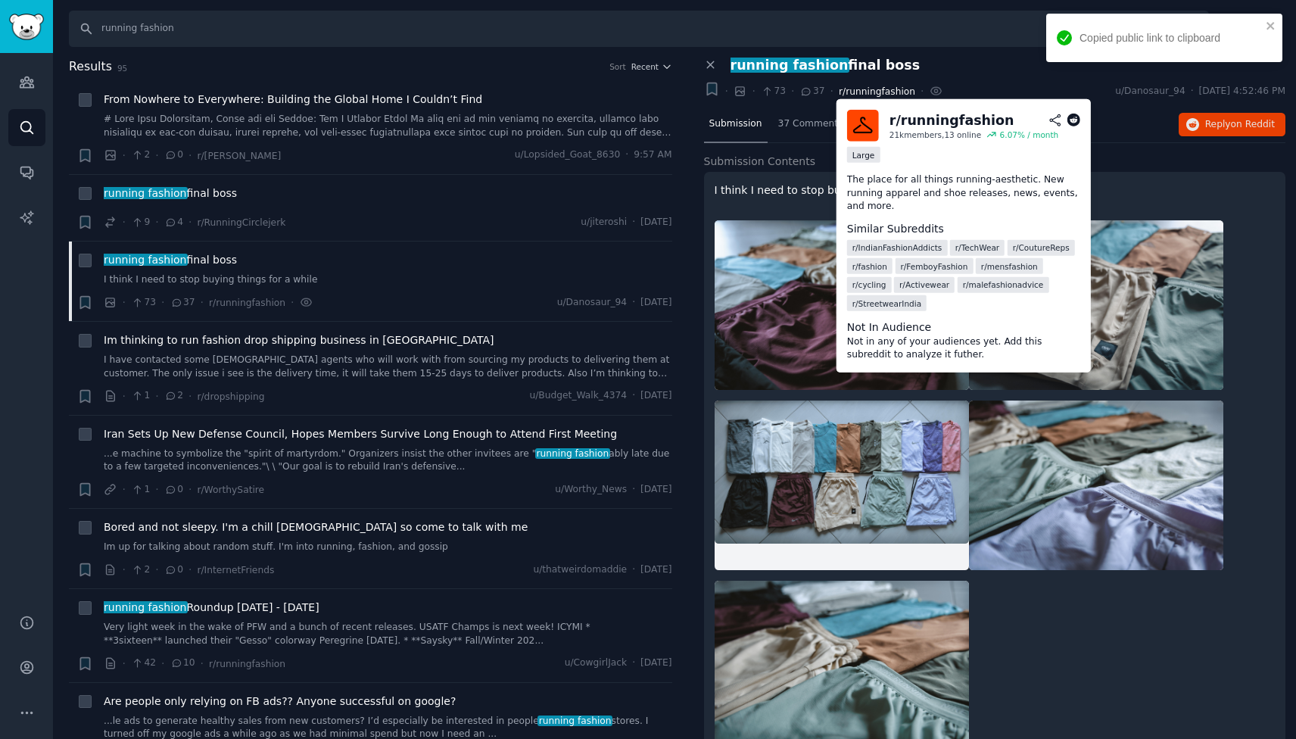
click at [878, 94] on span "r/runningfashion" at bounding box center [877, 91] width 76 height 11
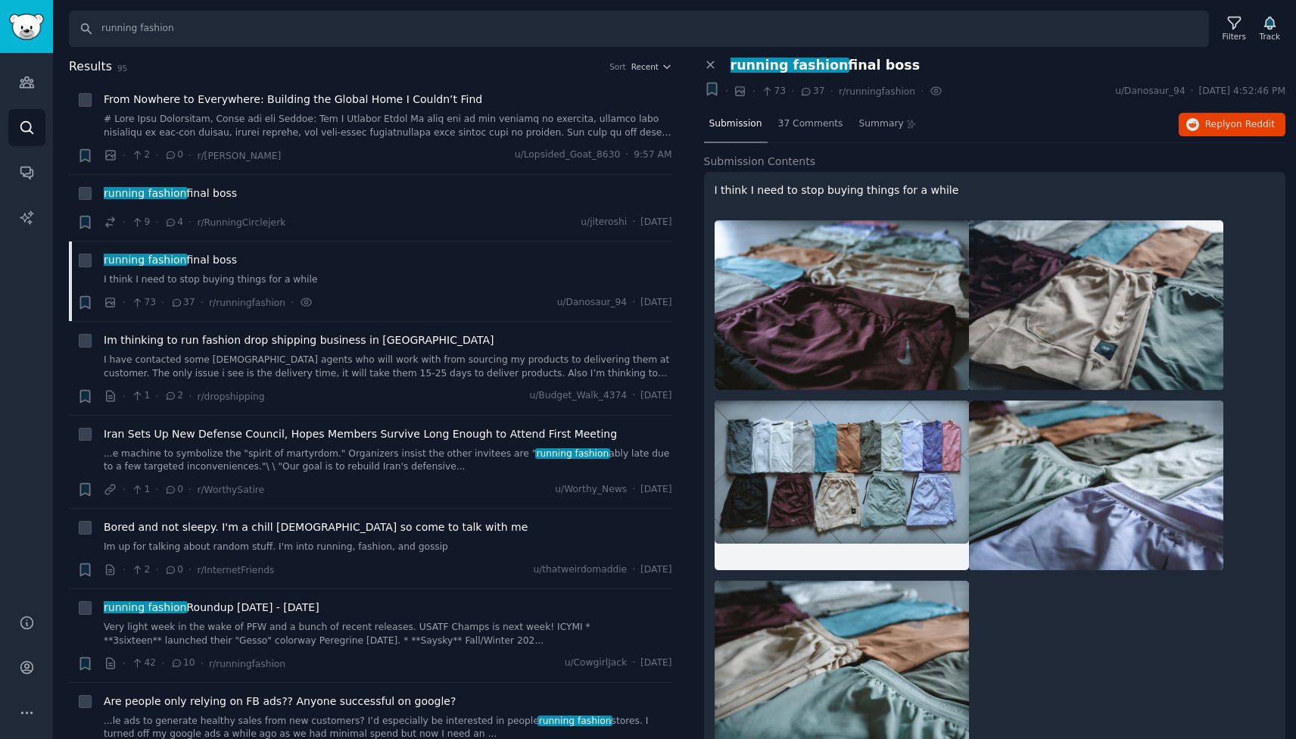
click at [944, 55] on div "Search running fashion Filters Track Results 95 Sort Recent + From Nowhere to E…" at bounding box center [674, 369] width 1243 height 739
click at [1235, 35] on div "Filters" at bounding box center [1234, 36] width 23 height 11
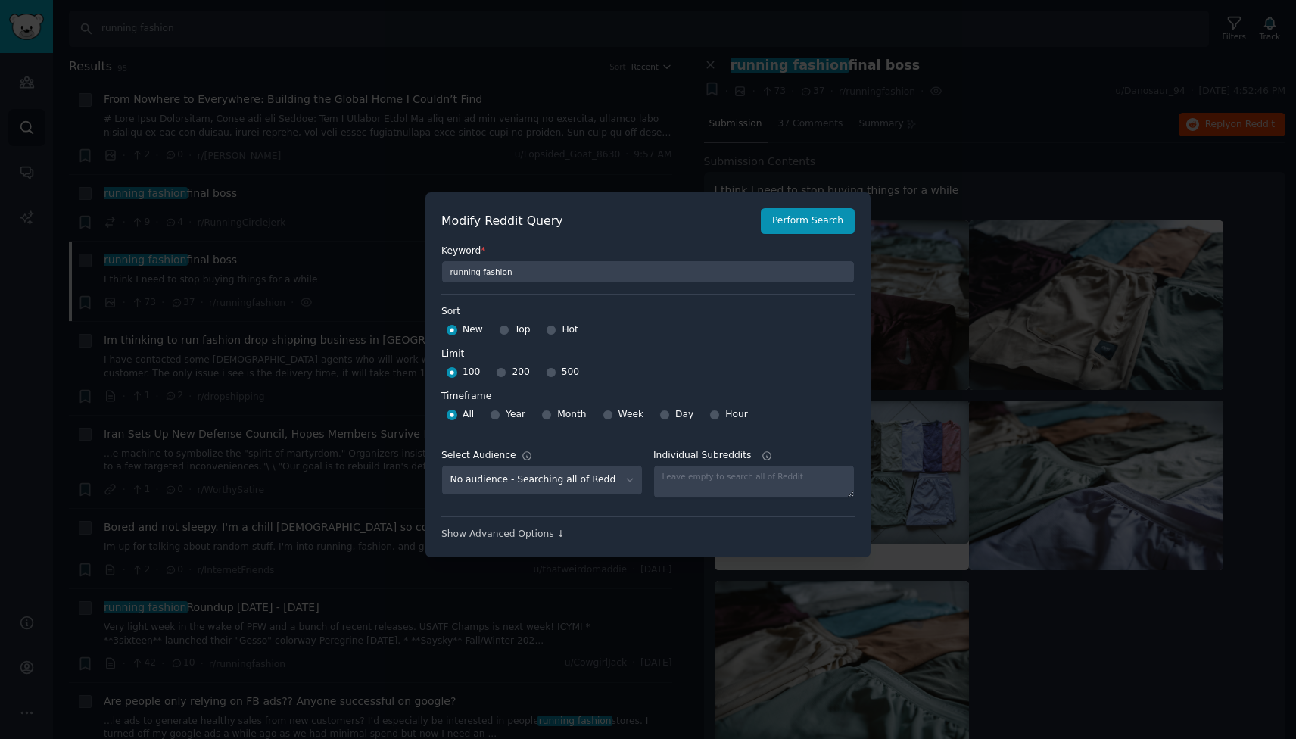
click at [1044, 83] on div at bounding box center [648, 369] width 1296 height 739
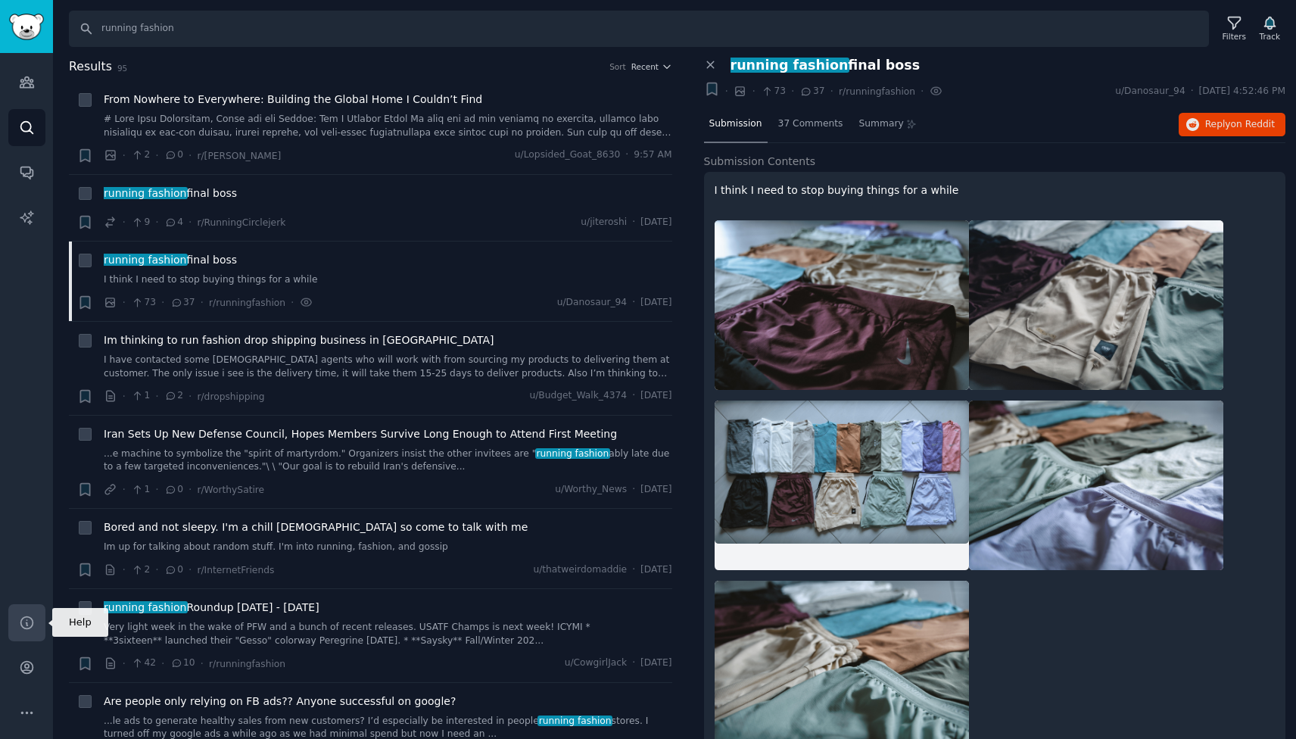
click at [31, 625] on icon "Sidebar" at bounding box center [26, 622] width 12 height 12
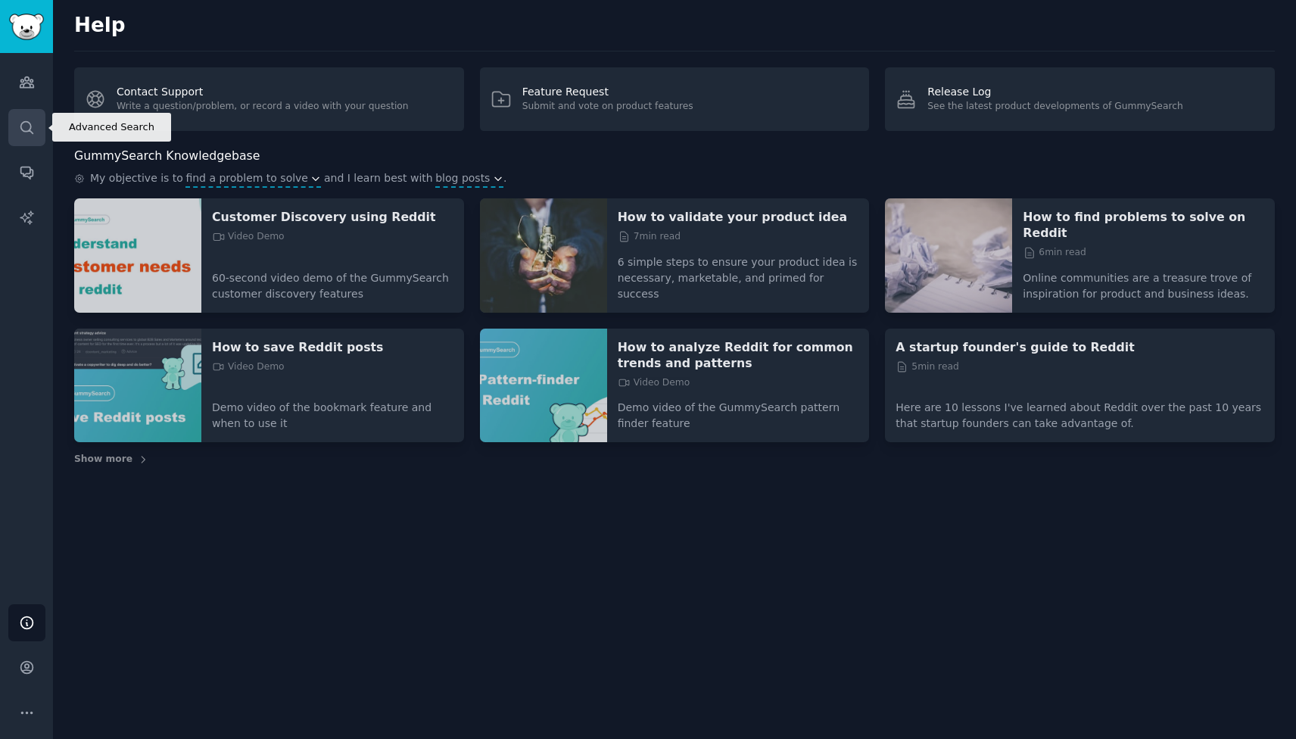
click at [19, 134] on icon "Sidebar" at bounding box center [27, 128] width 16 height 16
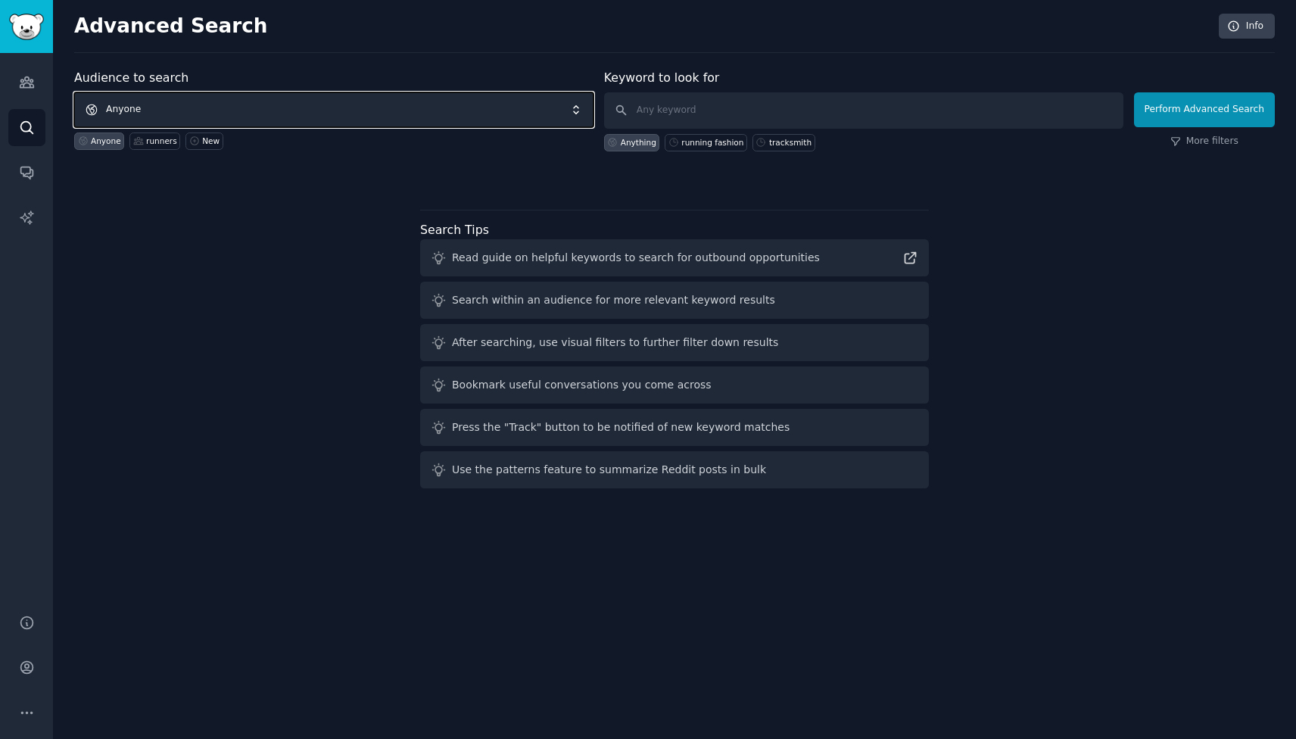
click at [180, 108] on span "Anyone" at bounding box center [333, 109] width 519 height 35
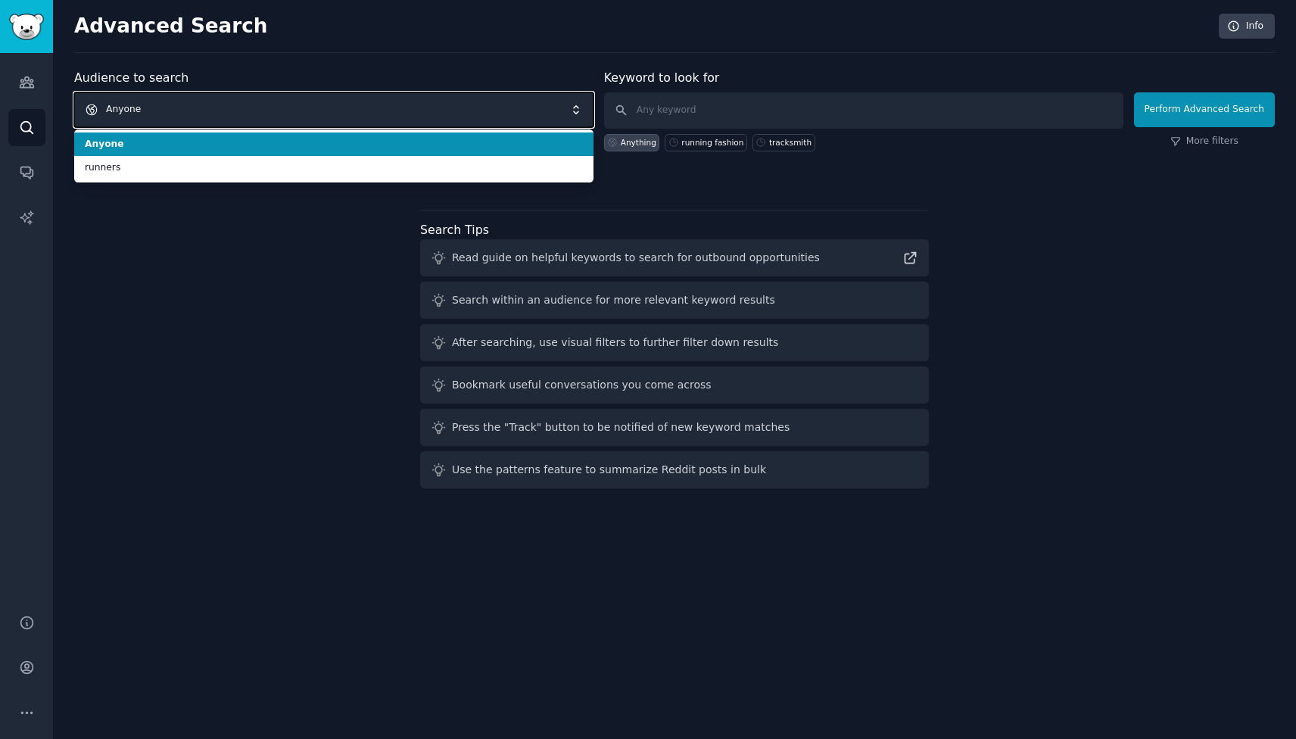
click at [180, 108] on span "Anyone" at bounding box center [333, 109] width 519 height 35
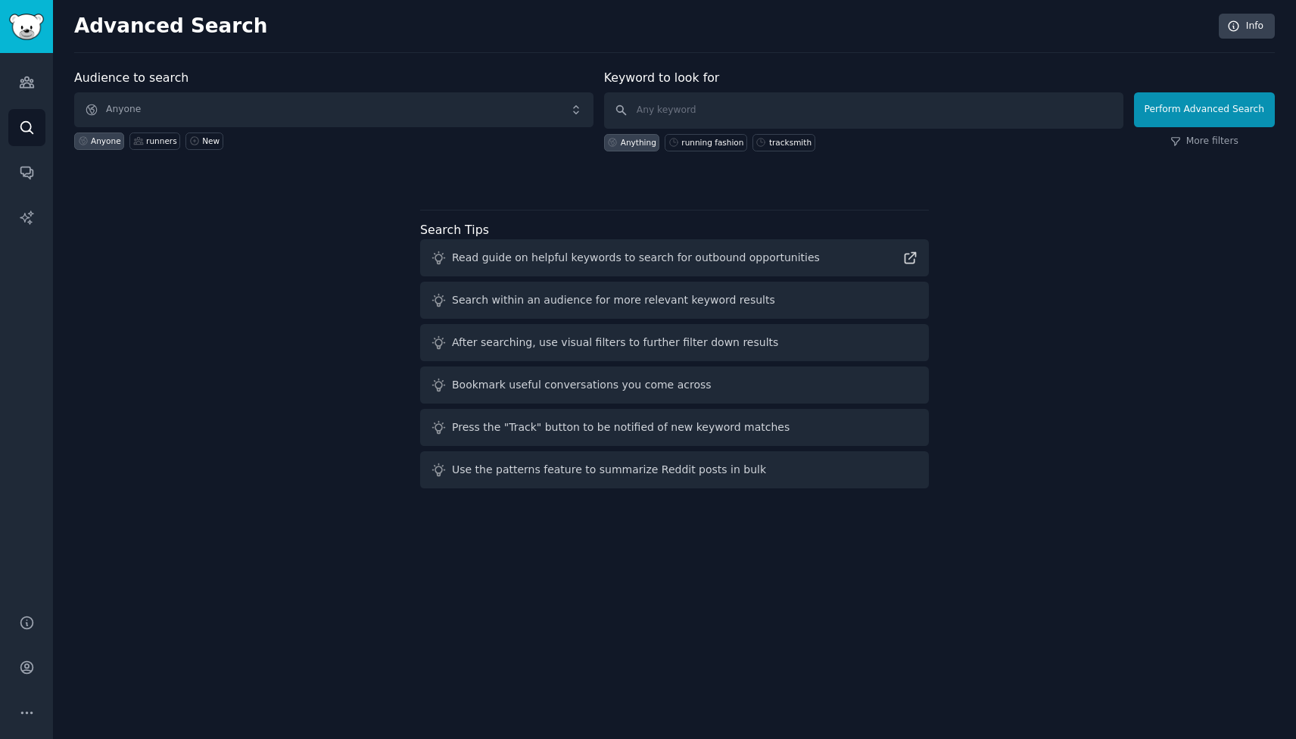
click at [125, 310] on div "Audience to search Anyone Anyone runners New Keyword to look for Anything runni…" at bounding box center [674, 282] width 1201 height 426
click at [853, 117] on input "text" at bounding box center [863, 110] width 519 height 36
click at [700, 142] on div "running fashion" at bounding box center [712, 142] width 62 height 11
type input "running fashion"
click at [700, 142] on div "running fashion" at bounding box center [712, 142] width 62 height 11
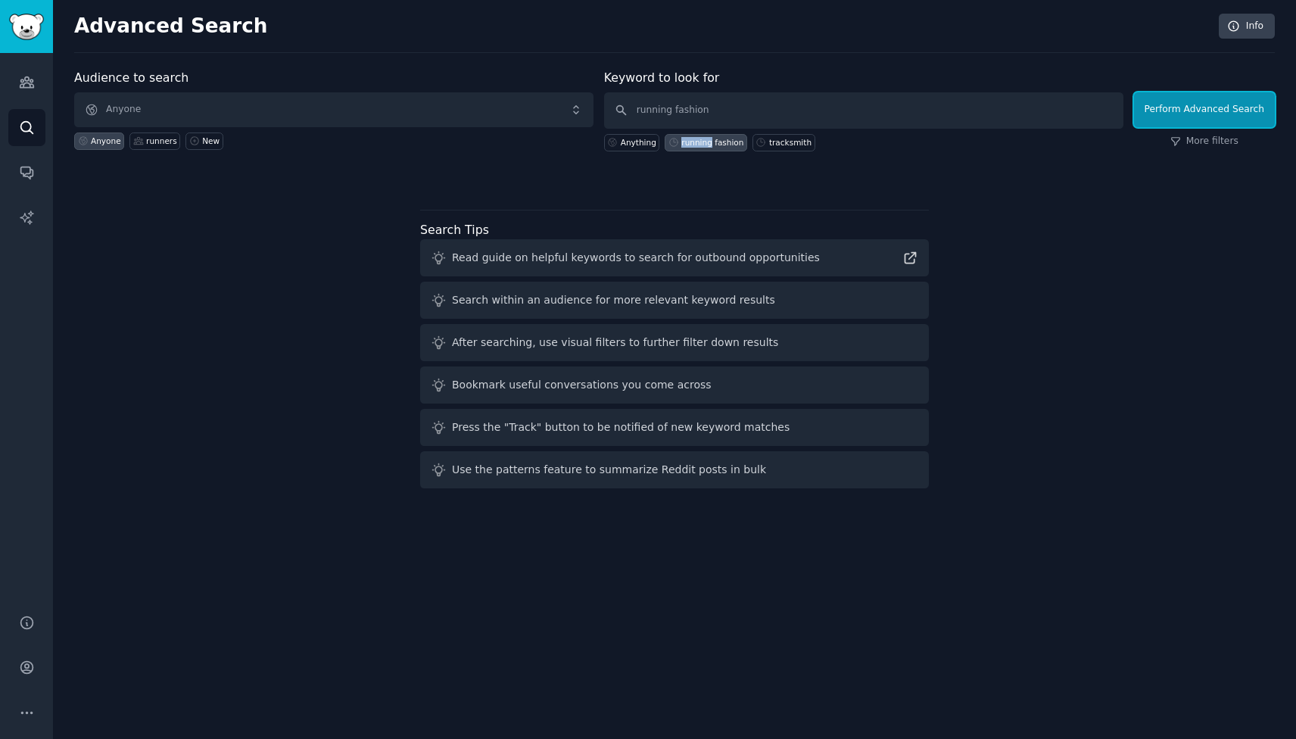
click at [700, 142] on div "running fashion" at bounding box center [712, 142] width 62 height 11
click at [1211, 110] on button "Perform Advanced Search" at bounding box center [1204, 109] width 141 height 35
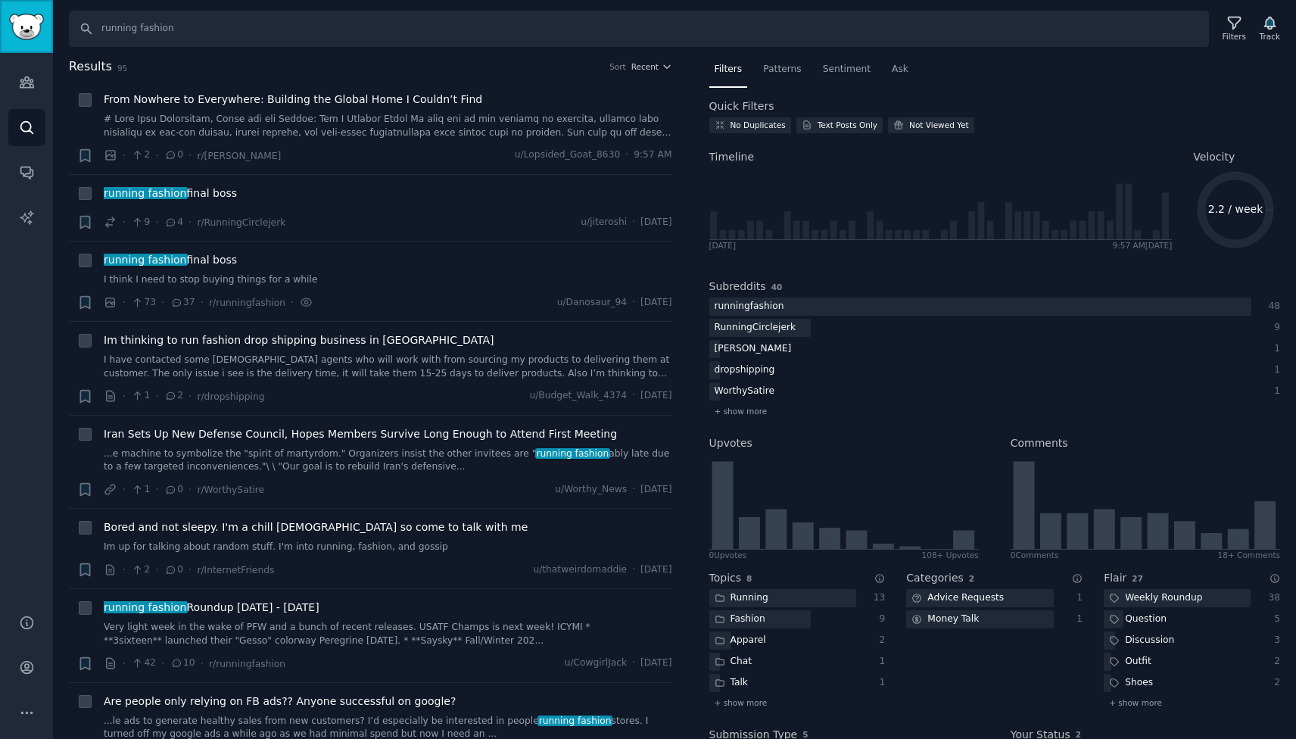
click at [20, 14] on img "Sidebar" at bounding box center [26, 27] width 35 height 26
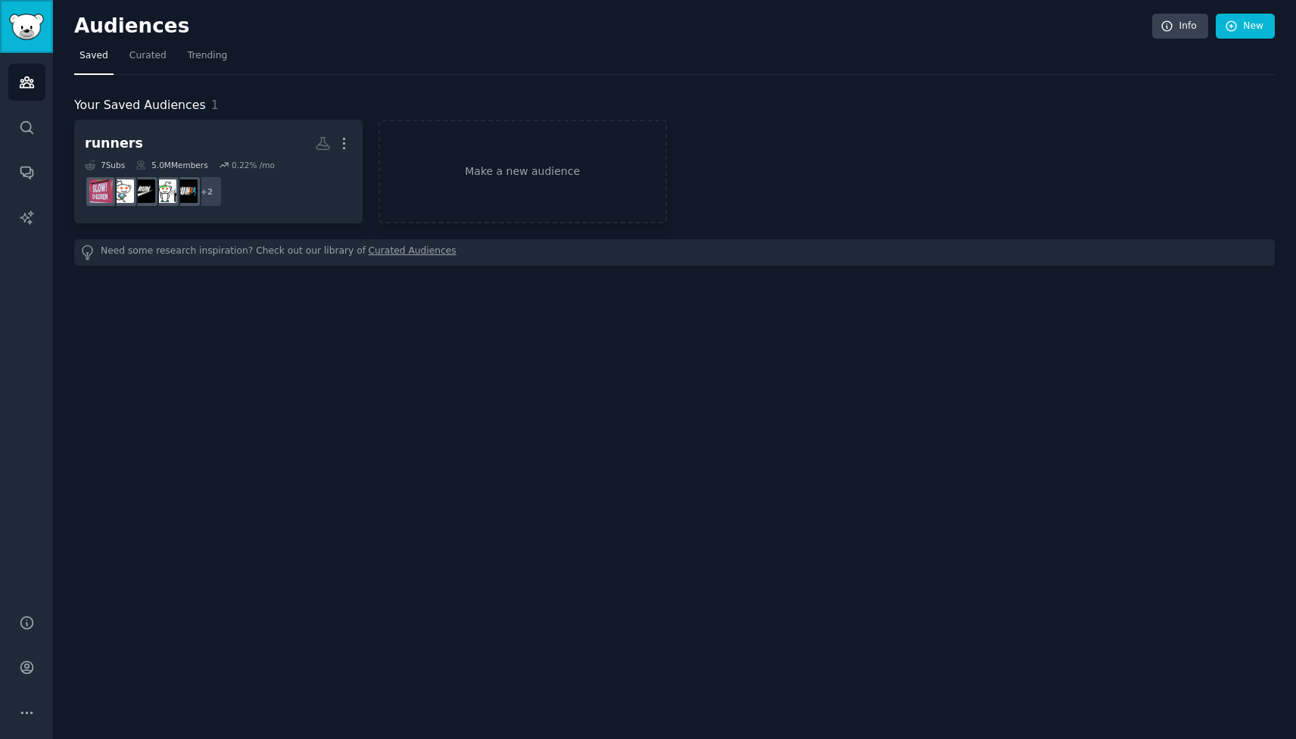
click at [20, 14] on img "Sidebar" at bounding box center [26, 27] width 35 height 26
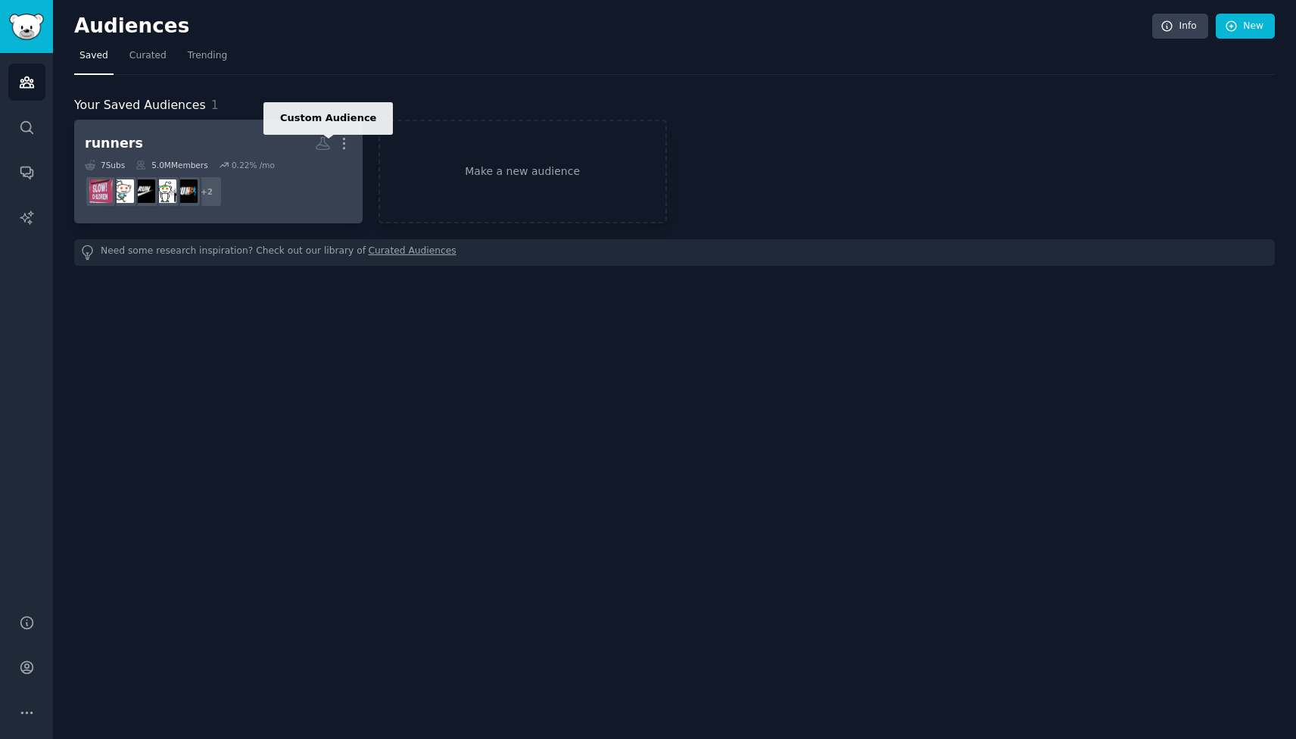
click at [326, 144] on icon at bounding box center [322, 144] width 13 height 12
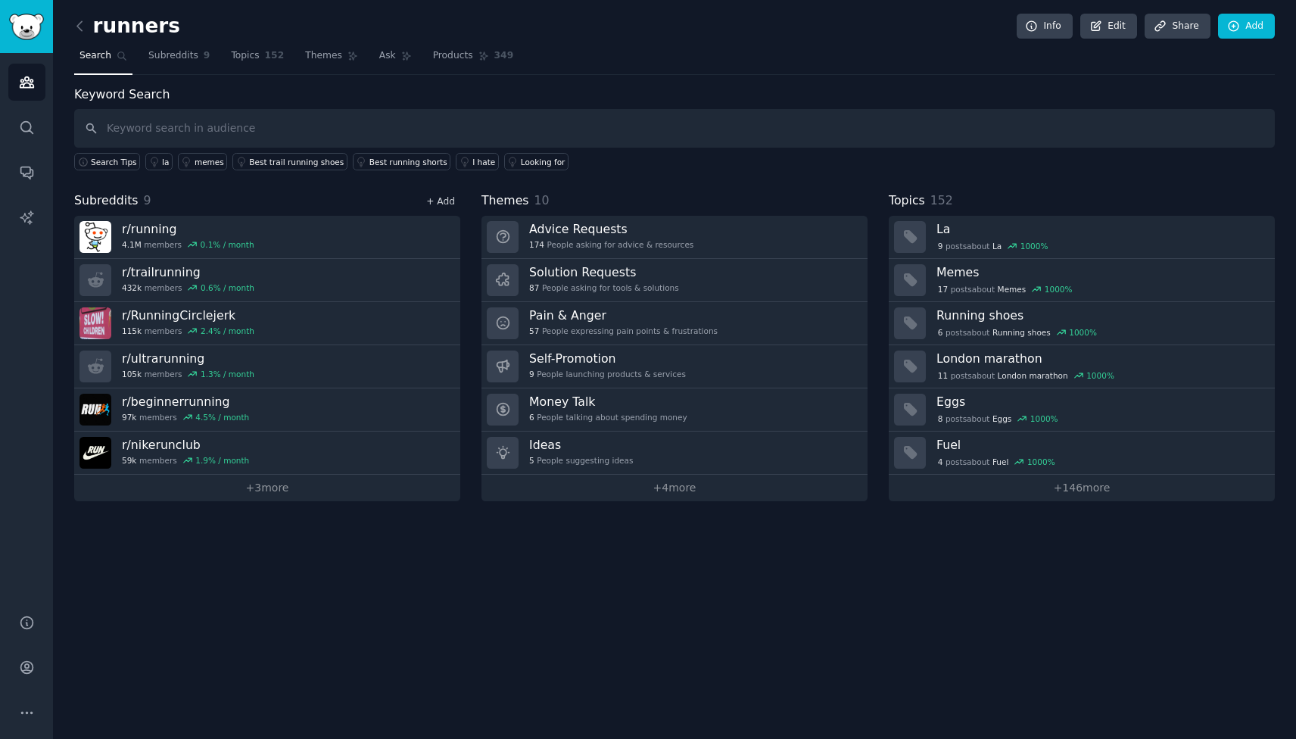
click at [448, 201] on link "+ Add" at bounding box center [440, 201] width 29 height 11
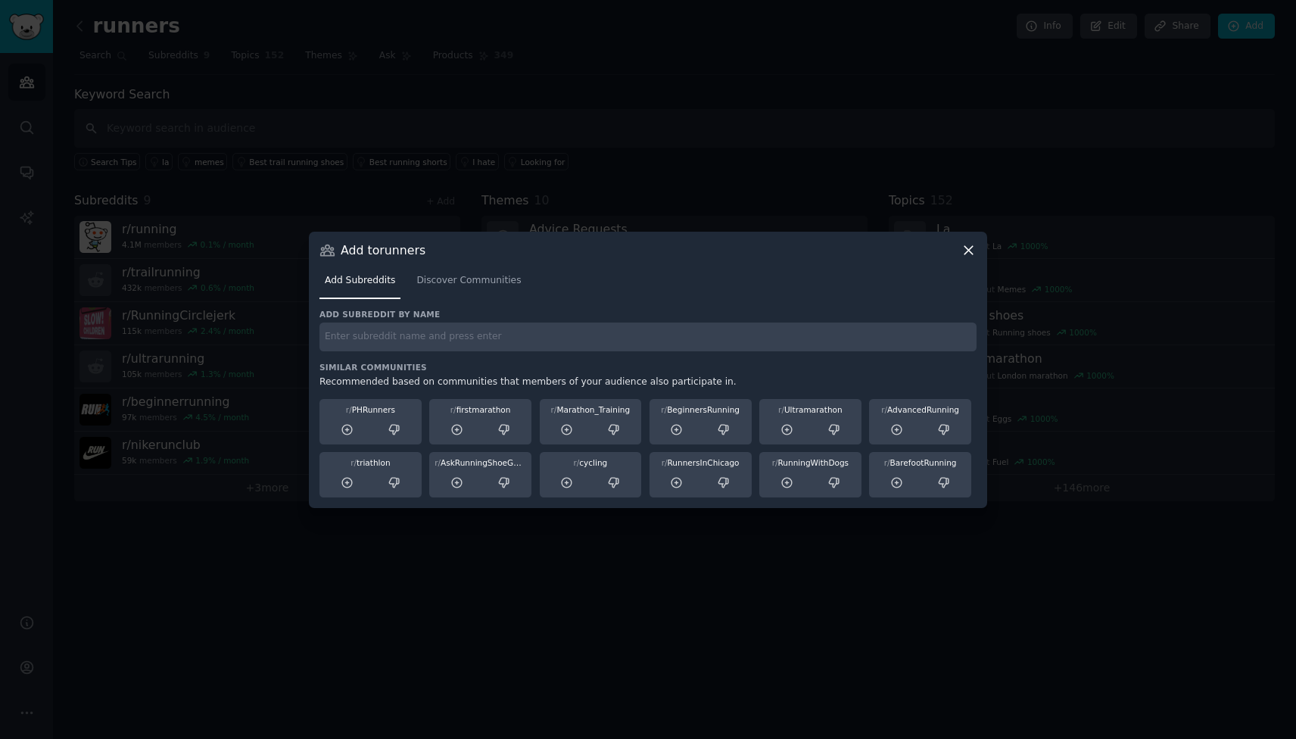
click at [373, 339] on input "text" at bounding box center [648, 338] width 657 height 30
type input "runningfashion"
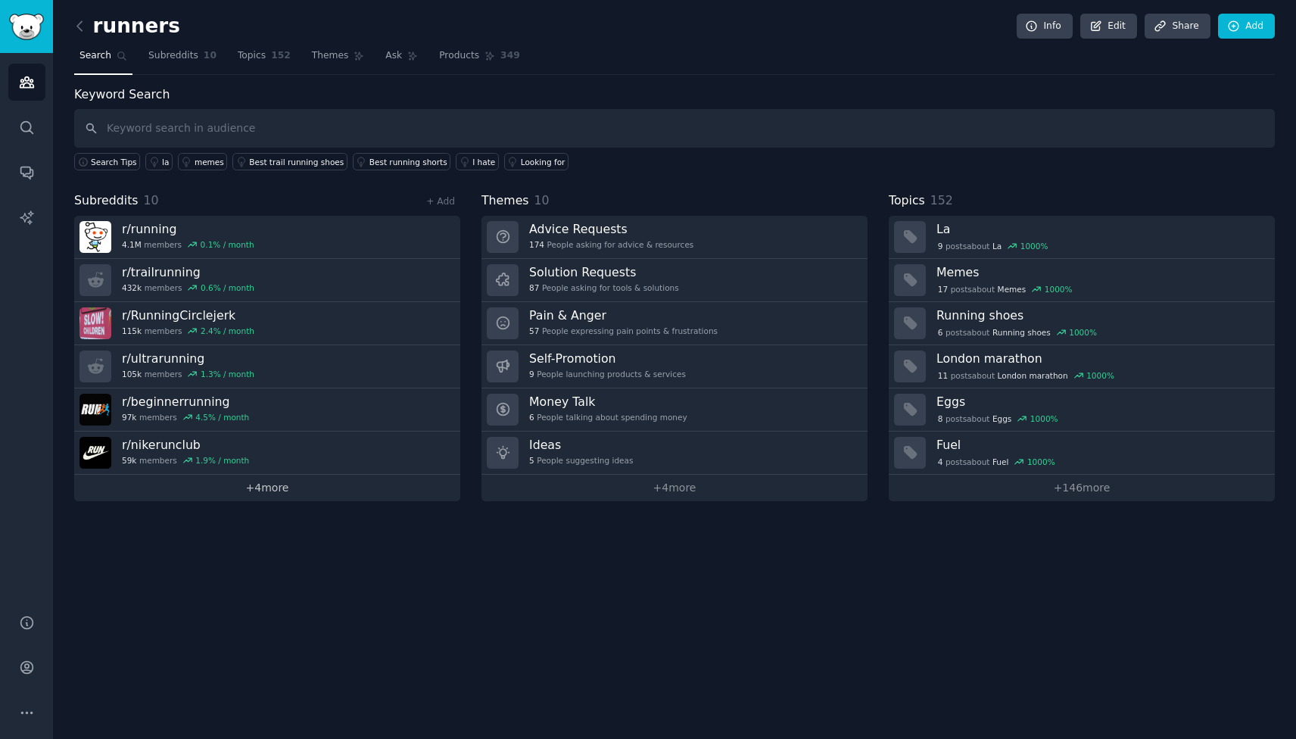
click at [263, 491] on link "+ 4 more" at bounding box center [267, 488] width 386 height 26
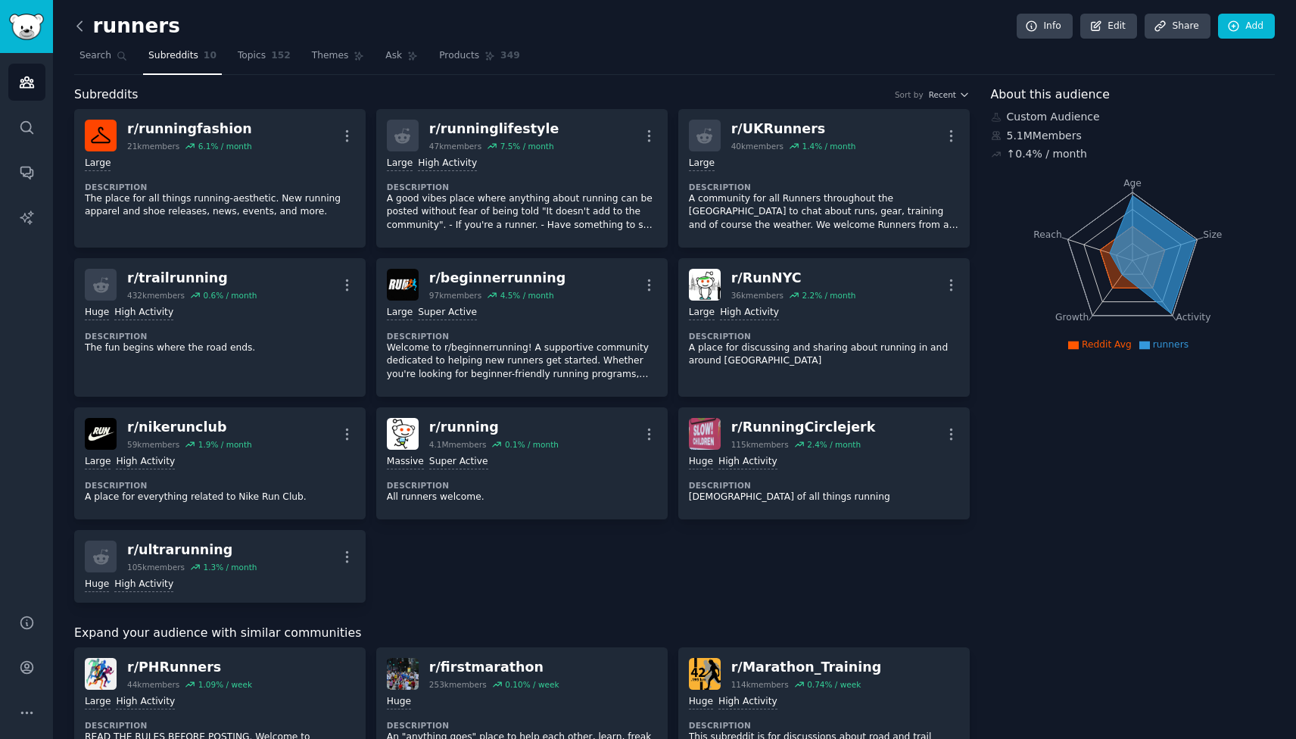
click at [86, 33] on icon at bounding box center [80, 26] width 16 height 16
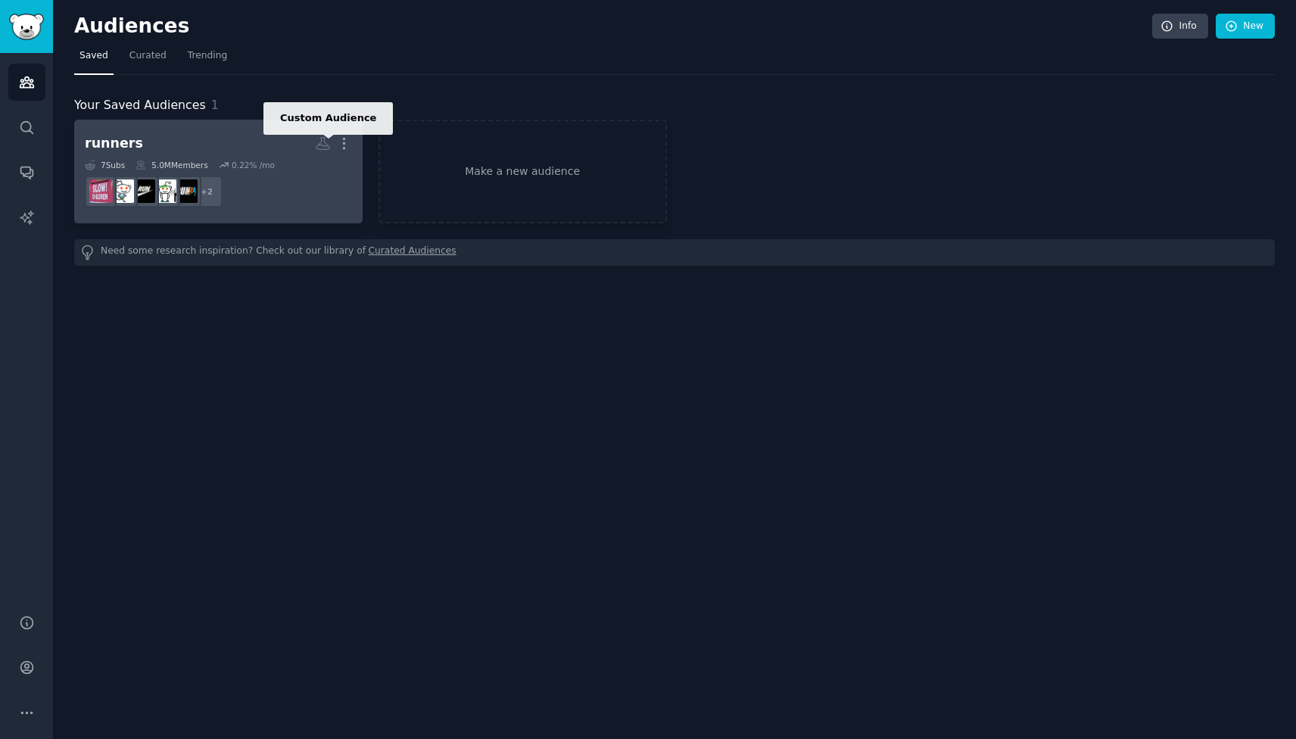
click at [326, 143] on icon at bounding box center [322, 144] width 13 height 12
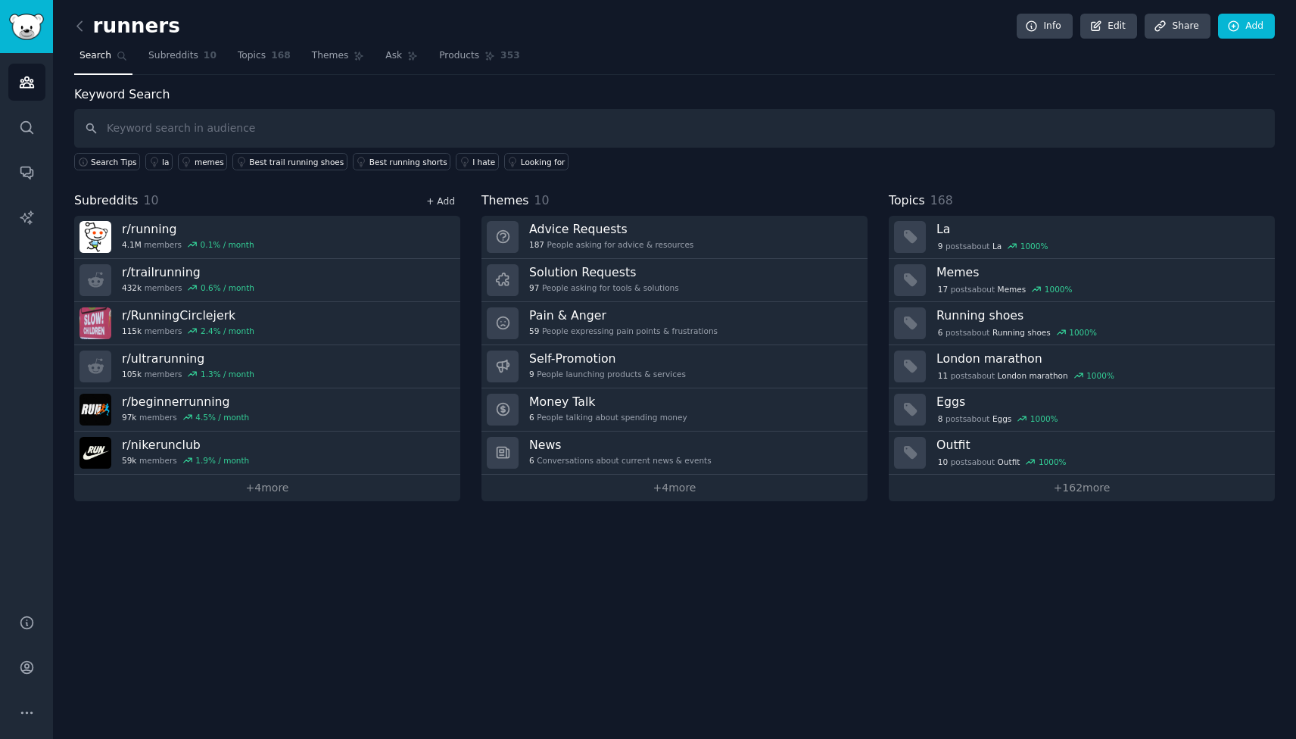
click at [443, 200] on link "+ Add" at bounding box center [440, 201] width 29 height 11
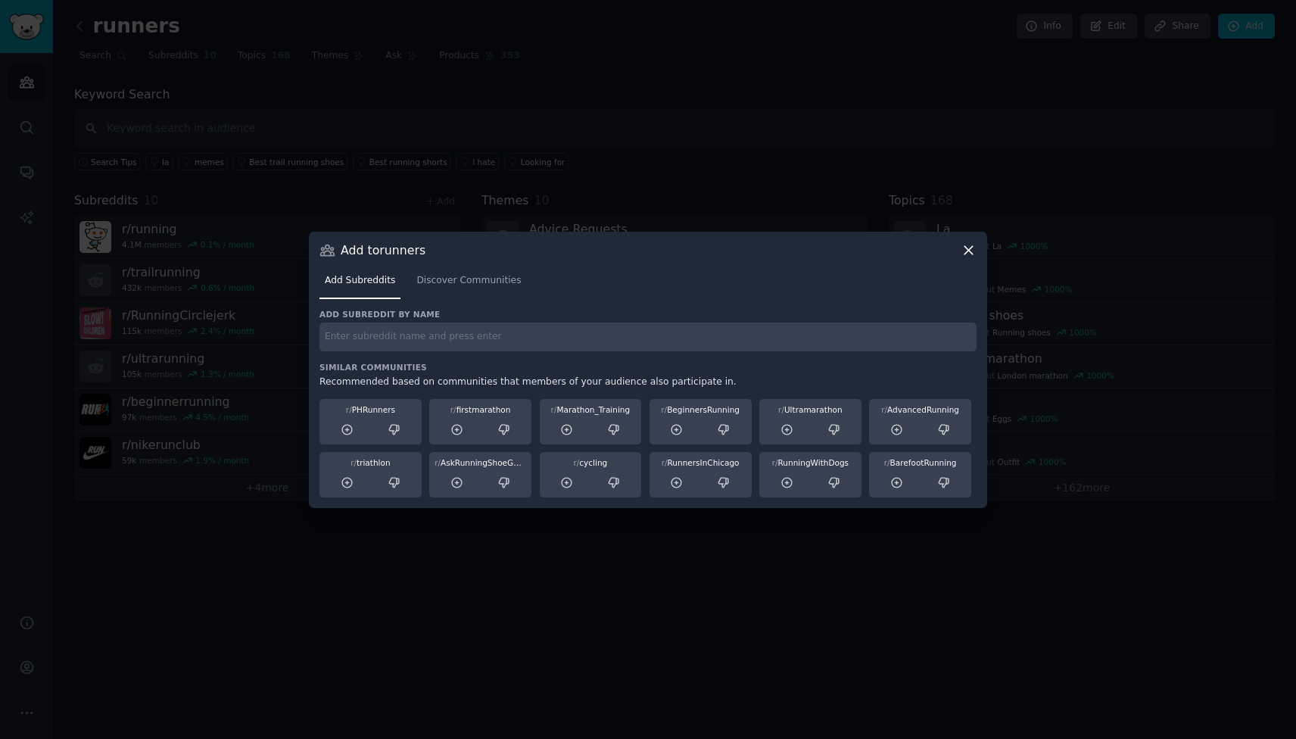
click at [387, 343] on input "text" at bounding box center [648, 338] width 657 height 30
type input "tracksmith"
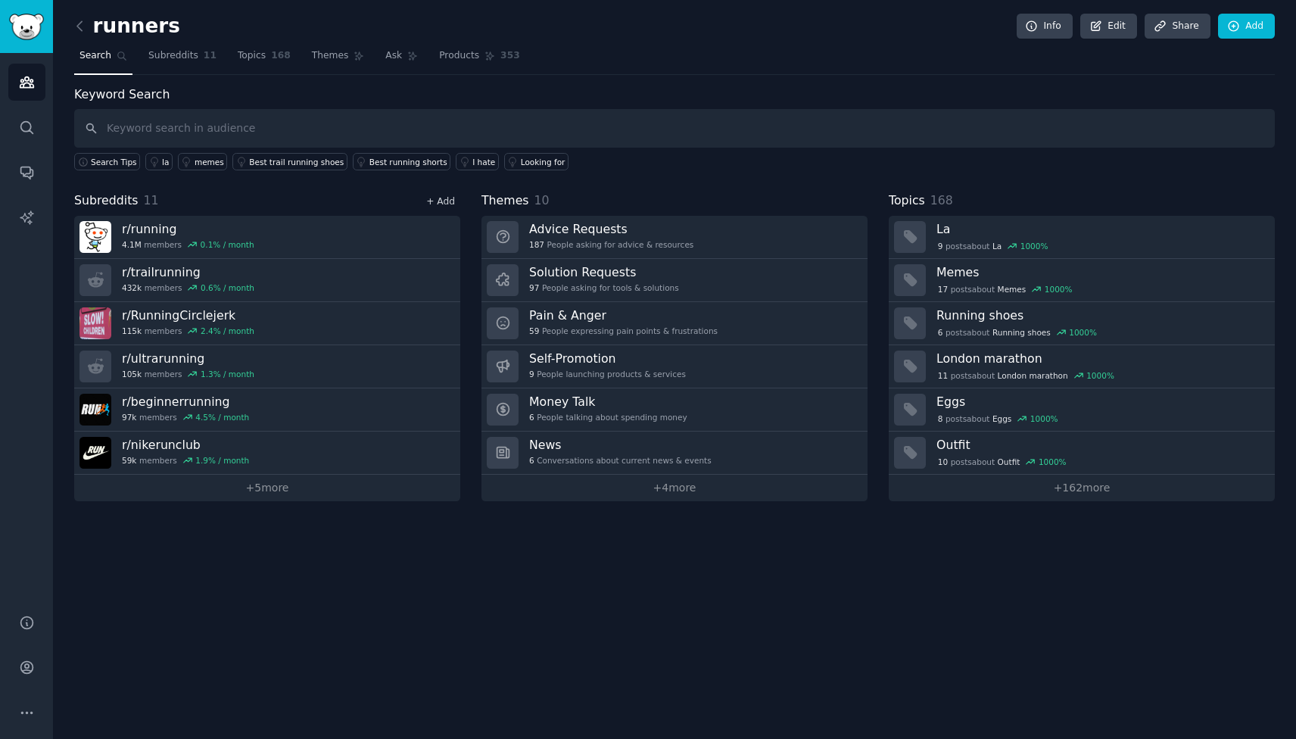
click at [442, 205] on link "+ Add" at bounding box center [440, 201] width 29 height 11
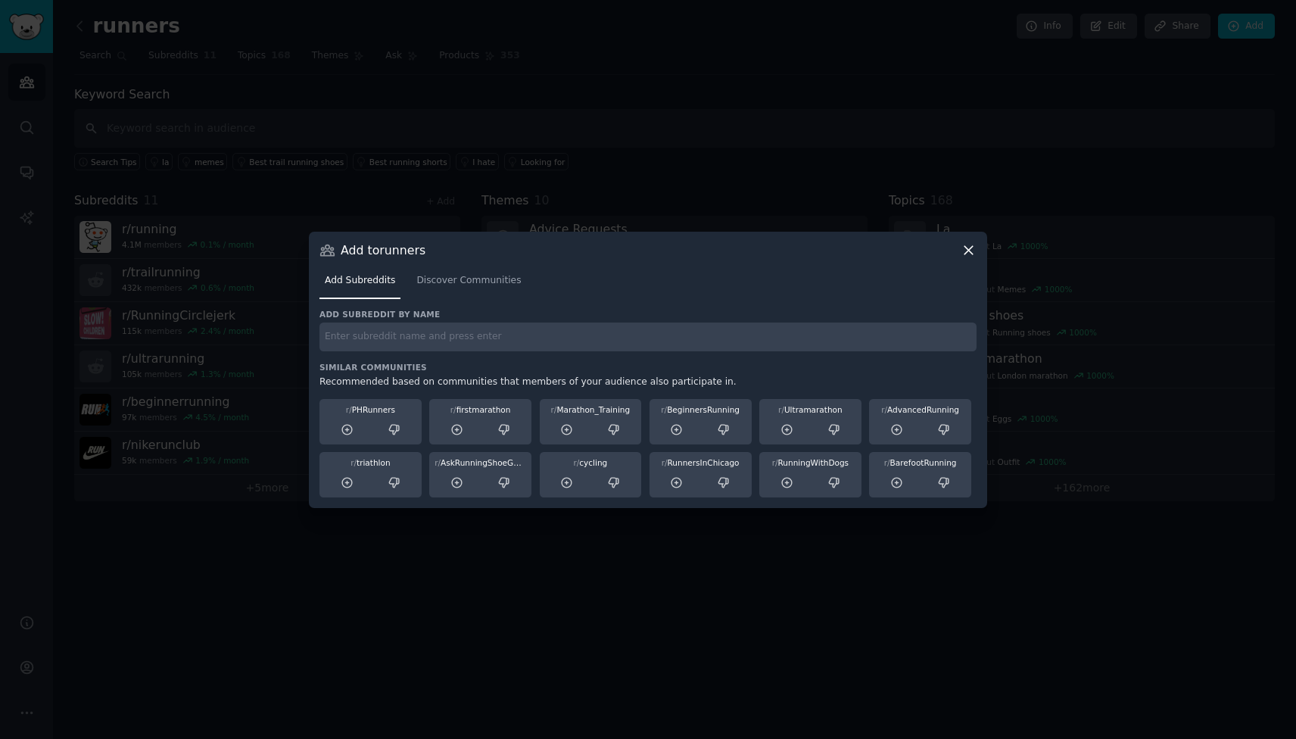
click at [373, 339] on input "text" at bounding box center [648, 338] width 657 height 30
type input "banditrunning"
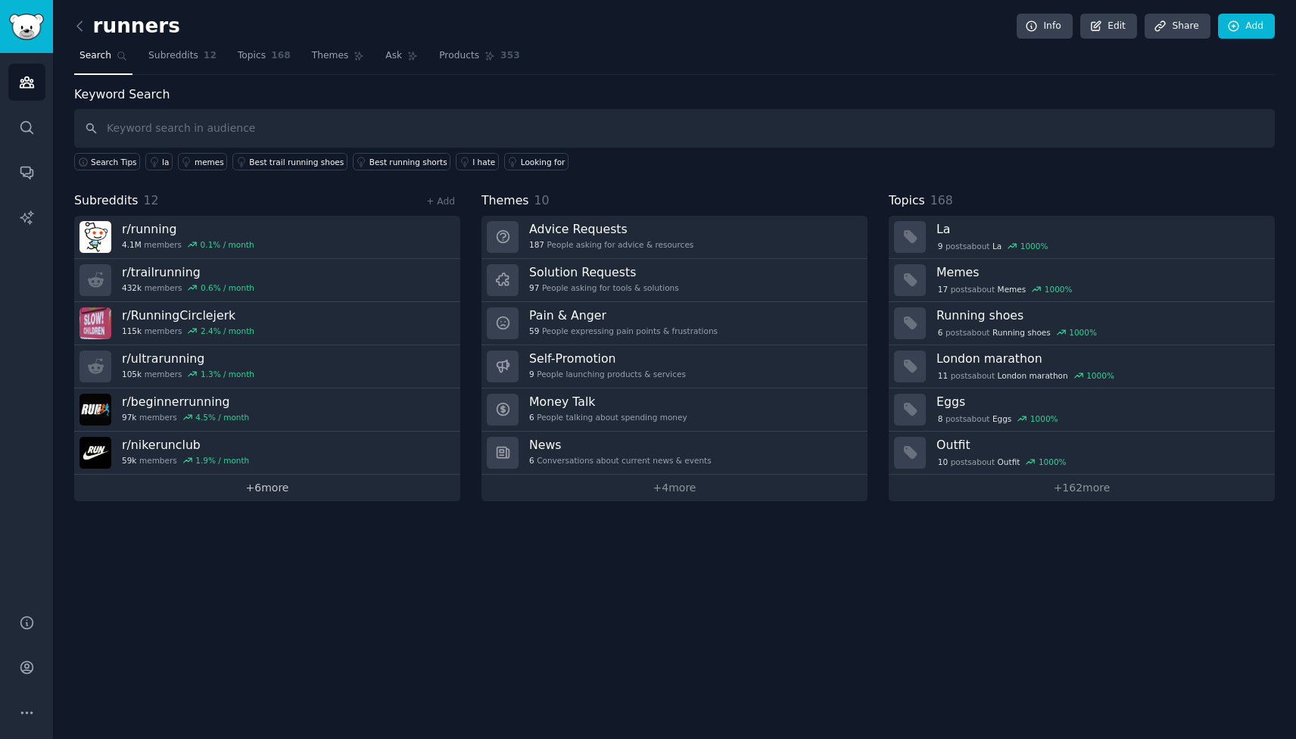
click at [239, 495] on link "+ 6 more" at bounding box center [267, 488] width 386 height 26
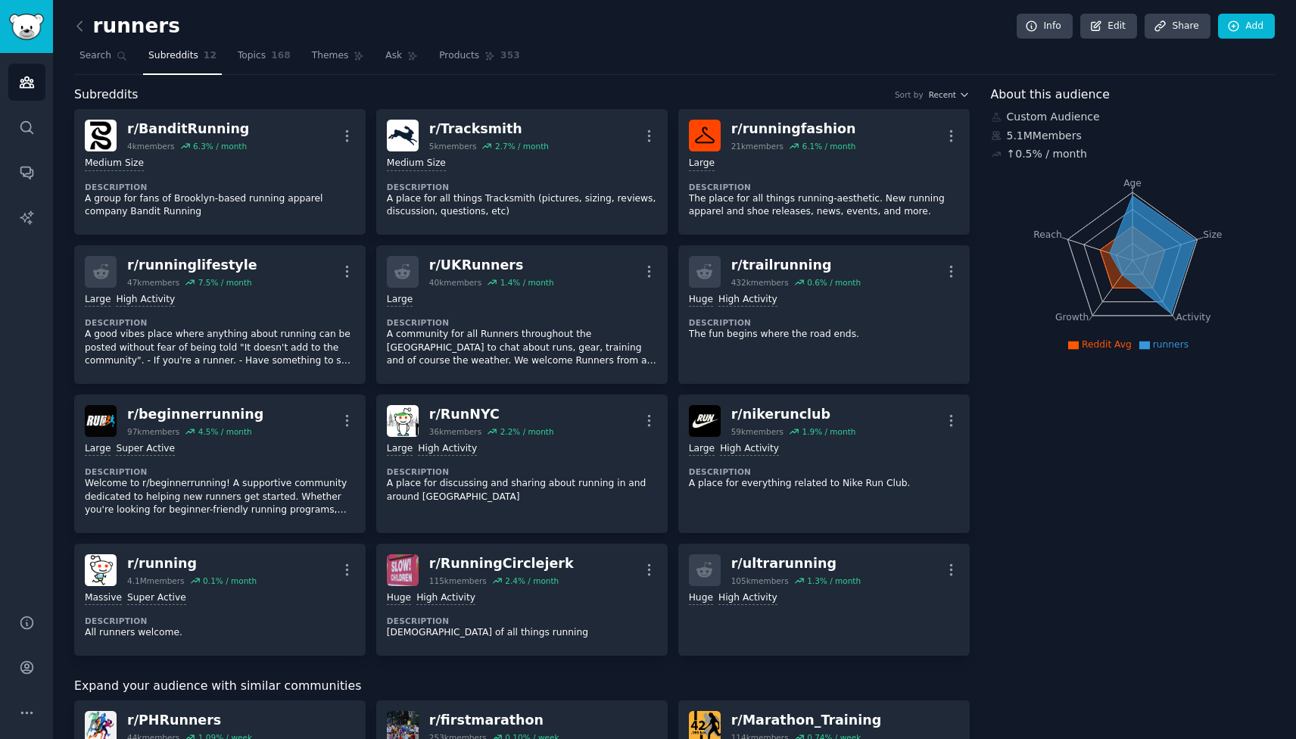
click at [176, 61] on span "Subreddits" at bounding box center [173, 56] width 50 height 14
click at [22, 23] on img "Sidebar" at bounding box center [26, 27] width 35 height 26
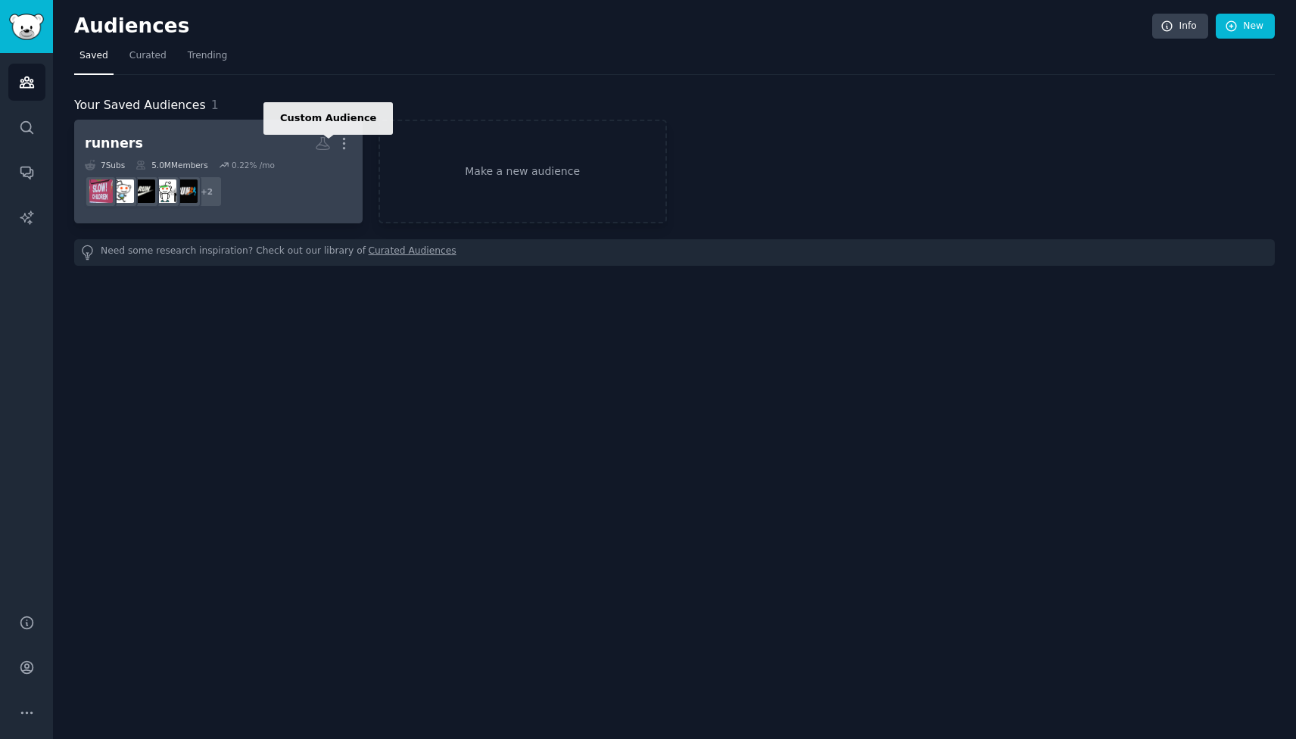
click at [323, 144] on icon at bounding box center [323, 144] width 16 height 16
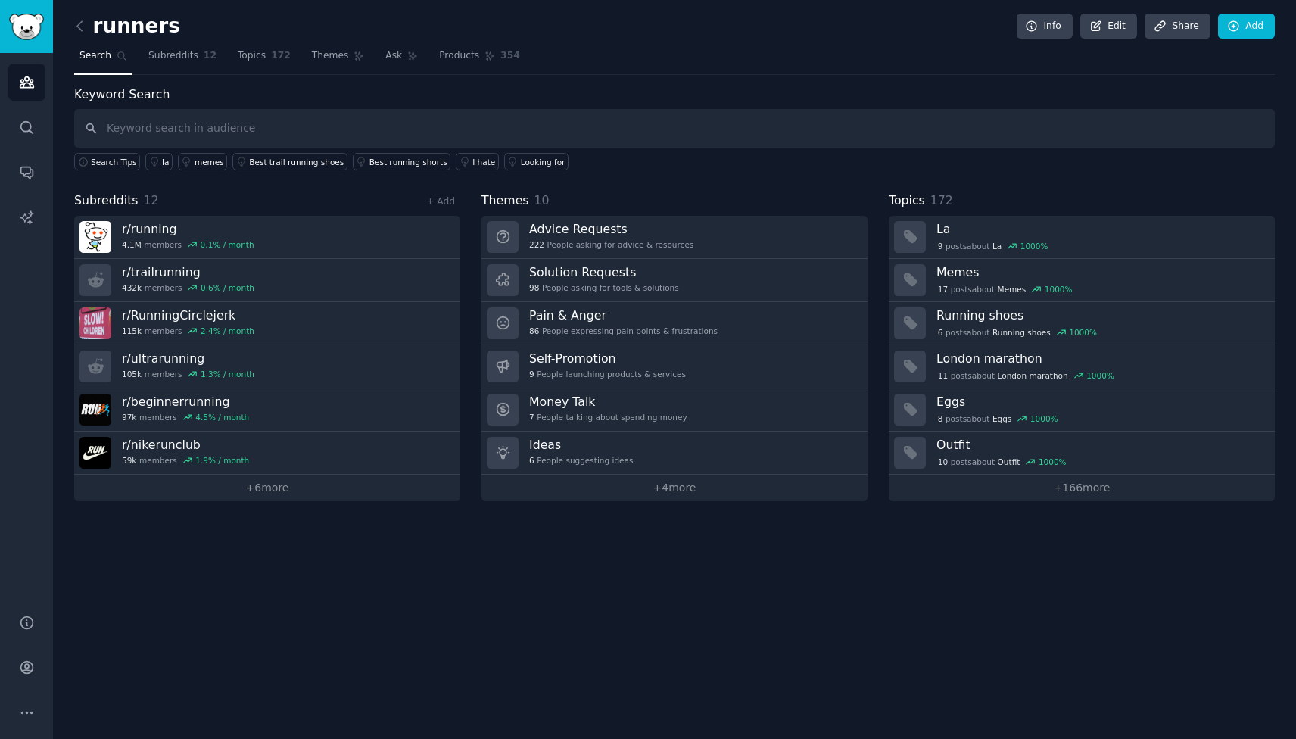
click at [447, 210] on div "Subreddits 12 + Add" at bounding box center [267, 201] width 386 height 19
click at [444, 203] on link "+ Add" at bounding box center [440, 201] width 29 height 11
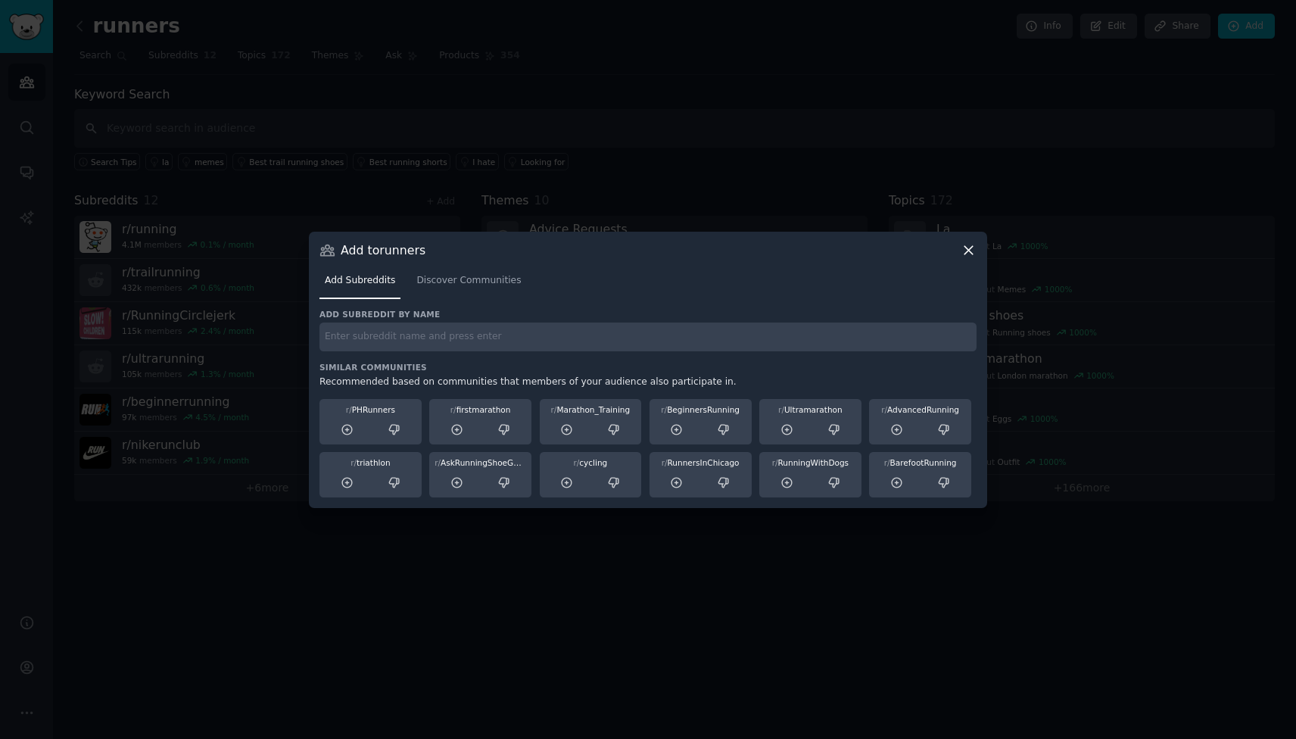
click at [387, 339] on input "text" at bounding box center [648, 338] width 657 height 30
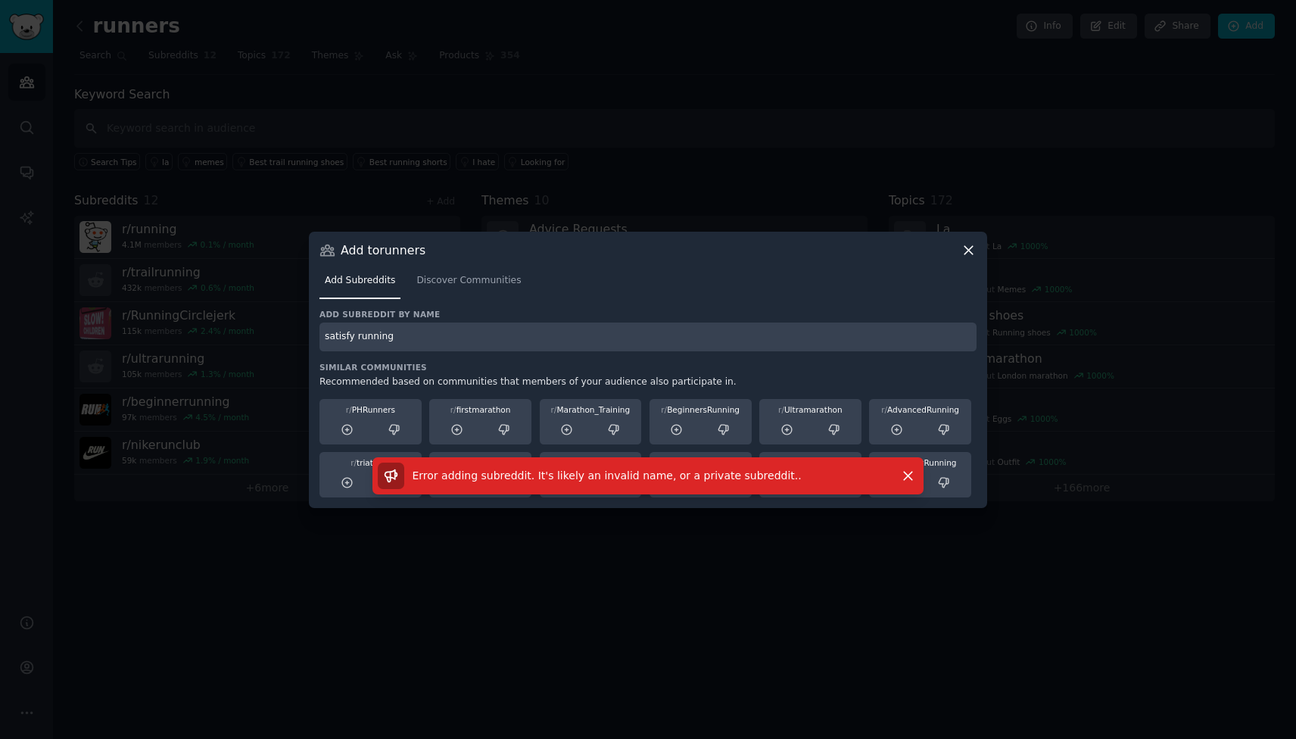
click at [335, 367] on h3 "Similar Communities" at bounding box center [648, 367] width 657 height 11
click at [357, 341] on input "satisfy running" at bounding box center [648, 338] width 657 height 30
type input "satisfyrunning"
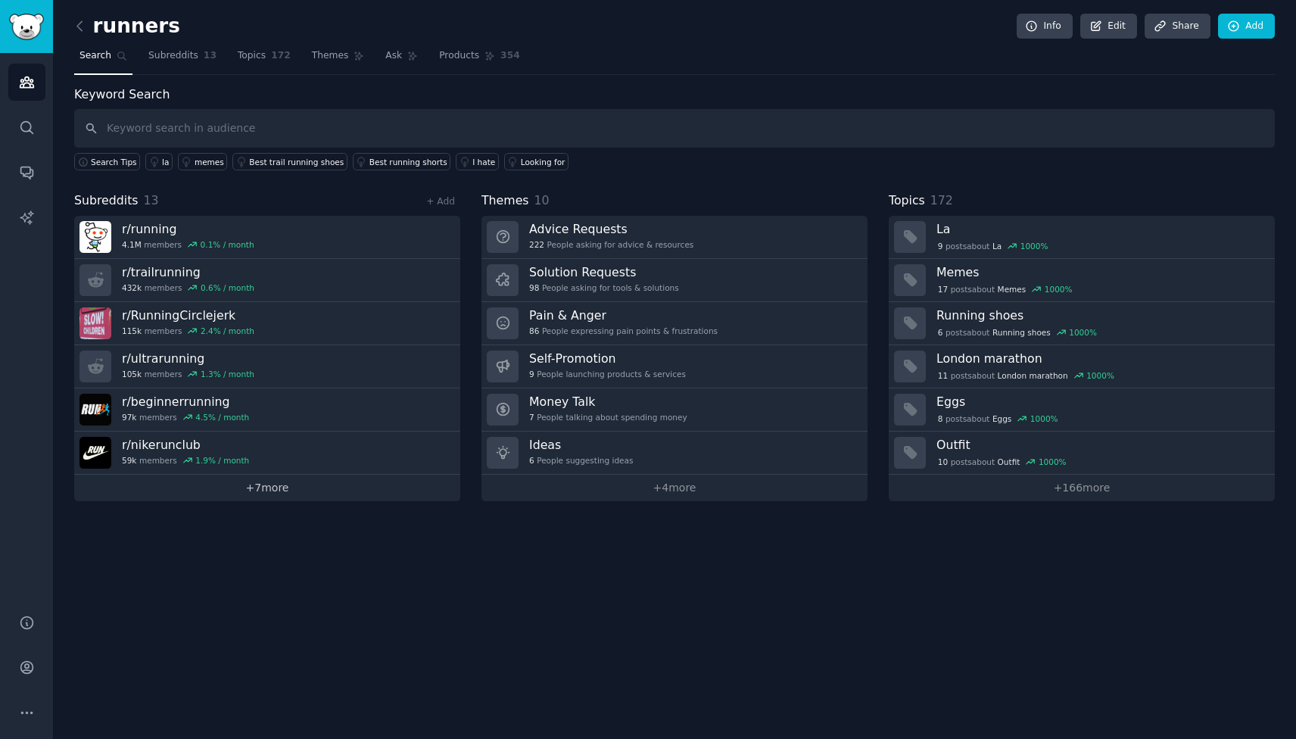
click at [245, 489] on link "+ 7 more" at bounding box center [267, 488] width 386 height 26
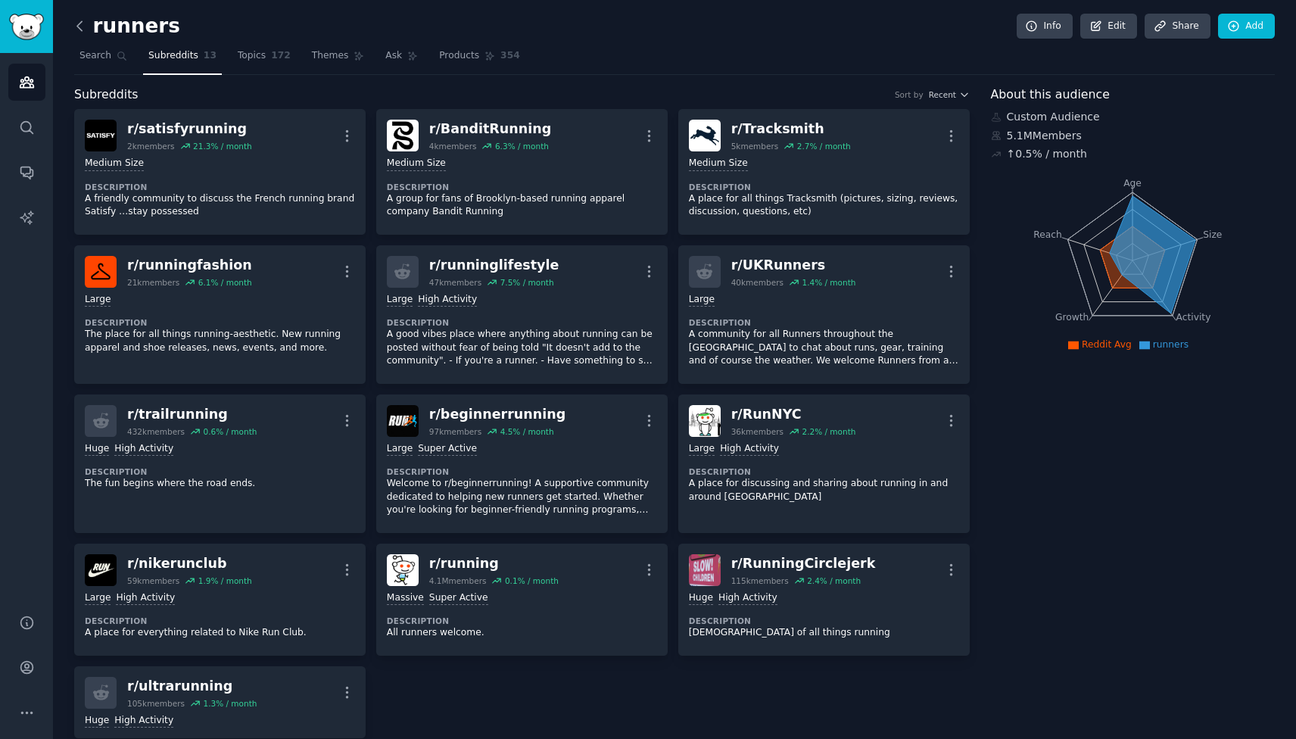
click at [76, 20] on icon at bounding box center [80, 26] width 16 height 16
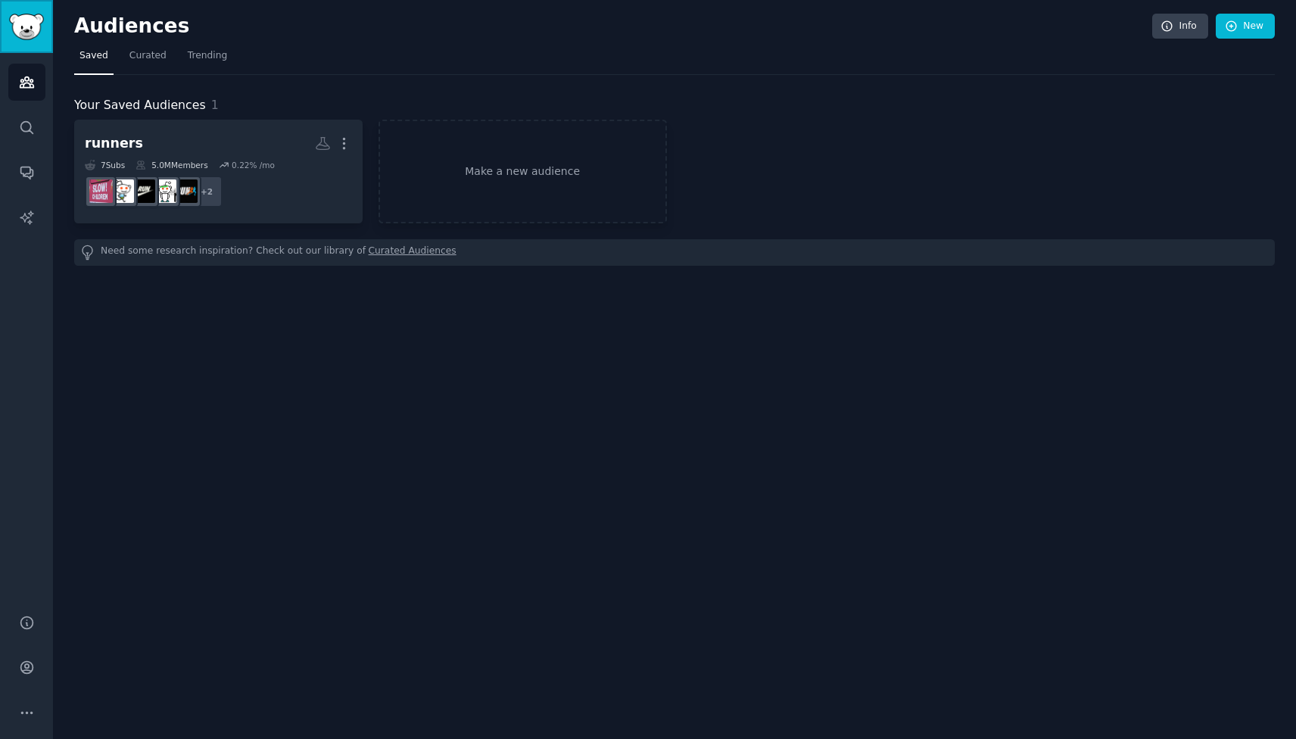
click at [14, 23] on img "Sidebar" at bounding box center [26, 27] width 35 height 26
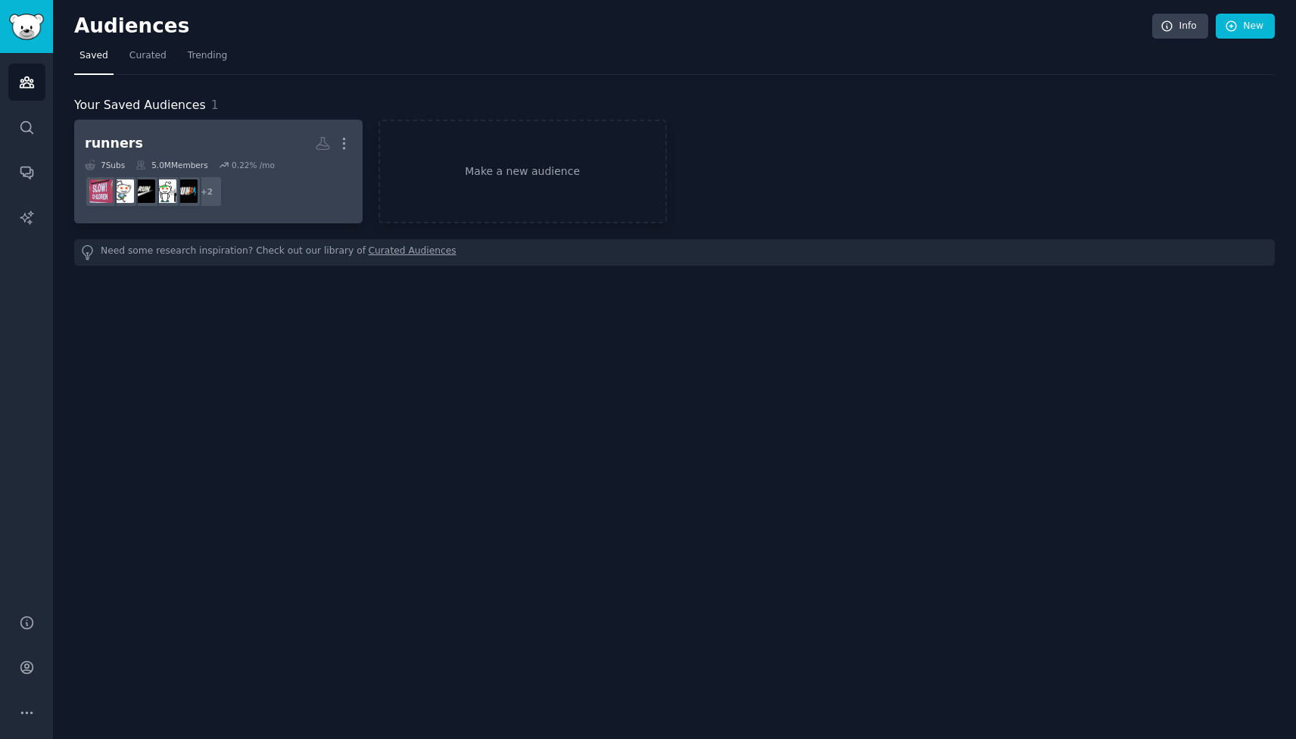
click at [236, 139] on h2 "runners More" at bounding box center [218, 143] width 267 height 26
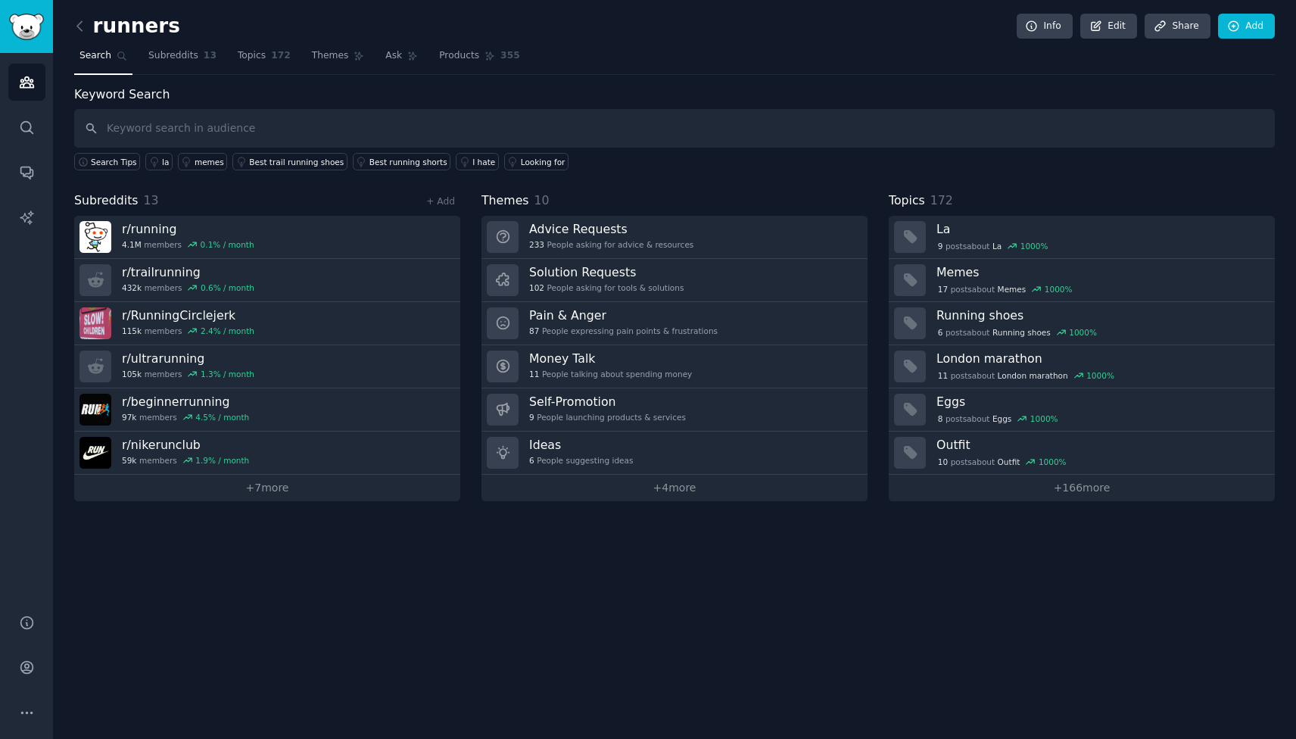
click at [202, 129] on input "text" at bounding box center [674, 128] width 1201 height 39
click at [339, 52] on span "Themes" at bounding box center [330, 56] width 37 height 14
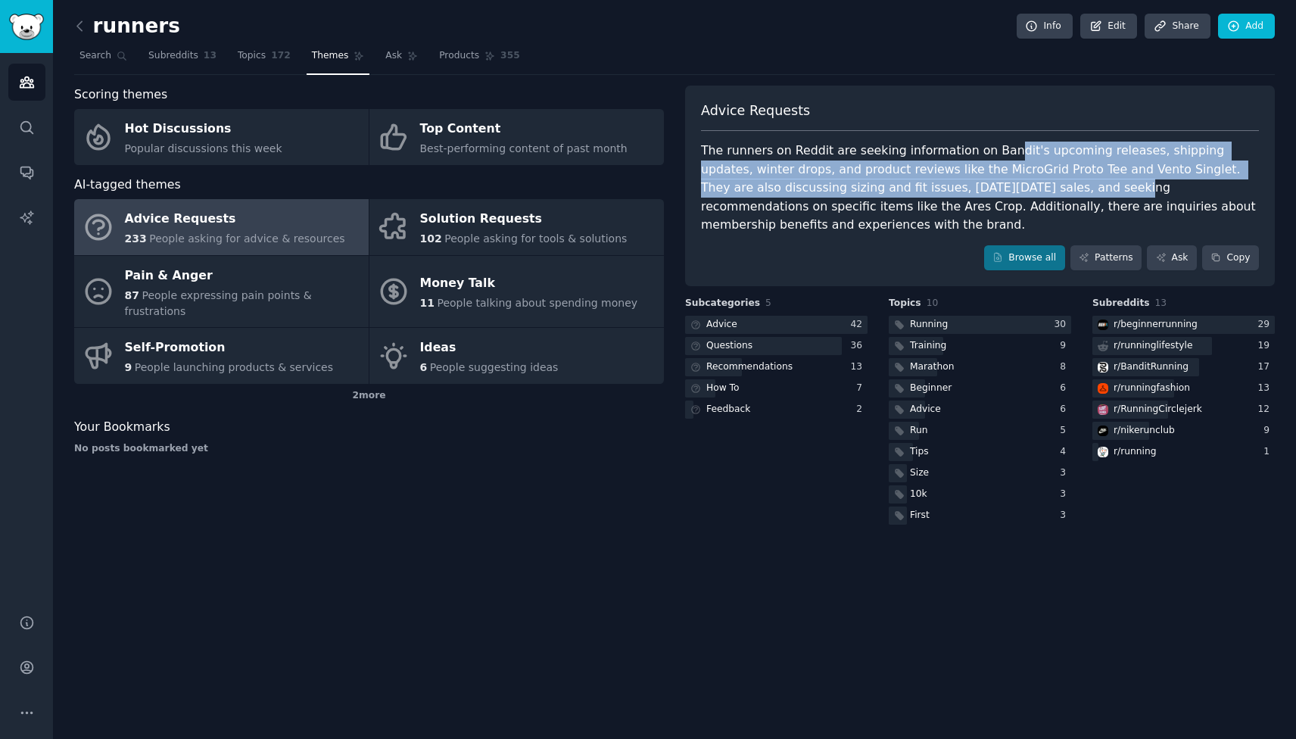
drag, startPoint x: 989, startPoint y: 147, endPoint x: 1029, endPoint y: 184, distance: 54.6
click at [1029, 184] on div "The runners on Reddit are seeking information on Bandit's upcoming releases, sh…" at bounding box center [980, 188] width 558 height 93
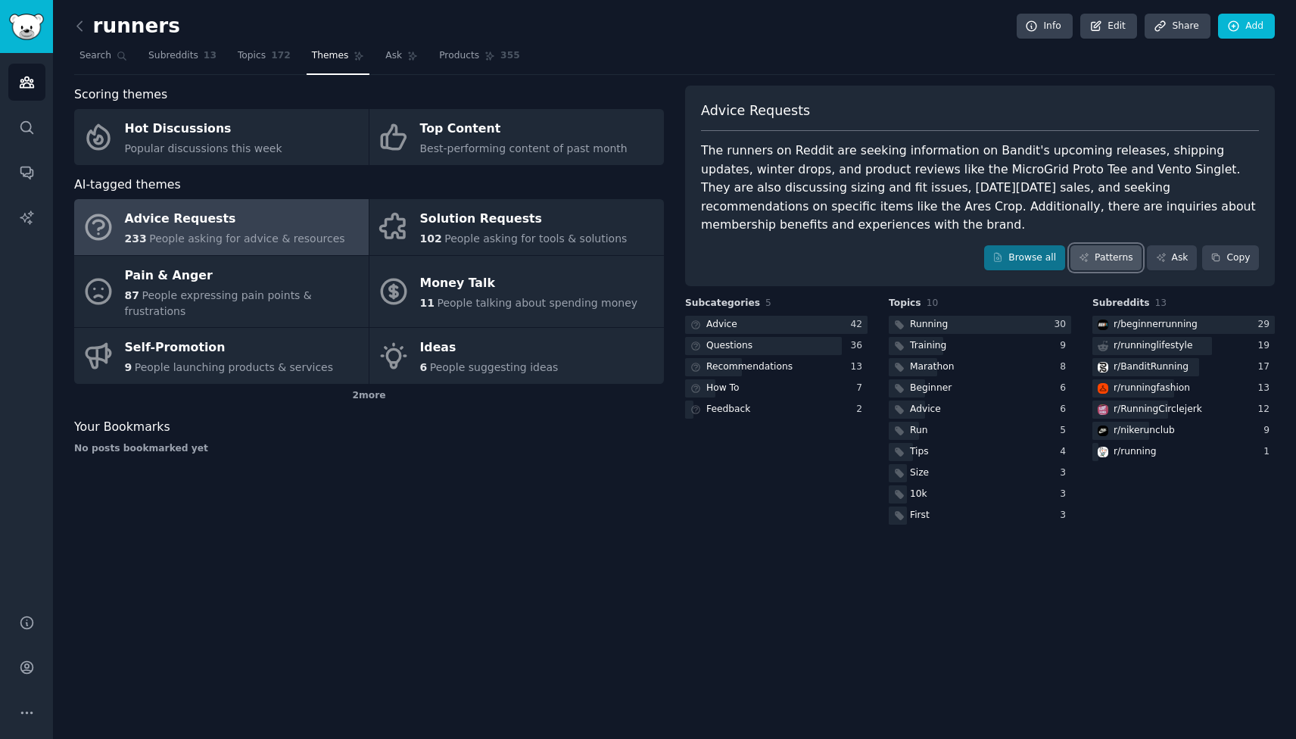
click at [1099, 260] on link "Patterns" at bounding box center [1106, 258] width 71 height 26
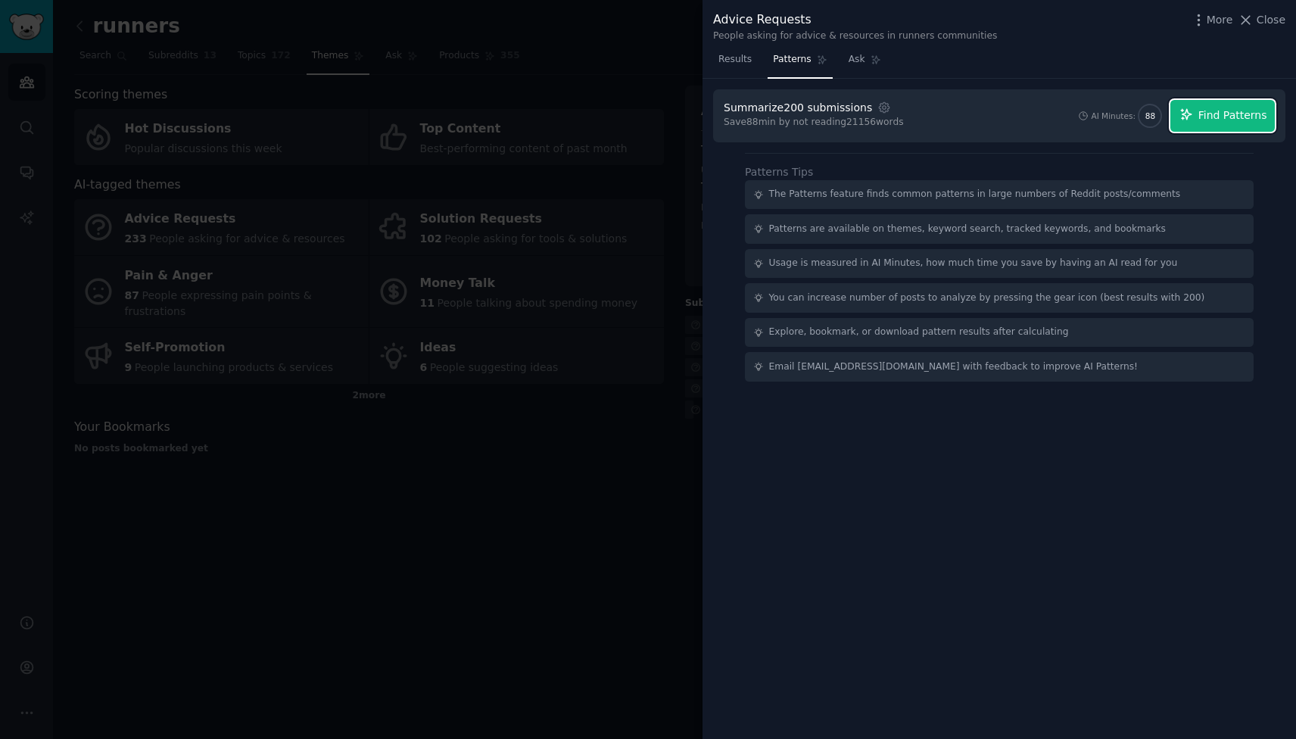
click at [1208, 113] on span "Find Patterns" at bounding box center [1233, 116] width 69 height 16
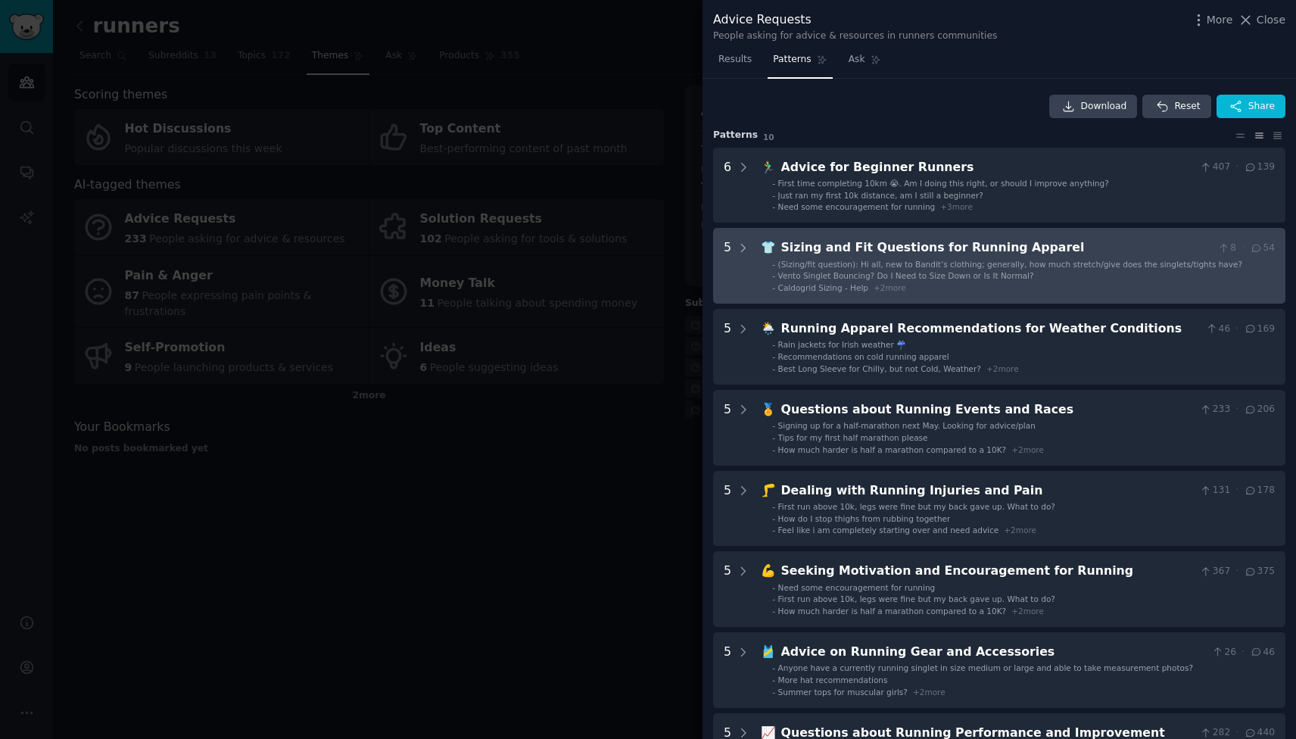
click at [972, 263] on span "(Sizing/fit question): Hi all, new to Bandit’s clothing; generally, how much st…" at bounding box center [1010, 264] width 464 height 9
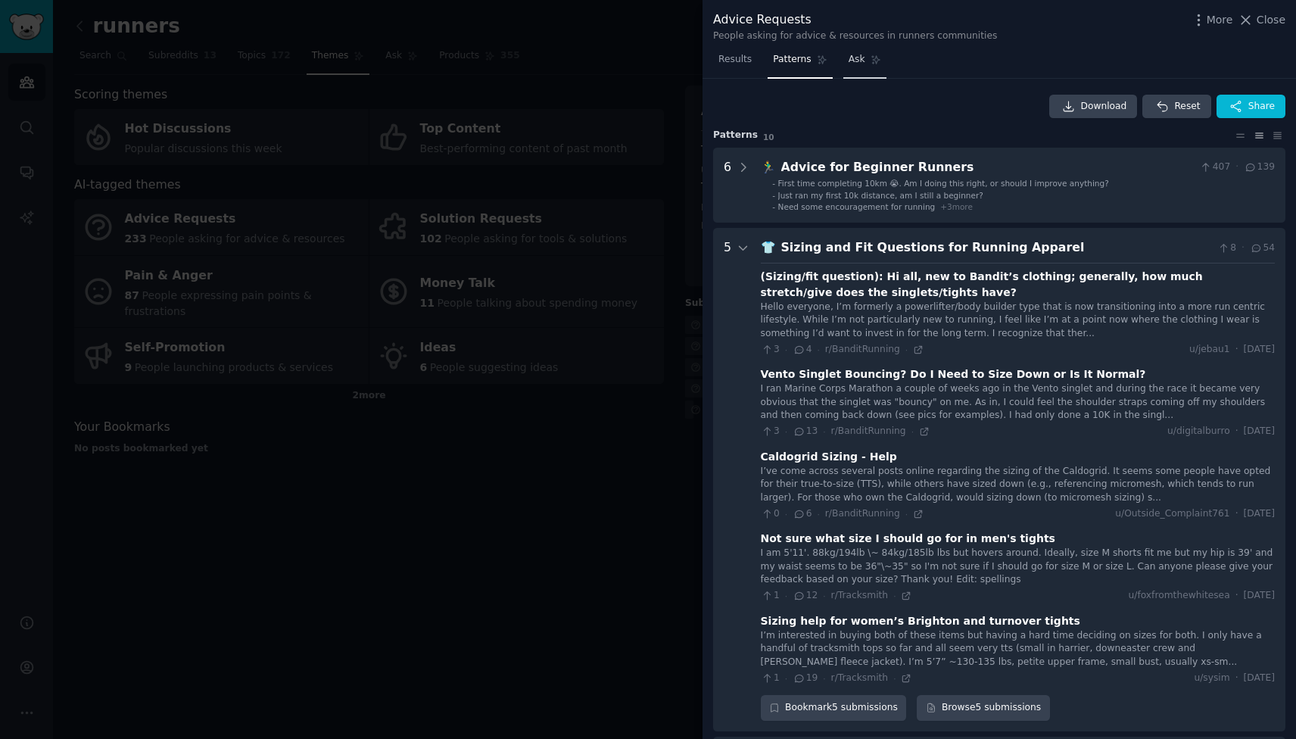
click at [856, 60] on span "Ask" at bounding box center [857, 60] width 17 height 14
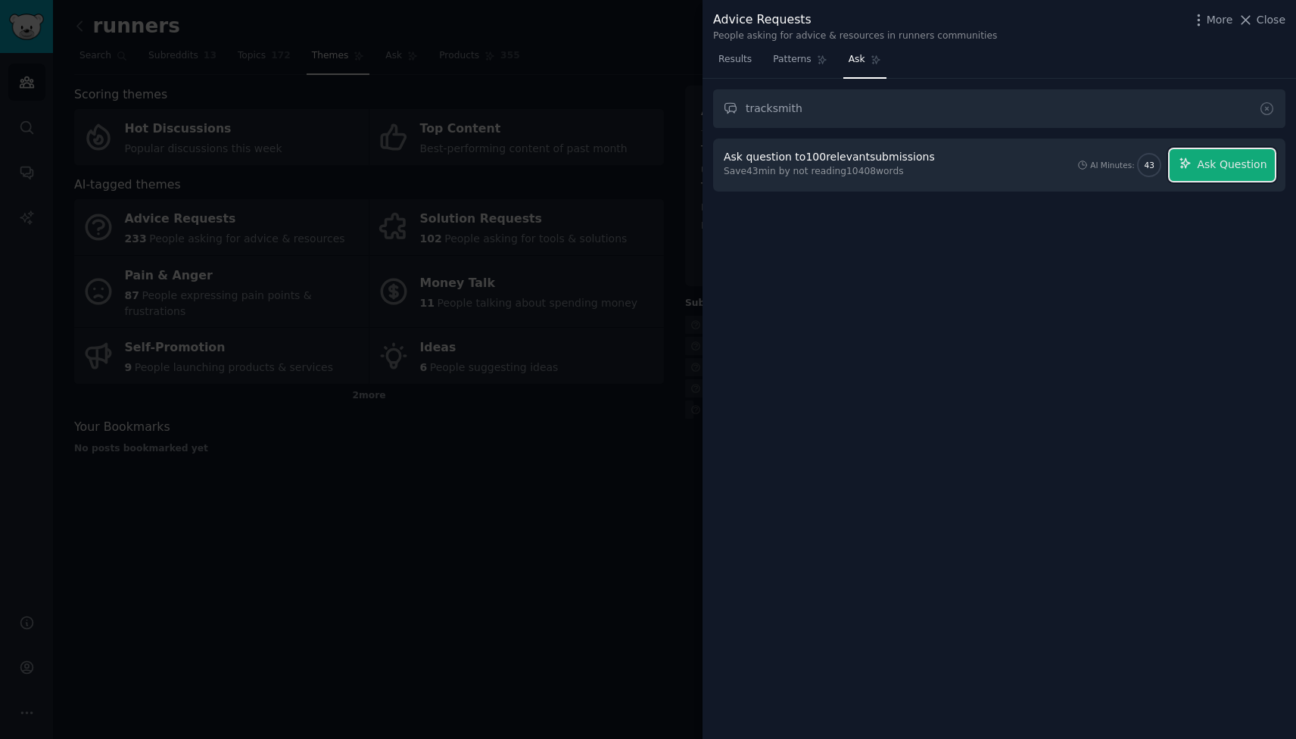
drag, startPoint x: 1218, startPoint y: 170, endPoint x: 1098, endPoint y: 151, distance: 121.9
click at [1098, 151] on div "AI Minutes: 43 Ask Question" at bounding box center [1175, 165] width 199 height 32
click at [874, 110] on input "tracksmith" at bounding box center [999, 108] width 572 height 39
click at [1202, 162] on span "Ask Question" at bounding box center [1232, 165] width 70 height 16
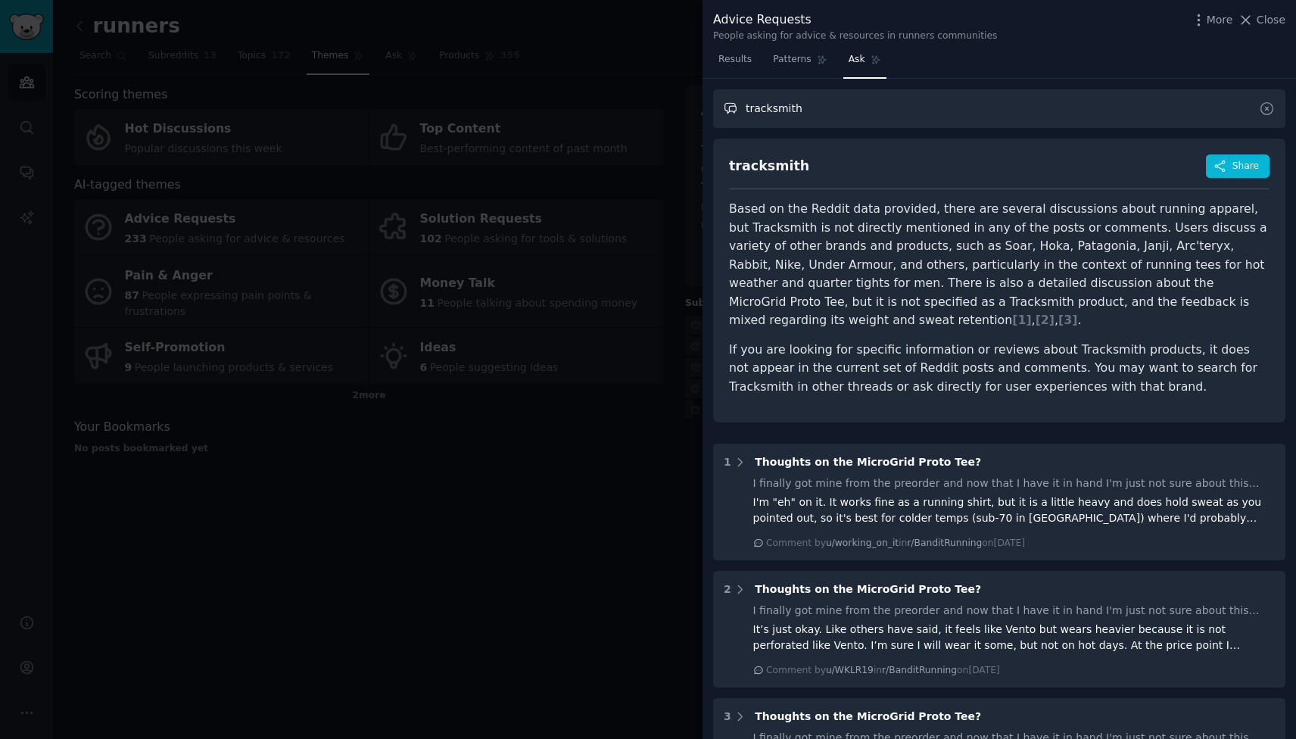
click at [918, 109] on input "tracksmith" at bounding box center [999, 108] width 572 height 39
type input "whats up with tracksmith"
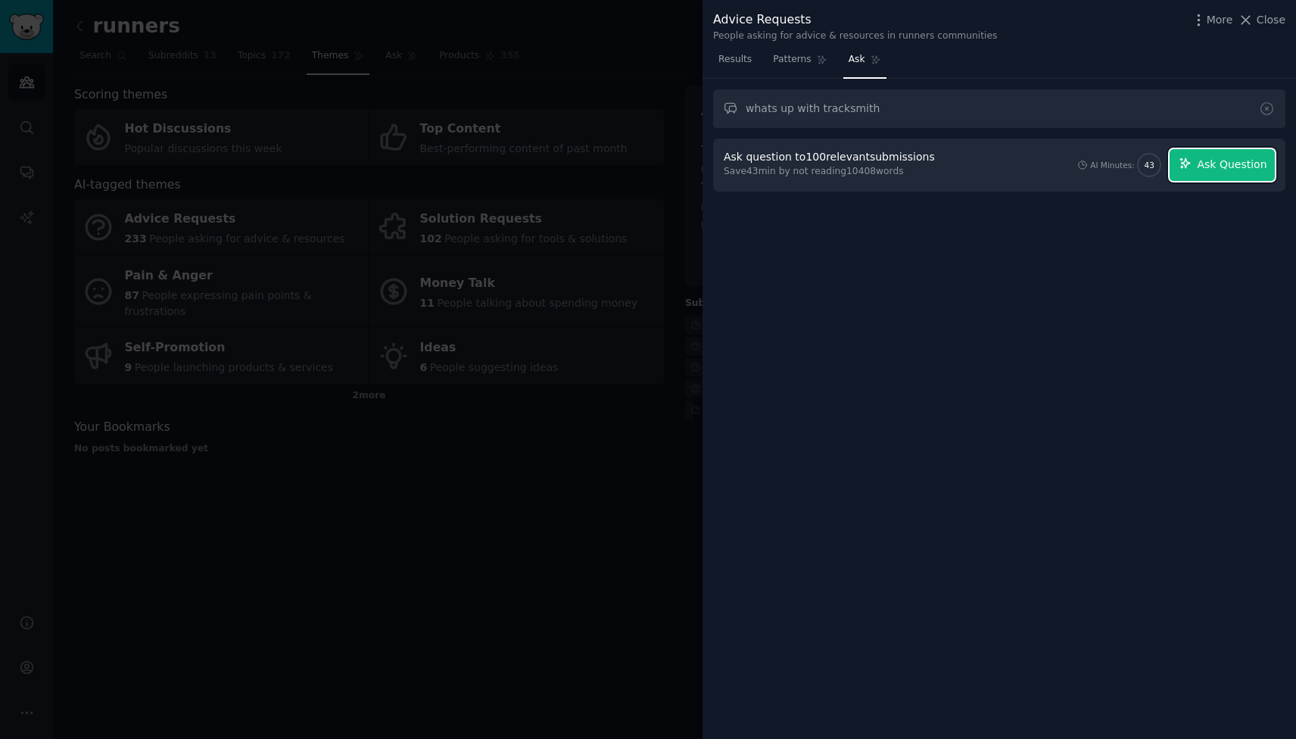
click at [1229, 161] on span "Ask Question" at bounding box center [1232, 165] width 70 height 16
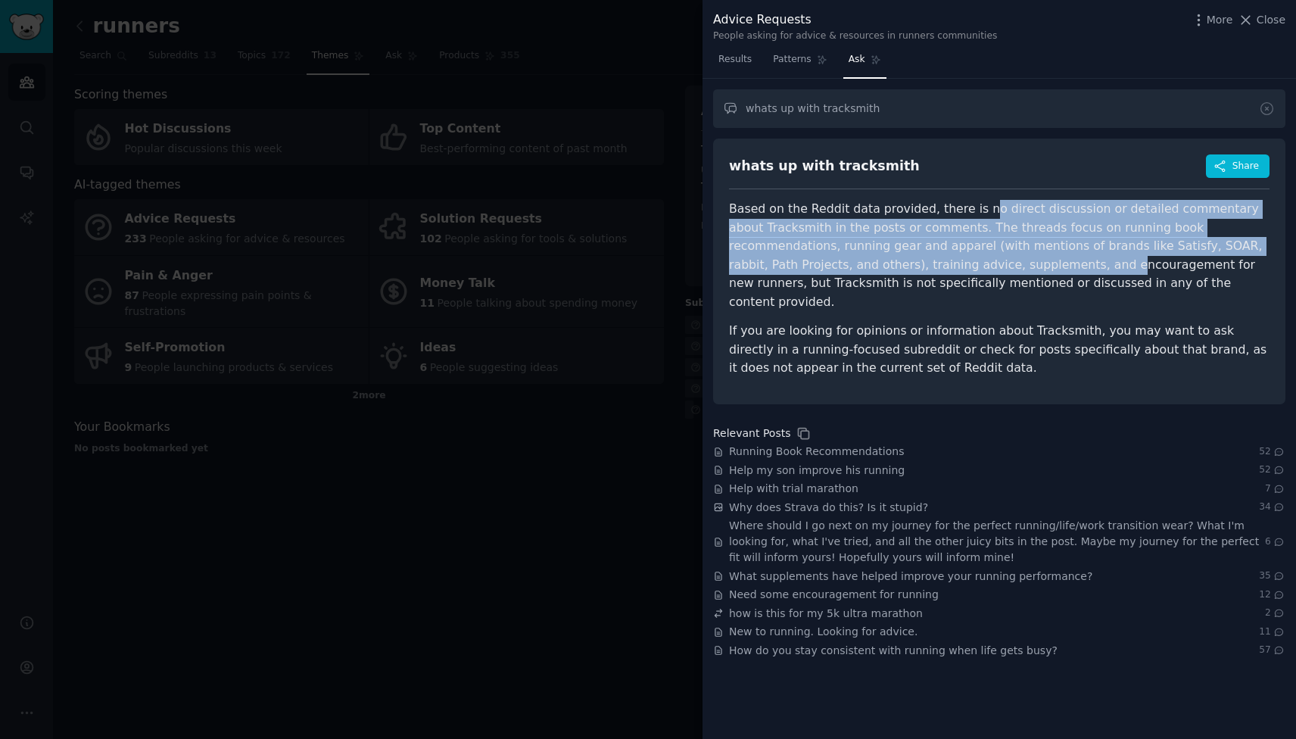
drag, startPoint x: 973, startPoint y: 212, endPoint x: 965, endPoint y: 267, distance: 55.8
click at [965, 267] on p "Based on the Reddit data provided, there is no direct discussion or detailed co…" at bounding box center [999, 255] width 541 height 111
